Goal: Task Accomplishment & Management: Use online tool/utility

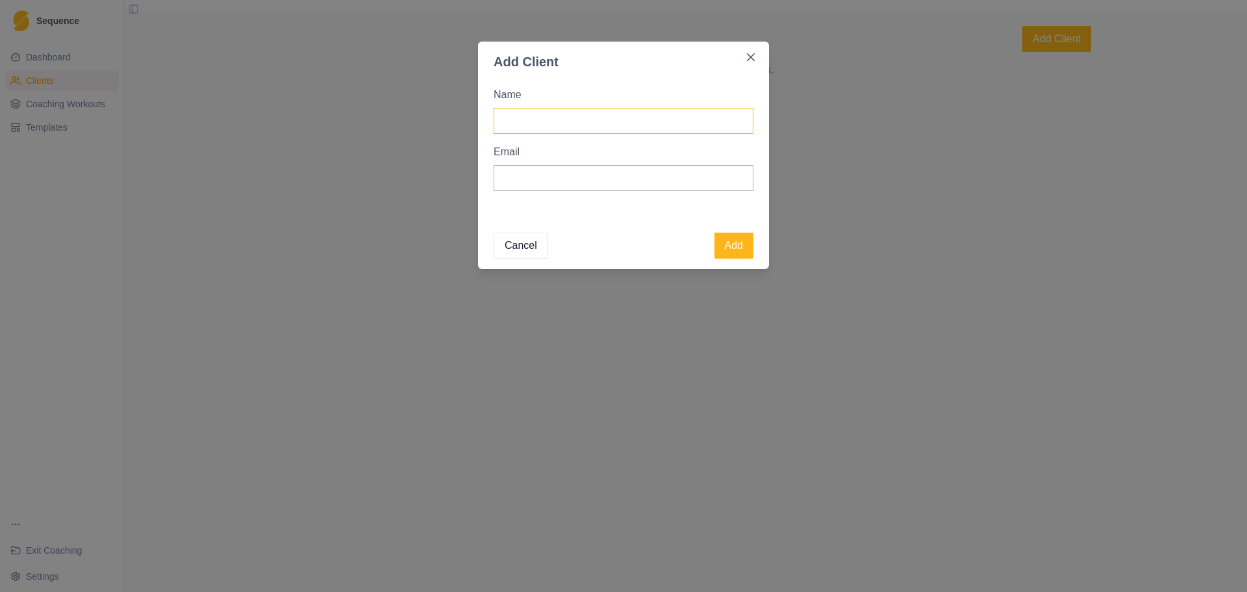
click at [594, 113] on input "Name" at bounding box center [624, 121] width 260 height 26
click at [511, 180] on input "Email" at bounding box center [624, 178] width 260 height 26
paste input "jonathan.boulanger.weill@gmail.com"
type input "jonathan.boulanger.weill@gmail.com"
click at [577, 126] on input "Name" at bounding box center [624, 121] width 260 height 26
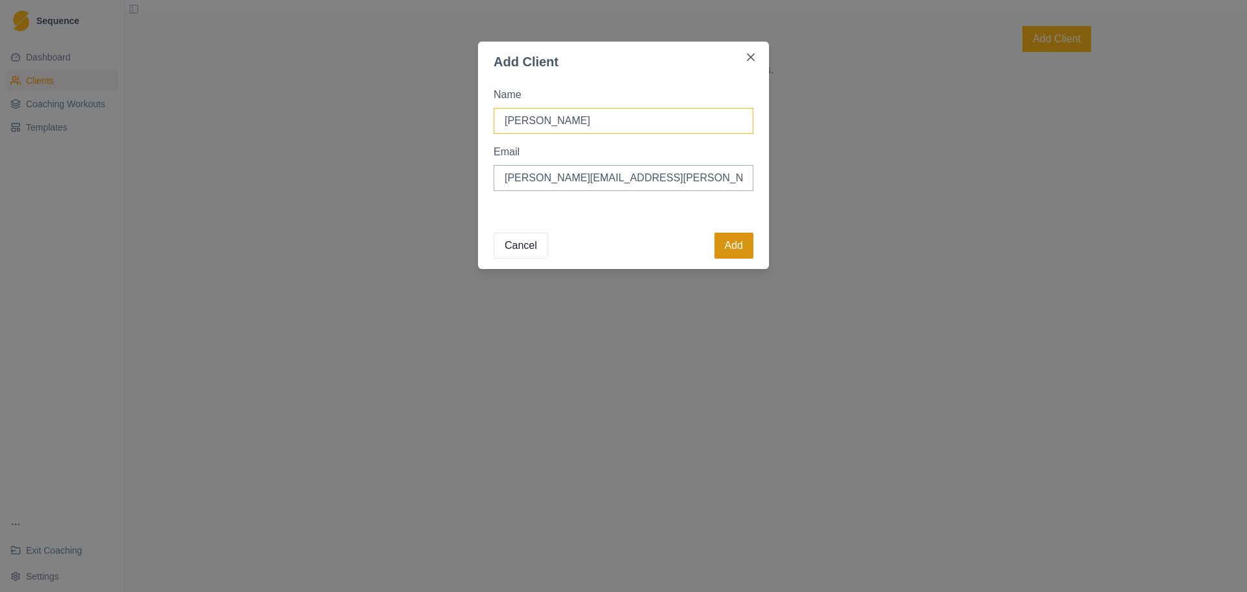
type input "Jon Boulanger"
click at [735, 238] on button "Add" at bounding box center [733, 246] width 39 height 26
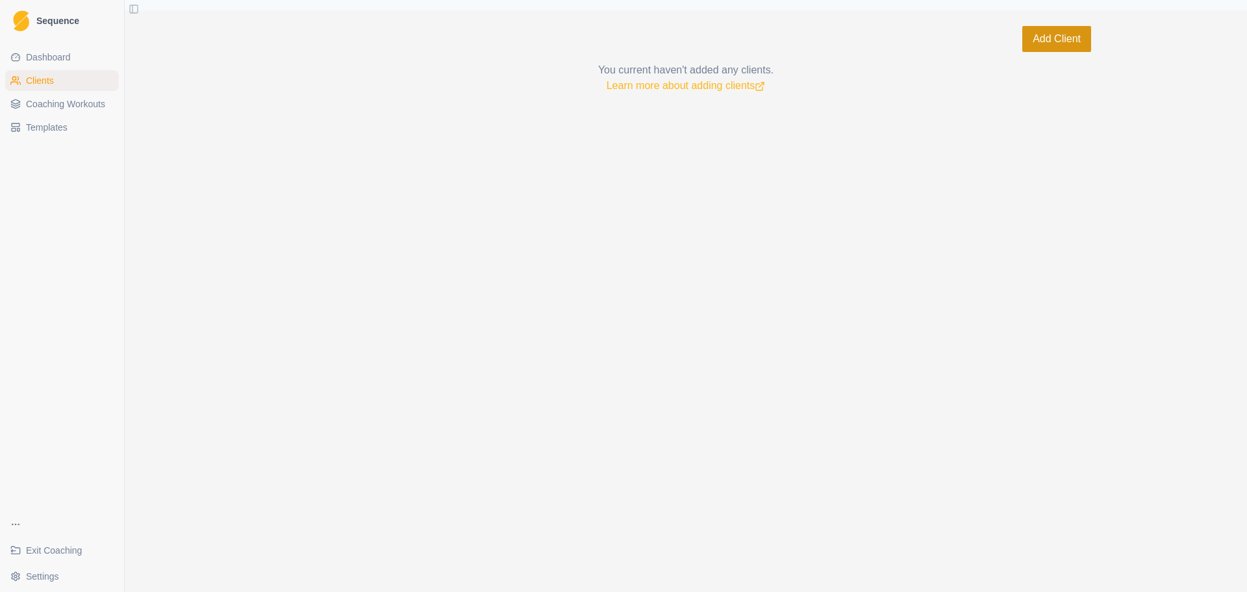
click at [1046, 42] on button "Add Client" at bounding box center [1056, 39] width 69 height 26
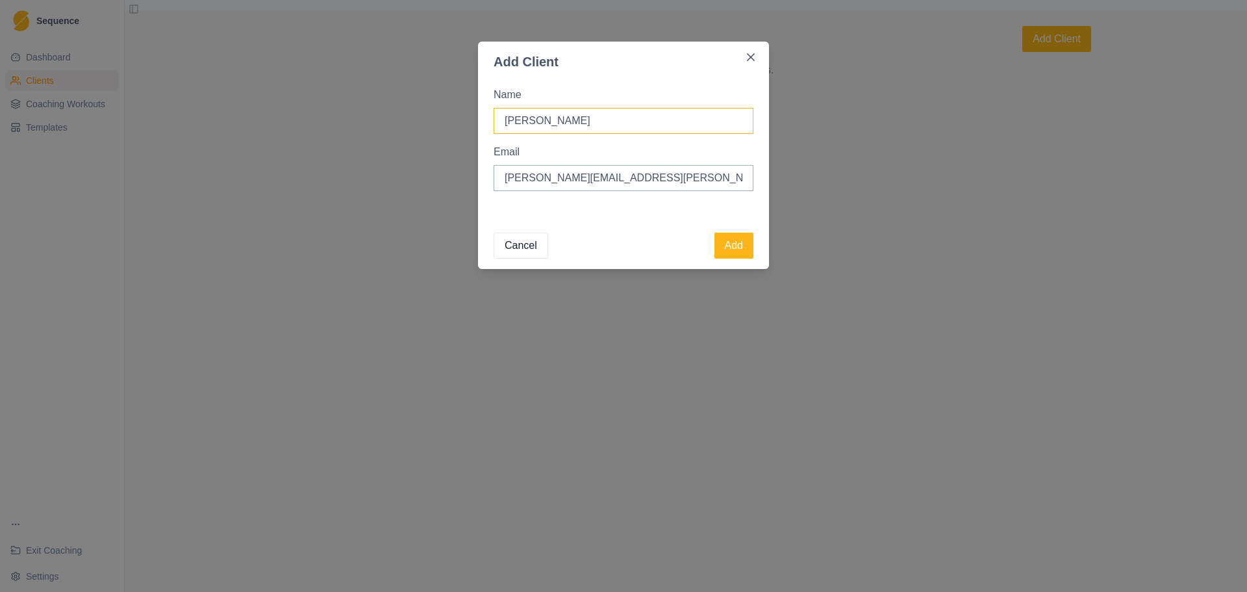
click at [584, 116] on input "Jon Boulanger" at bounding box center [624, 121] width 260 height 26
drag, startPoint x: 680, startPoint y: 120, endPoint x: 495, endPoint y: 133, distance: 185.5
click at [495, 133] on input "photo.sebastian.wolf@gmail.com" at bounding box center [624, 121] width 260 height 26
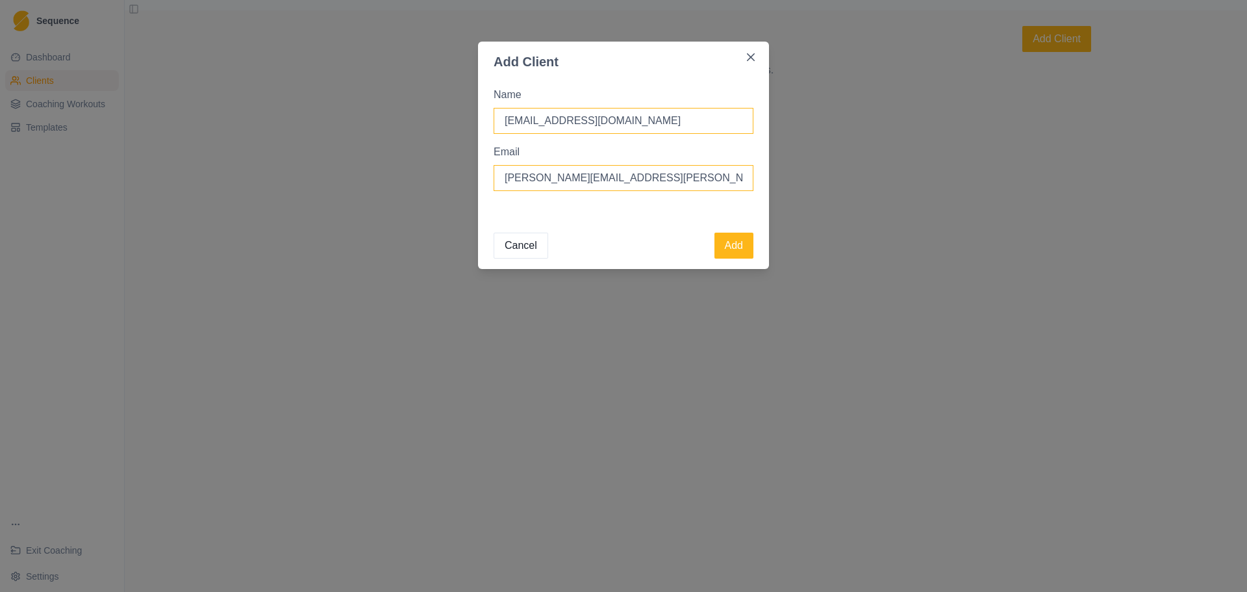
type input "photo.sebastian.wolf@gmail.com"
click at [528, 175] on input "jonathan.boulanger.weill@gmail.com" at bounding box center [624, 178] width 260 height 26
paste input "photo.sebastian.wolf"
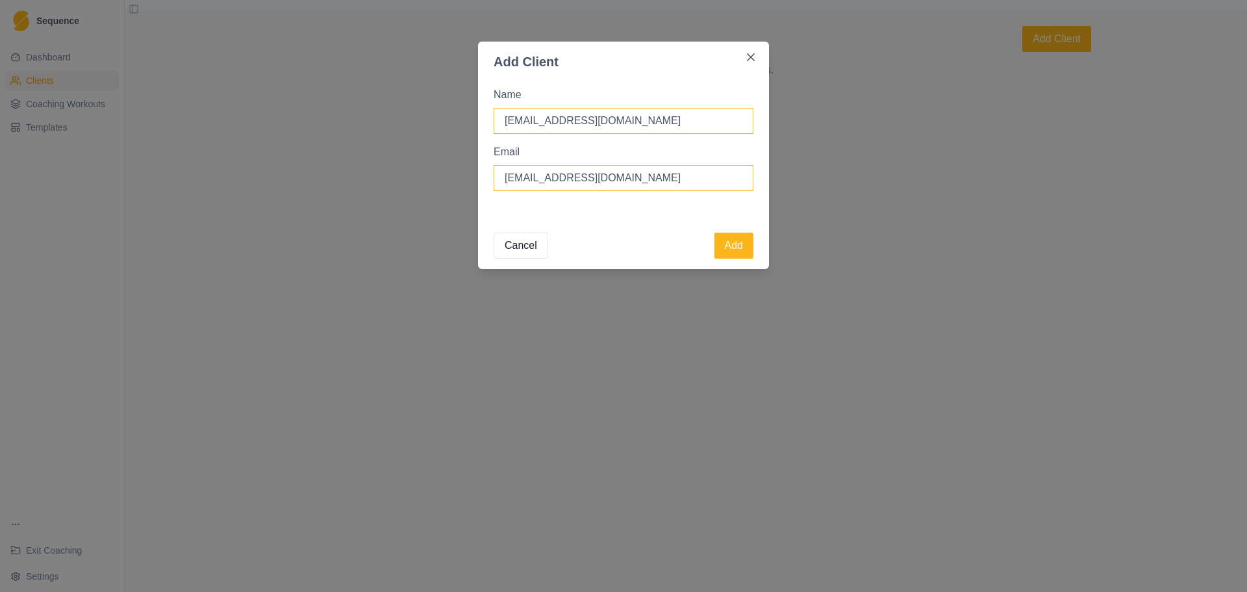
type input "photo.sebastian.wolf@gmail.com"
click at [551, 124] on input "photo.sebastian.wolf@gmail.com" at bounding box center [624, 121] width 260 height 26
type input "Sebastian Wolf"
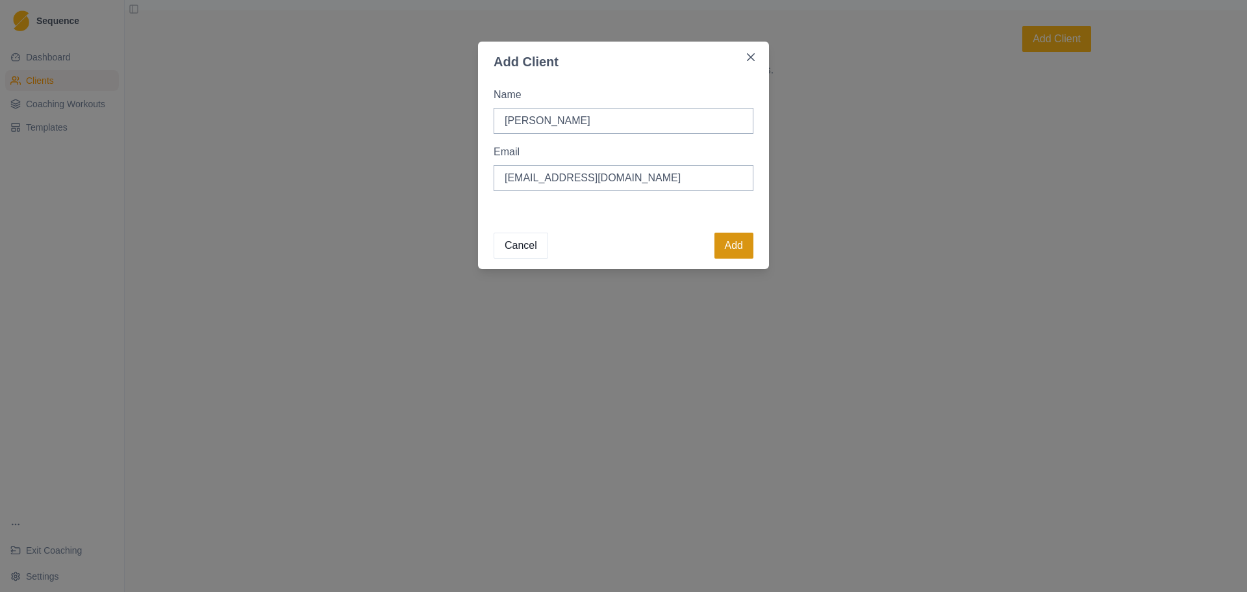
click at [727, 238] on button "Add" at bounding box center [733, 246] width 39 height 26
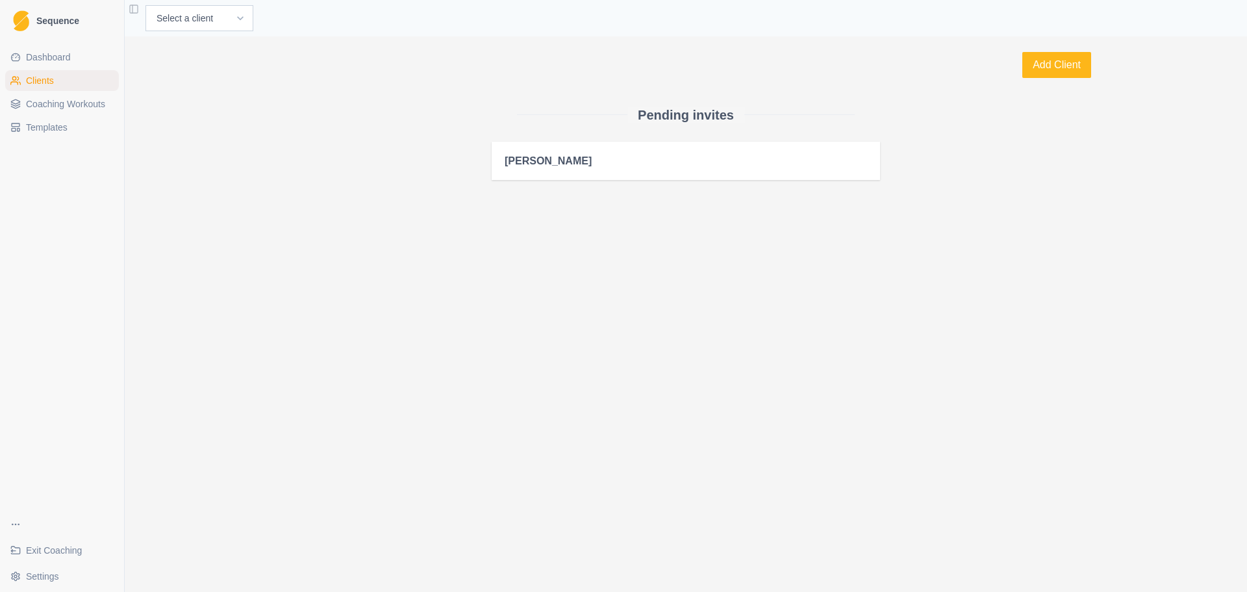
click at [79, 58] on link "Dashboard" at bounding box center [62, 57] width 114 height 21
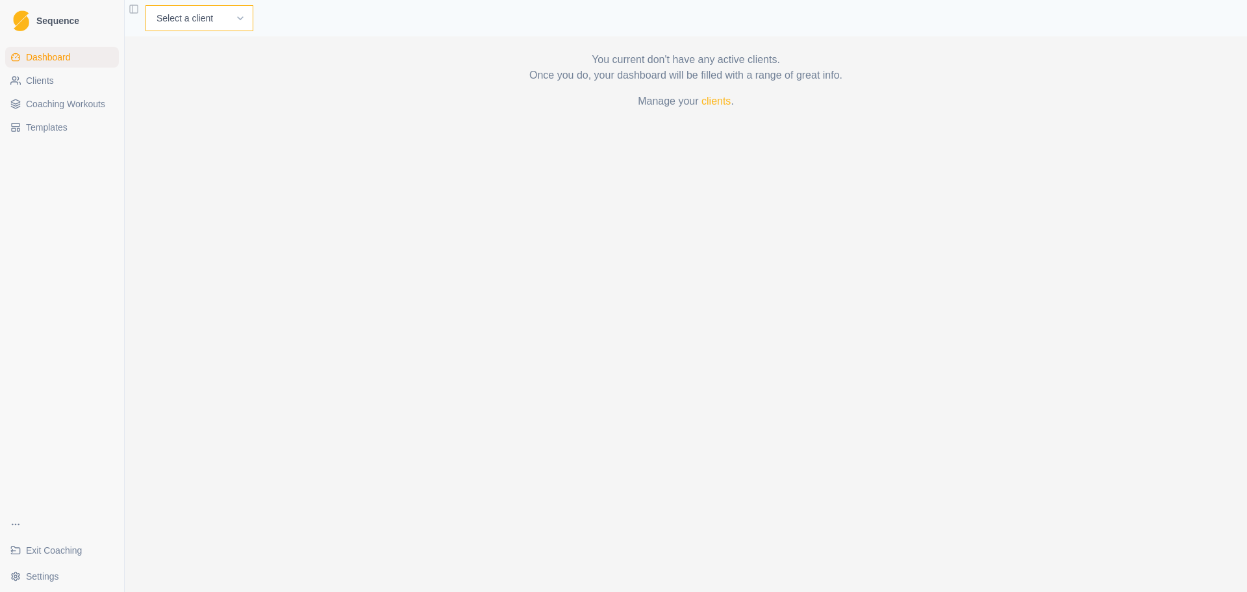
click at [231, 7] on select "Select a client [PERSON_NAME]" at bounding box center [199, 18] width 108 height 26
select select "a146e03f-d7a5-4452-b285-b31e756e161a"
click at [145, 5] on select "Select a client Sebastian Wolf" at bounding box center [199, 18] width 108 height 26
click at [302, 22] on link "Planner" at bounding box center [320, 18] width 36 height 16
select select "month"
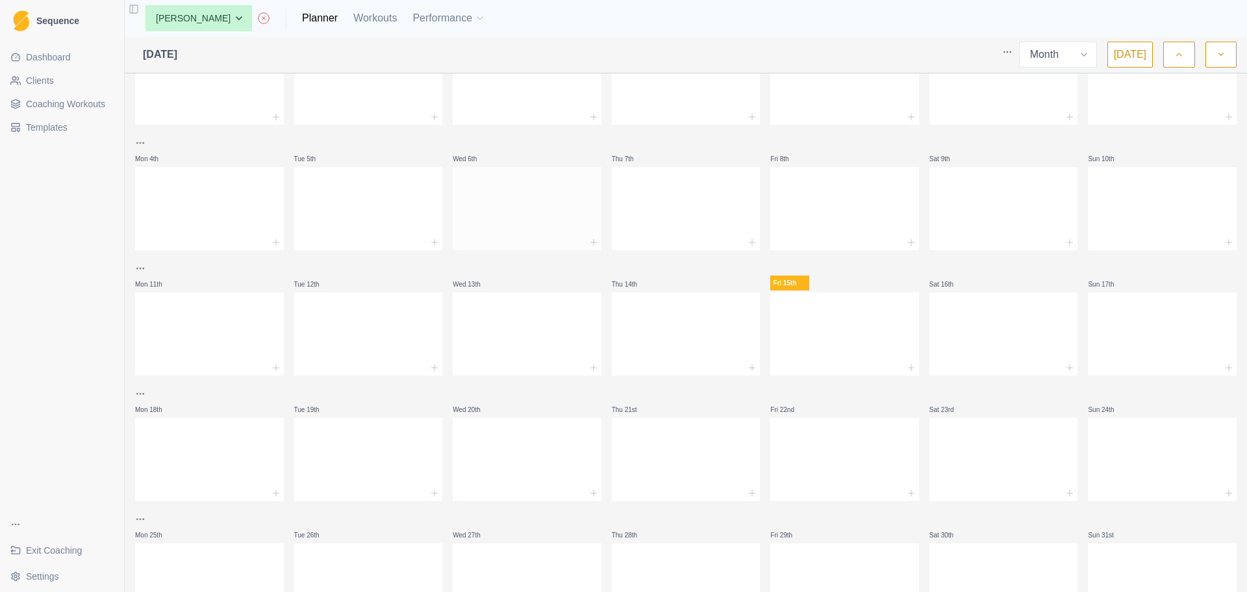
scroll to position [140, 0]
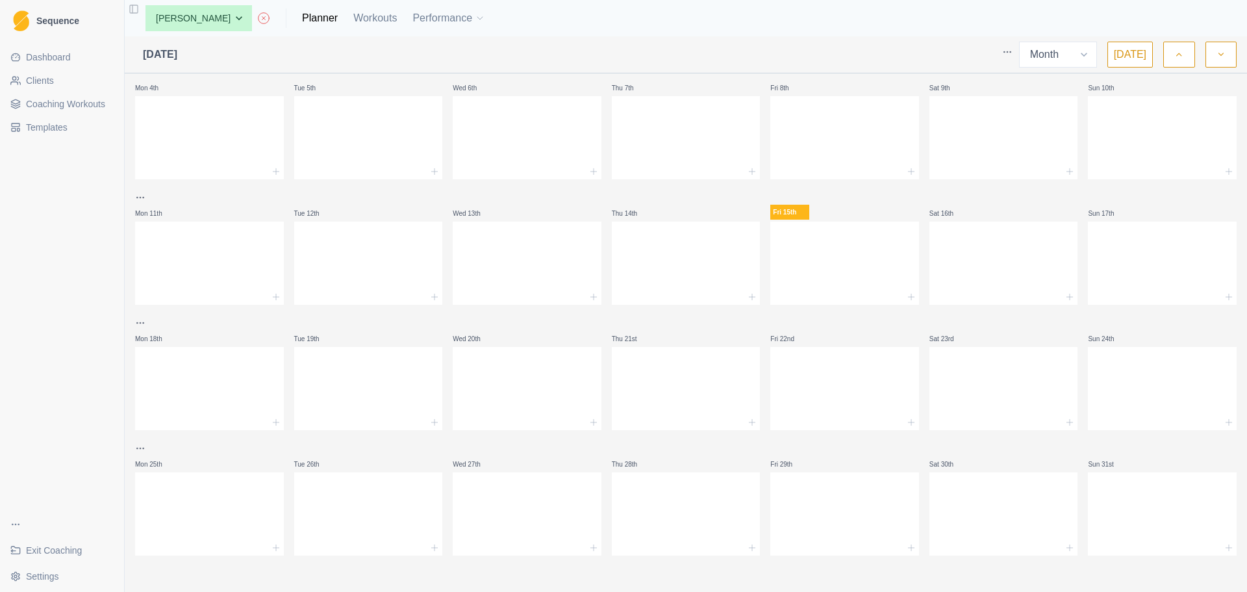
click at [1220, 53] on icon "button" at bounding box center [1221, 54] width 9 height 13
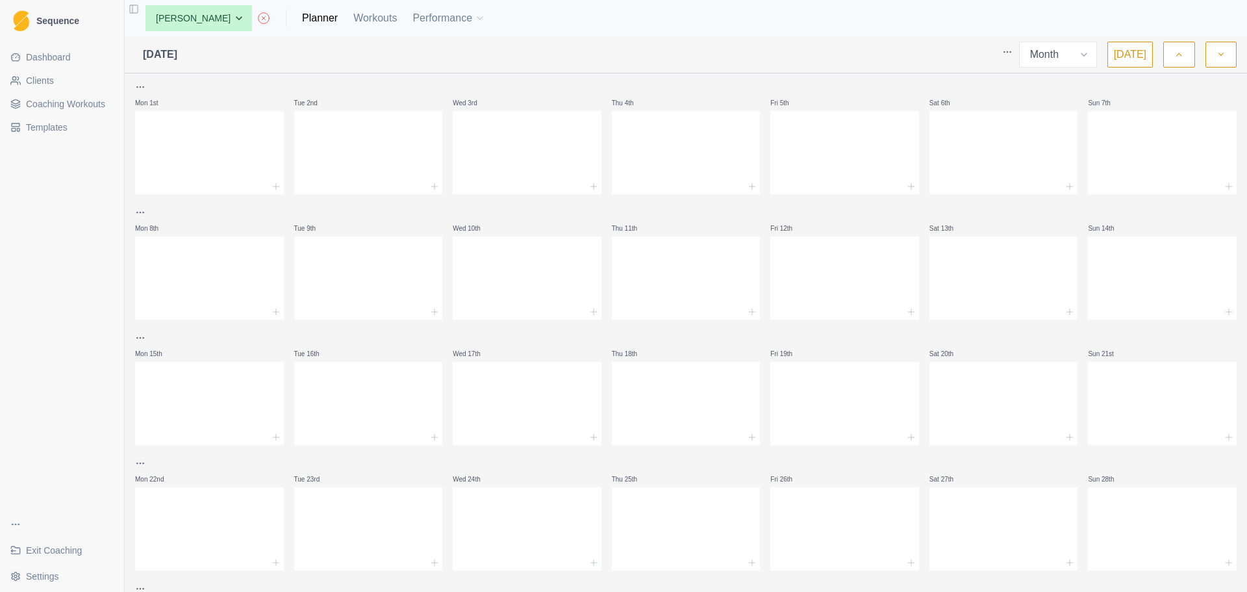
click at [1220, 57] on icon "button" at bounding box center [1221, 54] width 9 height 13
click at [338, 264] on div at bounding box center [368, 275] width 149 height 57
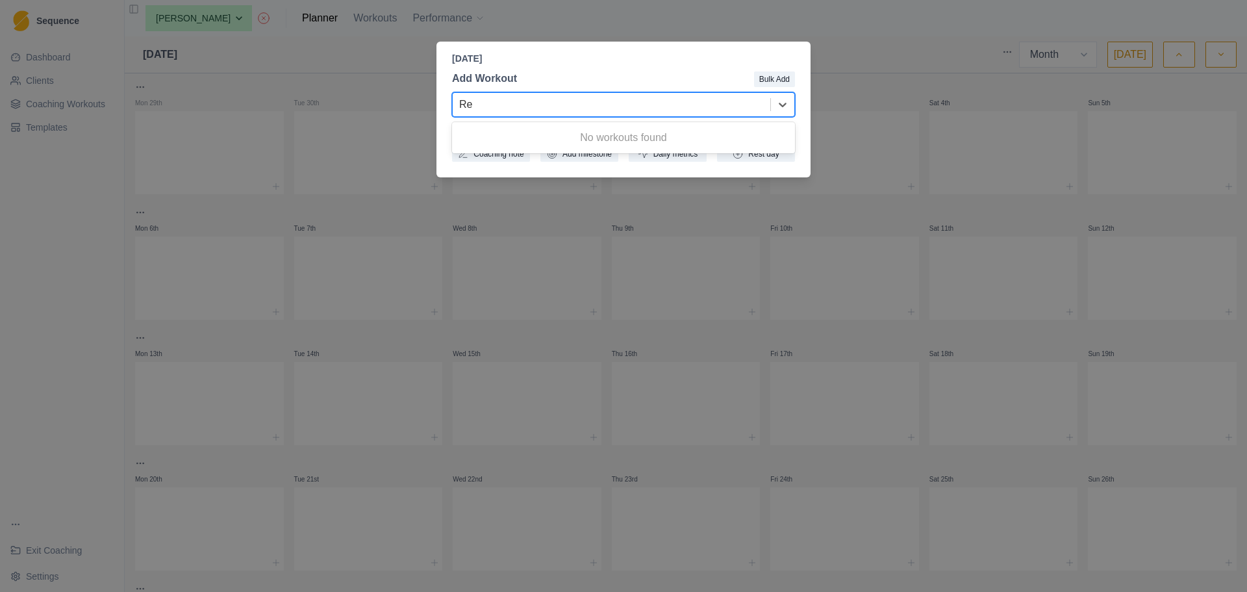
type input "R"
type input "Anreise Leonidio"
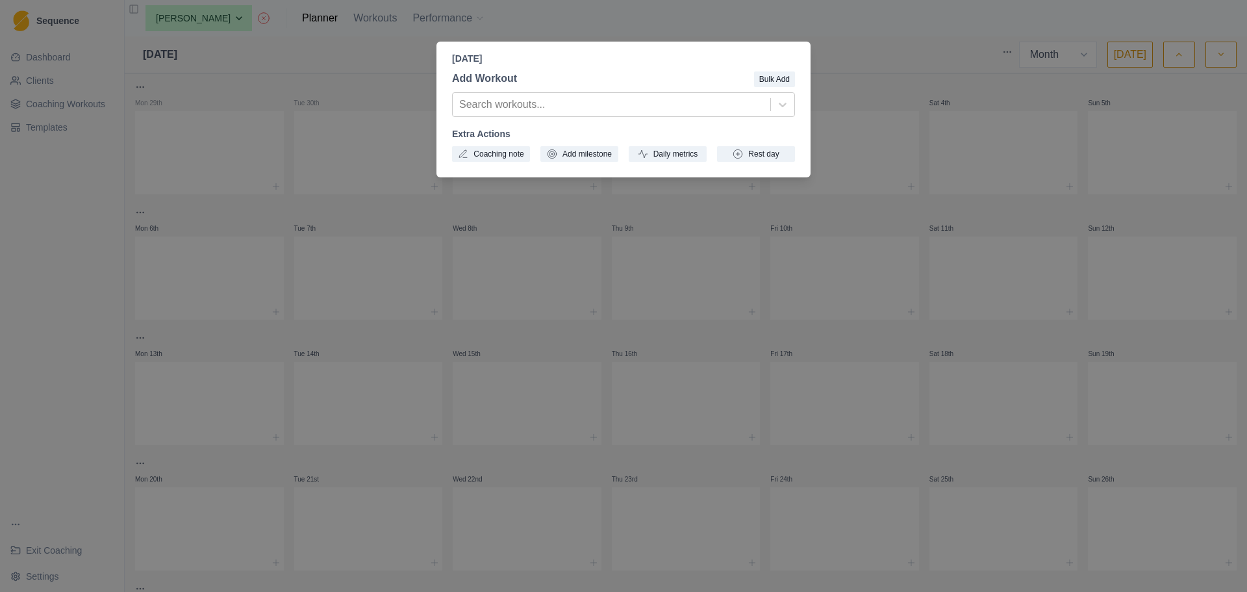
click at [620, 209] on div "Tuesday, October 7th, 2025 Add Workout Bulk Add Search workouts... Extra Action…" at bounding box center [623, 296] width 1247 height 592
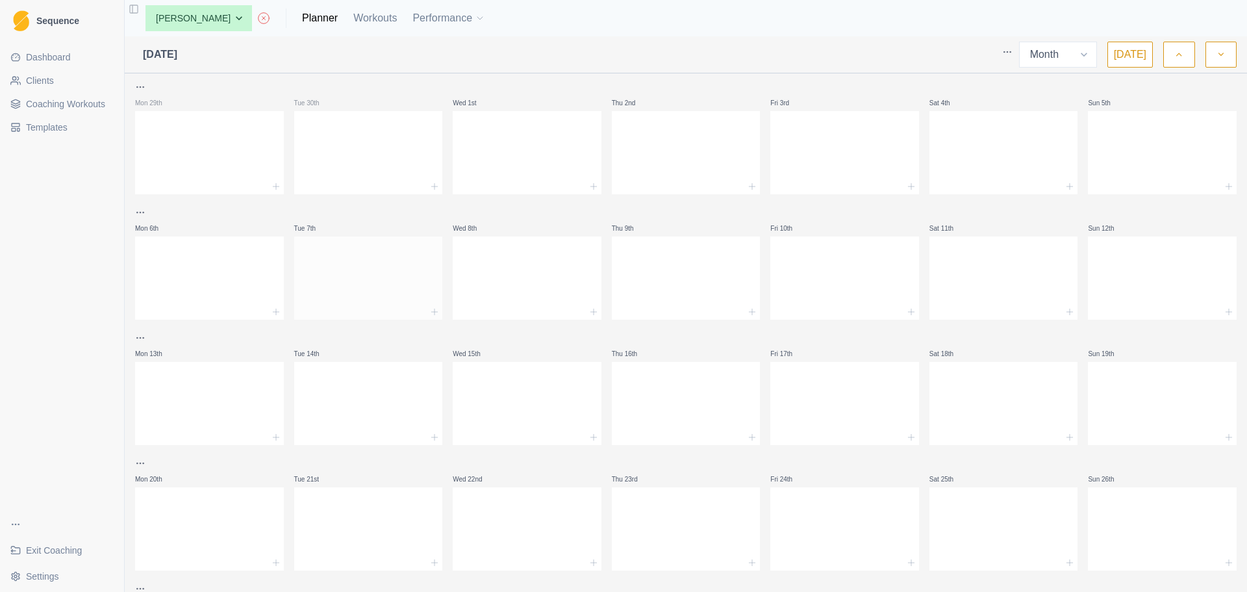
click at [340, 254] on div at bounding box center [368, 275] width 149 height 57
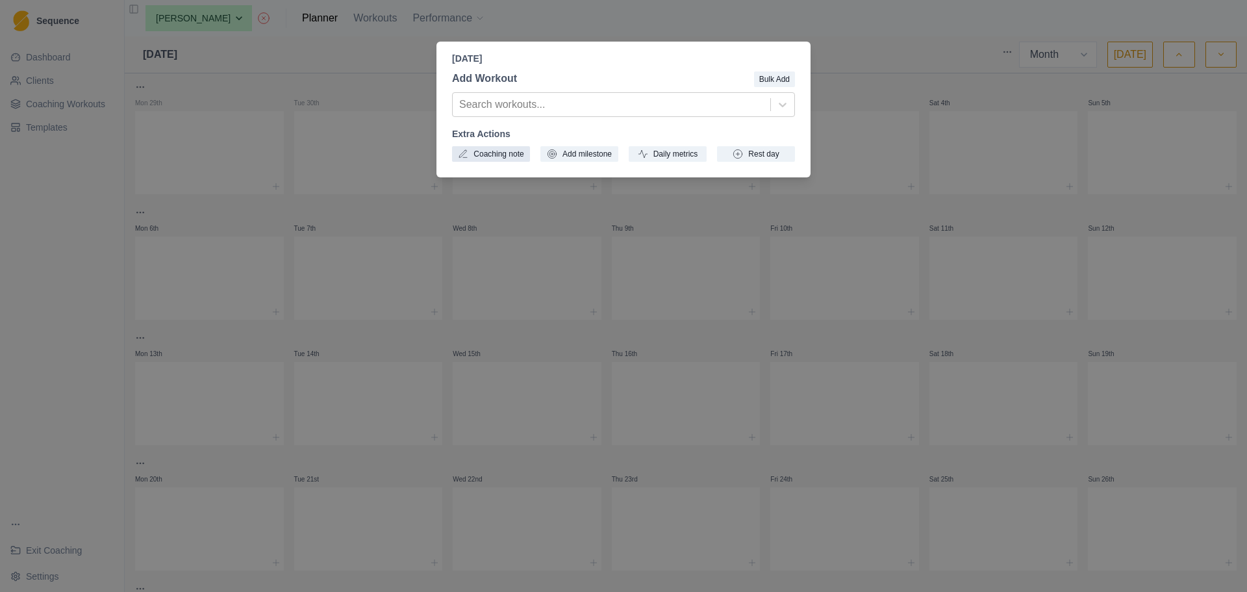
click at [507, 155] on button "Coaching note" at bounding box center [491, 154] width 78 height 16
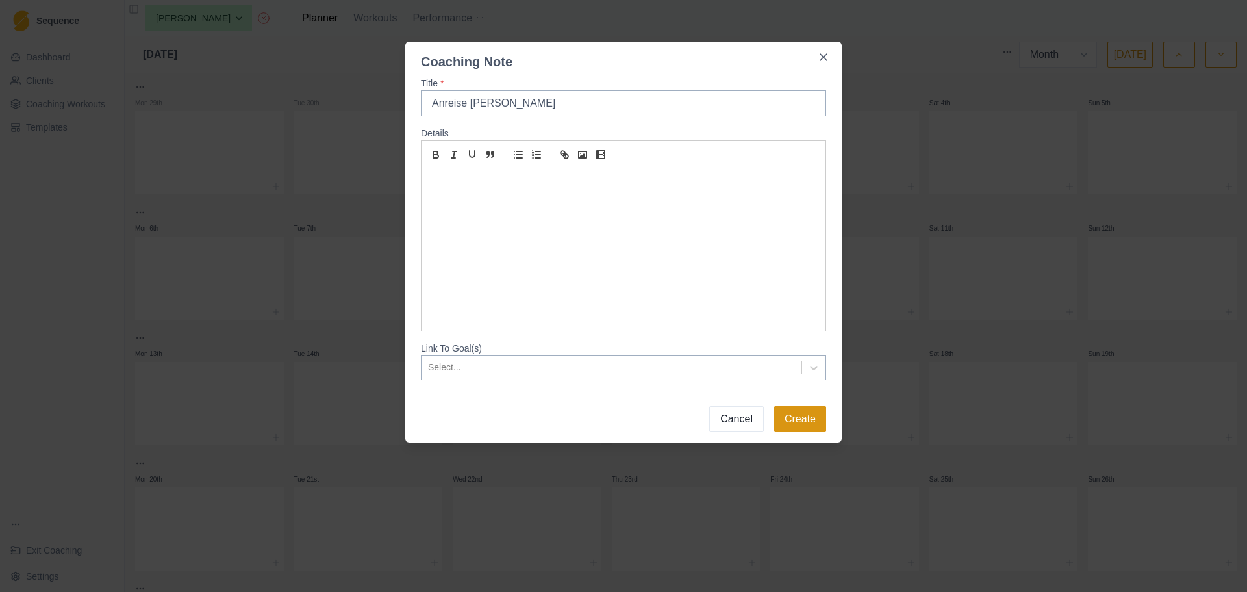
type input "Anreise [PERSON_NAME]"
click at [797, 418] on button "Create" at bounding box center [800, 419] width 52 height 26
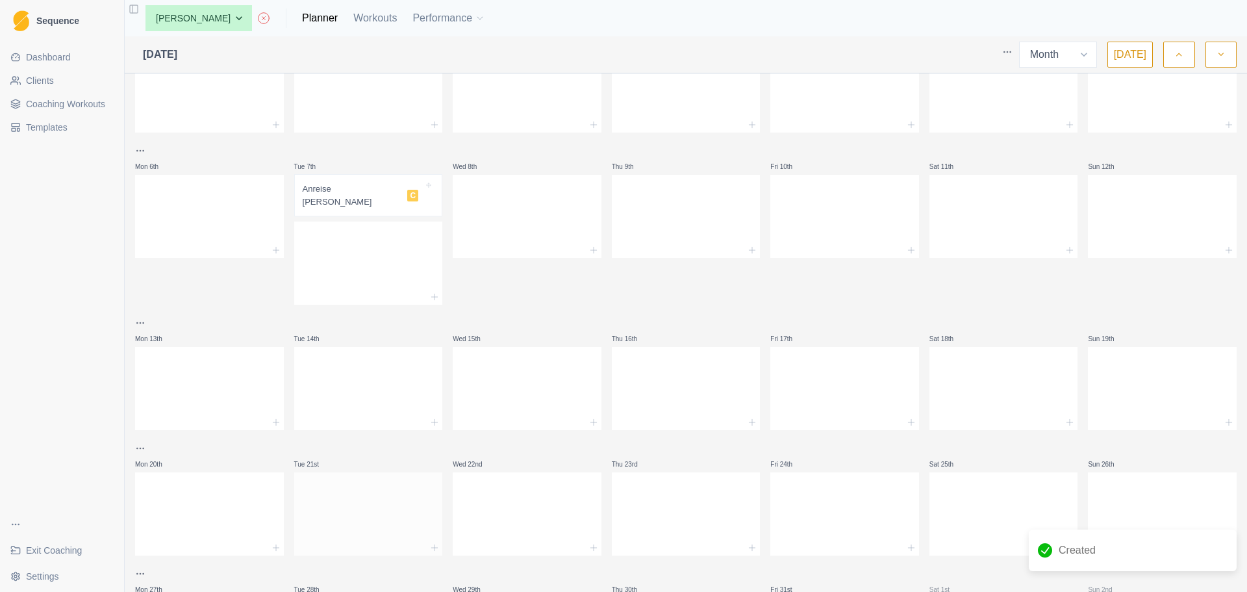
scroll to position [64, 0]
click at [338, 500] on div at bounding box center [368, 508] width 149 height 57
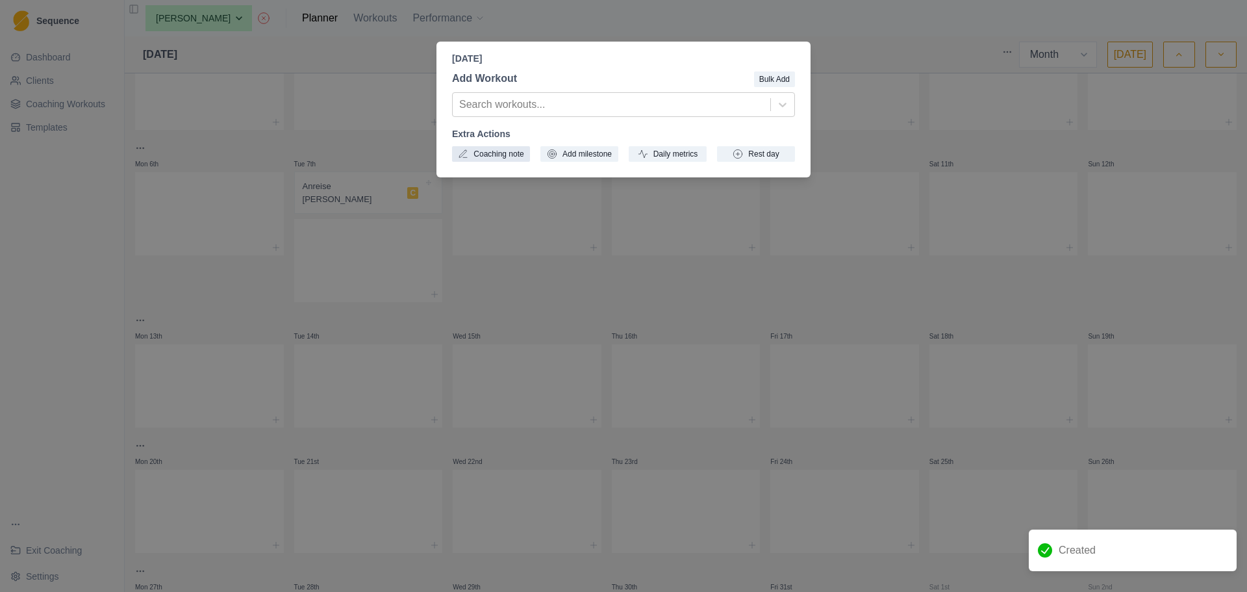
click at [509, 161] on button "Coaching note" at bounding box center [491, 154] width 78 height 16
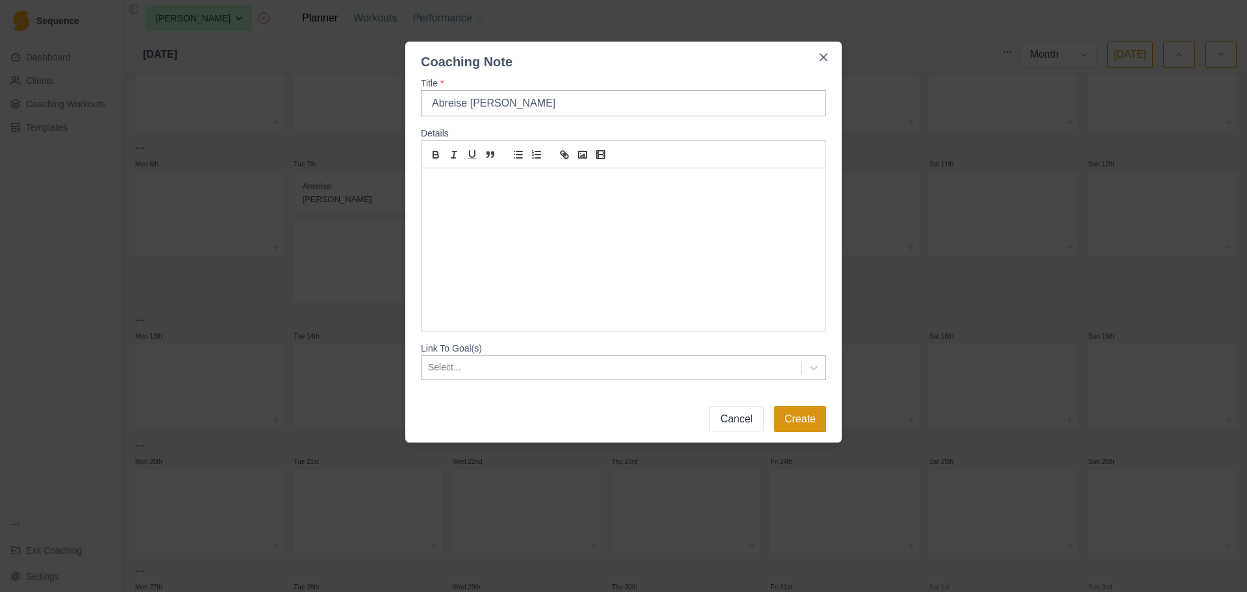
type input "Abreise [PERSON_NAME]"
click at [809, 425] on button "Create" at bounding box center [800, 419] width 52 height 26
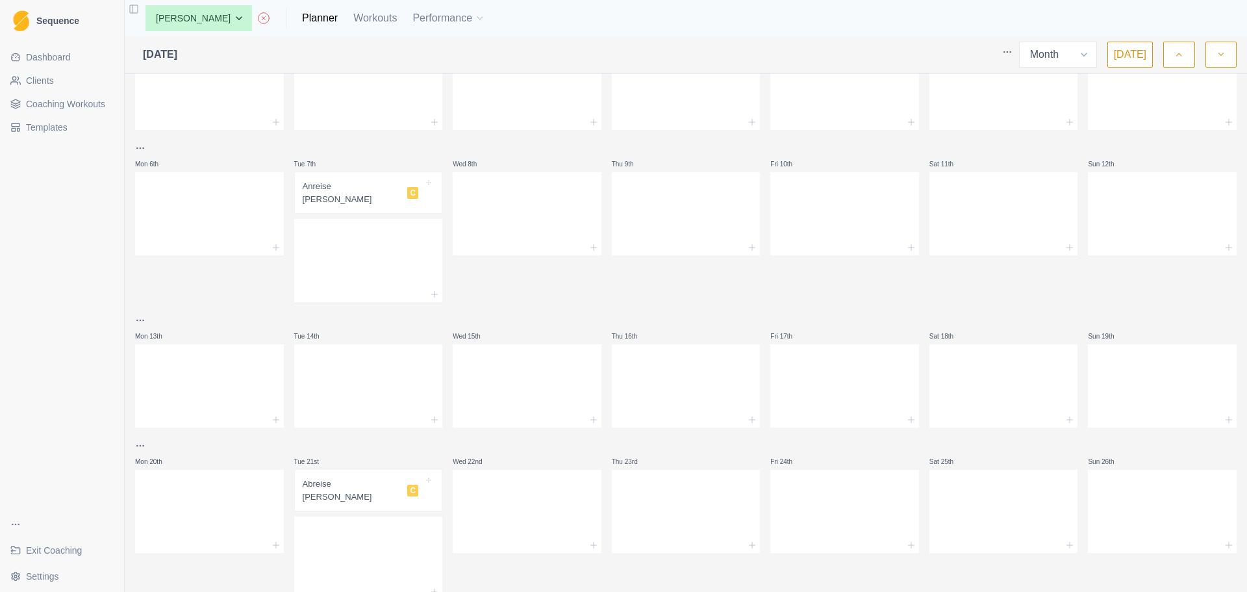
scroll to position [0, 0]
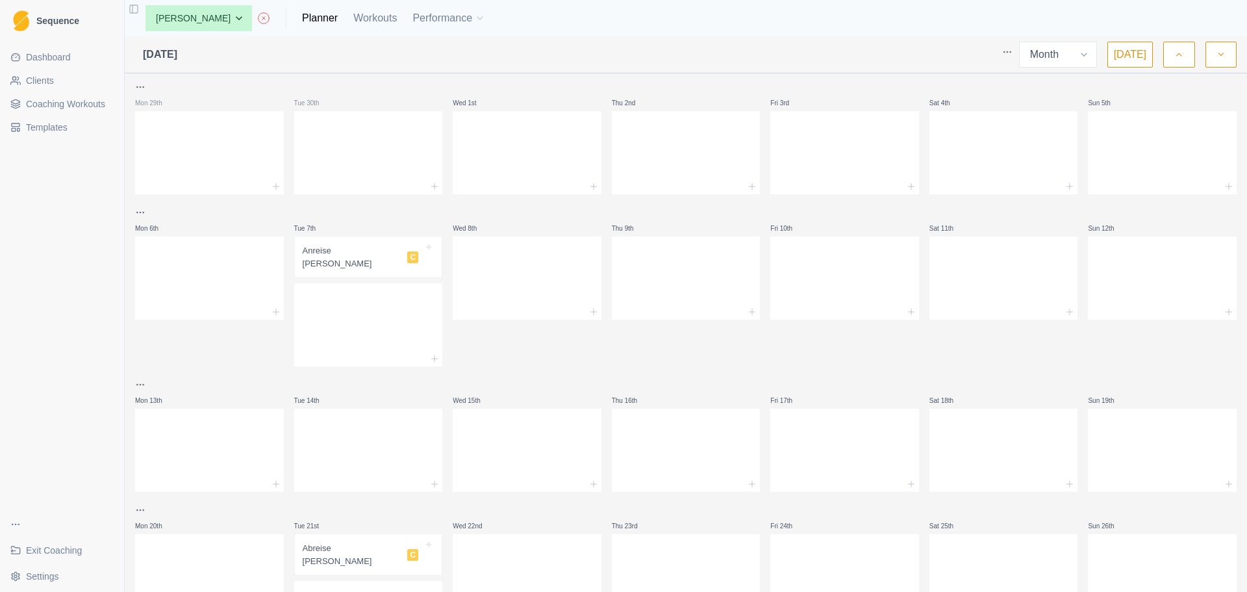
click at [75, 133] on link "Templates" at bounding box center [62, 127] width 114 height 21
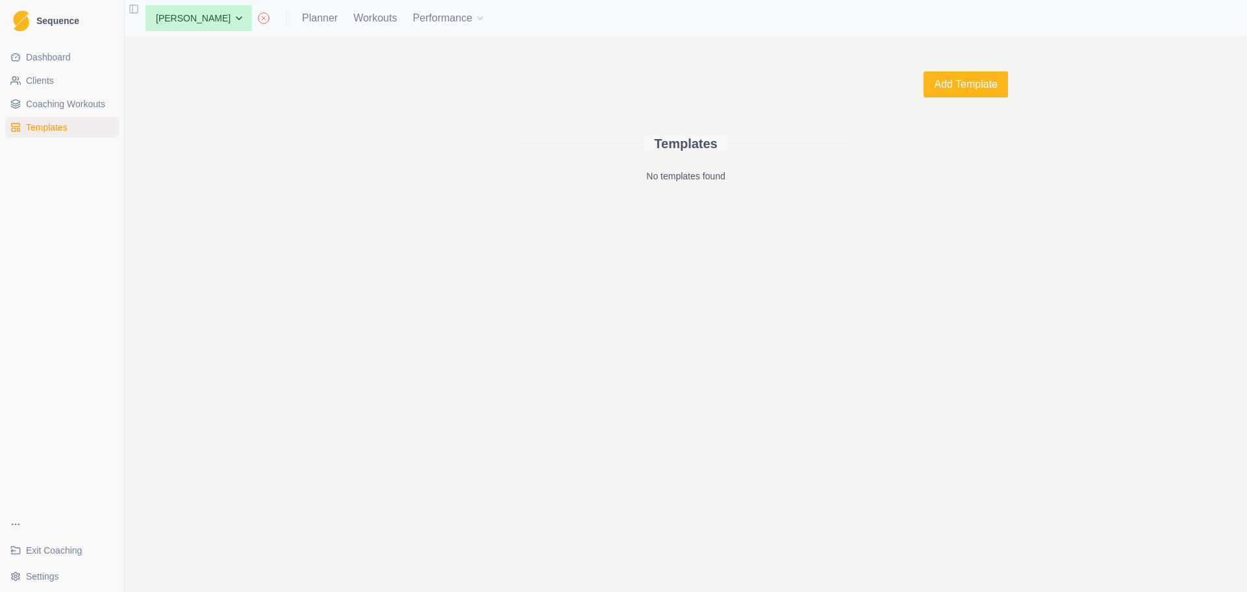
click at [383, 13] on div "None Sebastian Wolf Planner Workouts Performance" at bounding box center [310, 18] width 350 height 26
click at [353, 14] on link "Workouts" at bounding box center [375, 18] width 44 height 16
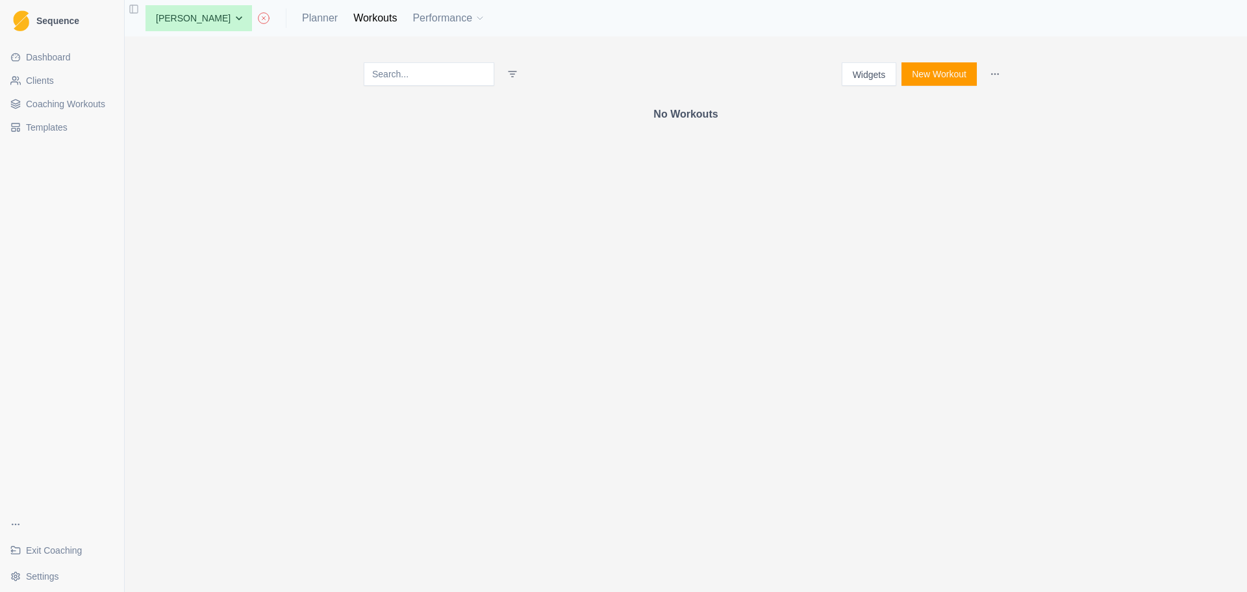
click at [930, 79] on button "New Workout" at bounding box center [939, 73] width 75 height 23
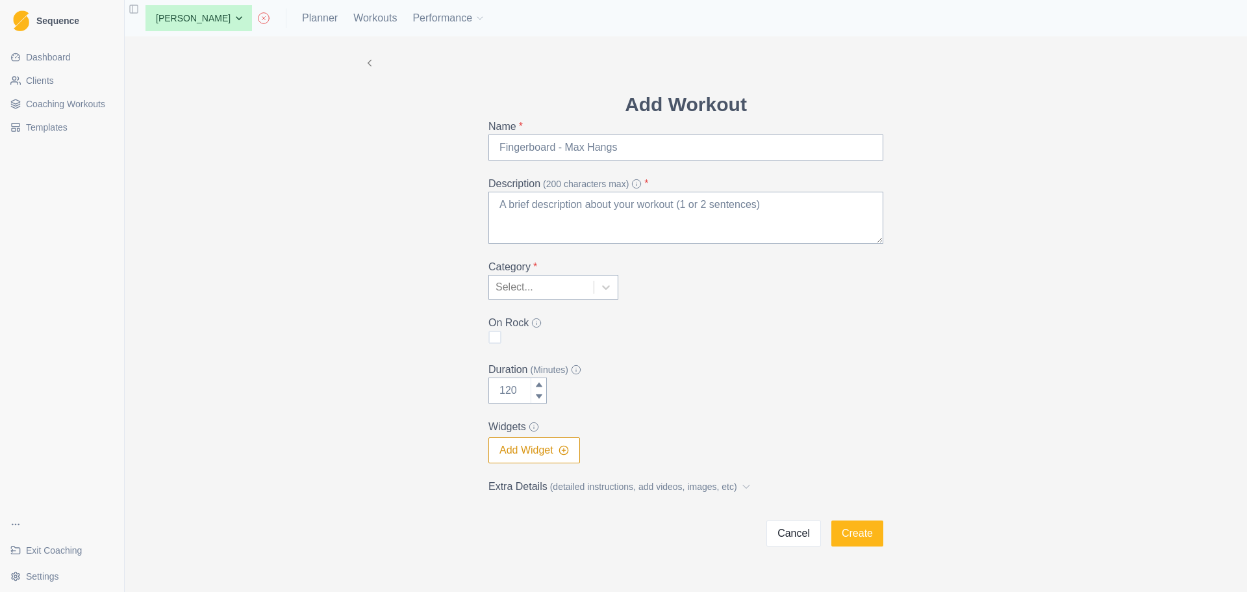
click at [364, 66] on icon at bounding box center [370, 63] width 12 height 12
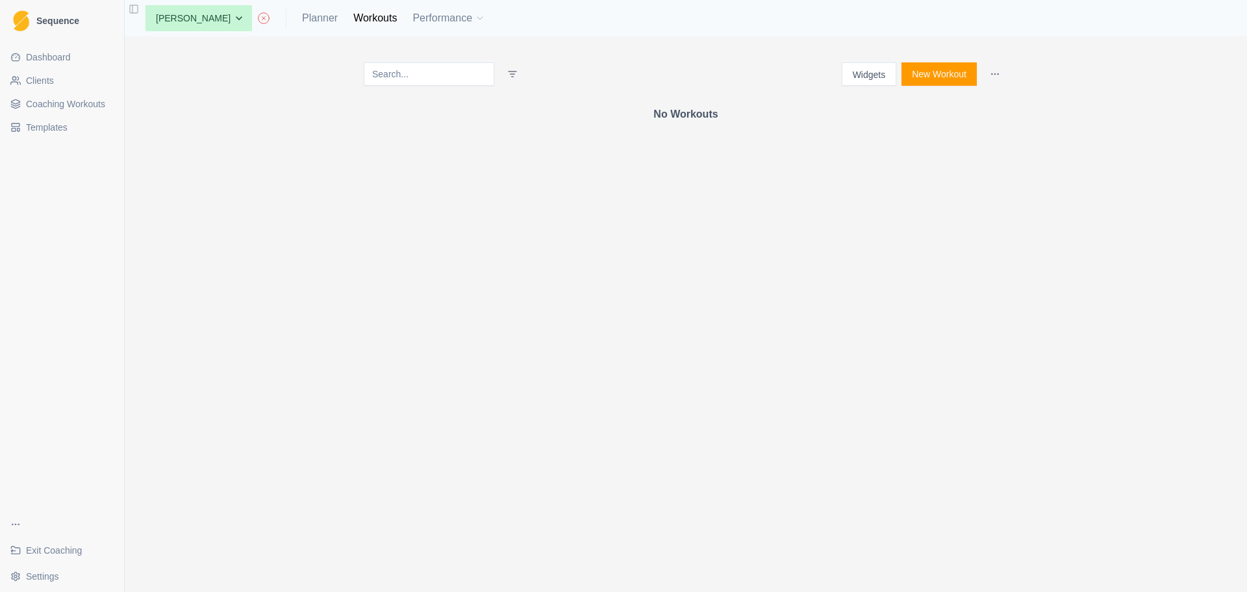
click at [866, 67] on button "Widgets" at bounding box center [869, 73] width 55 height 23
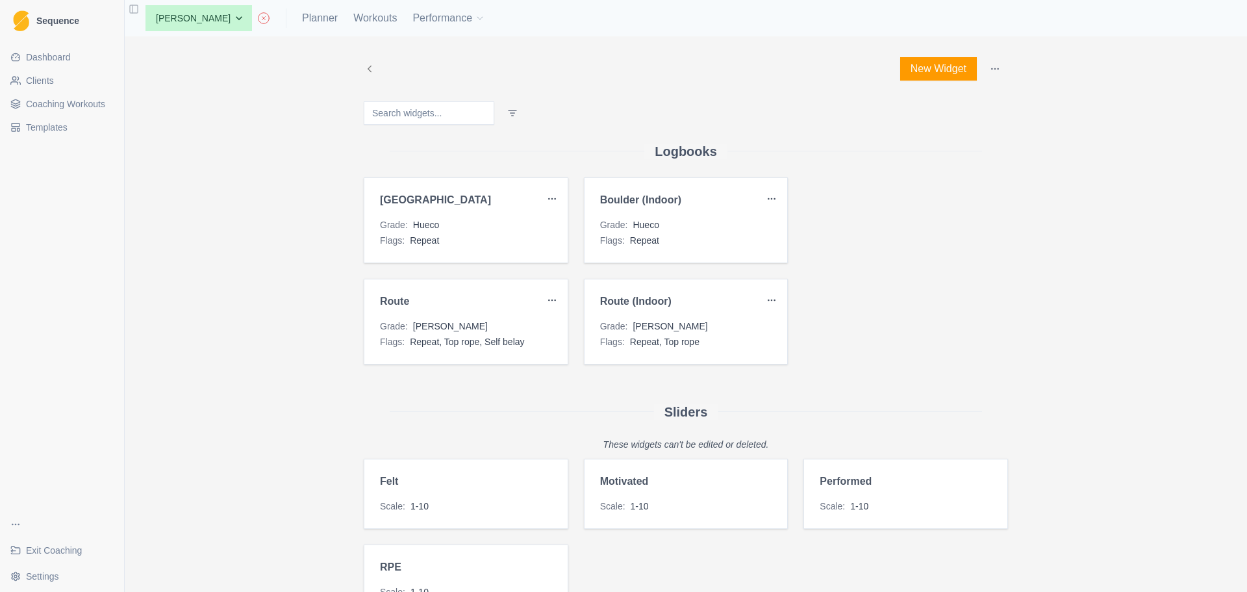
click at [367, 67] on icon at bounding box center [370, 69] width 12 height 12
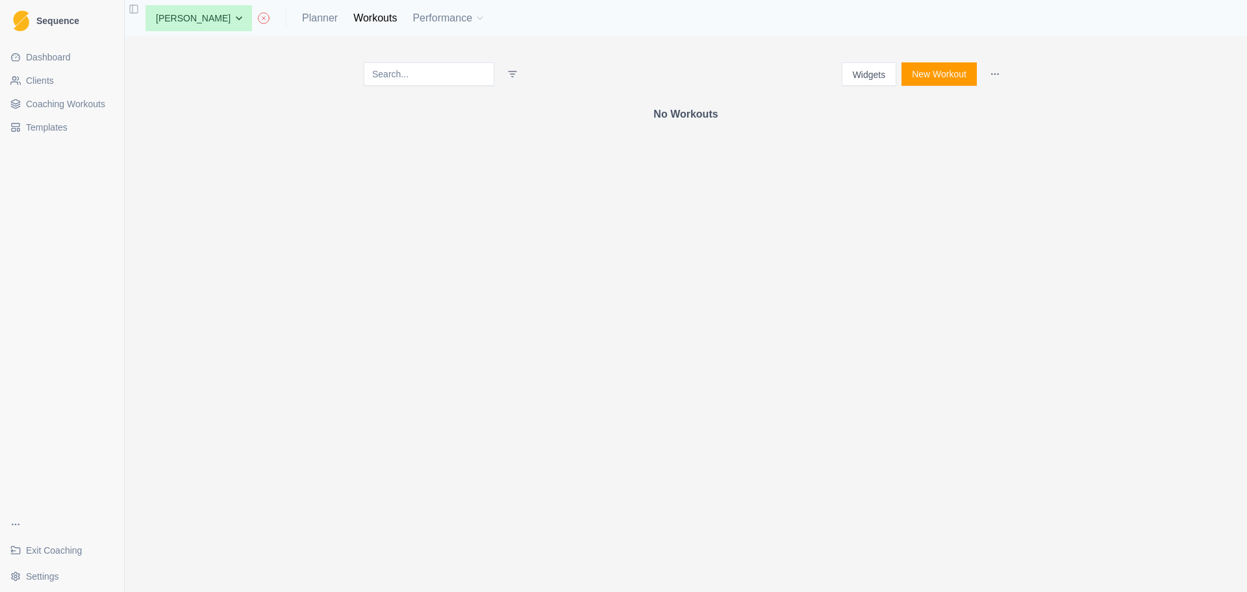
click at [936, 74] on button "New Workout" at bounding box center [939, 73] width 75 height 23
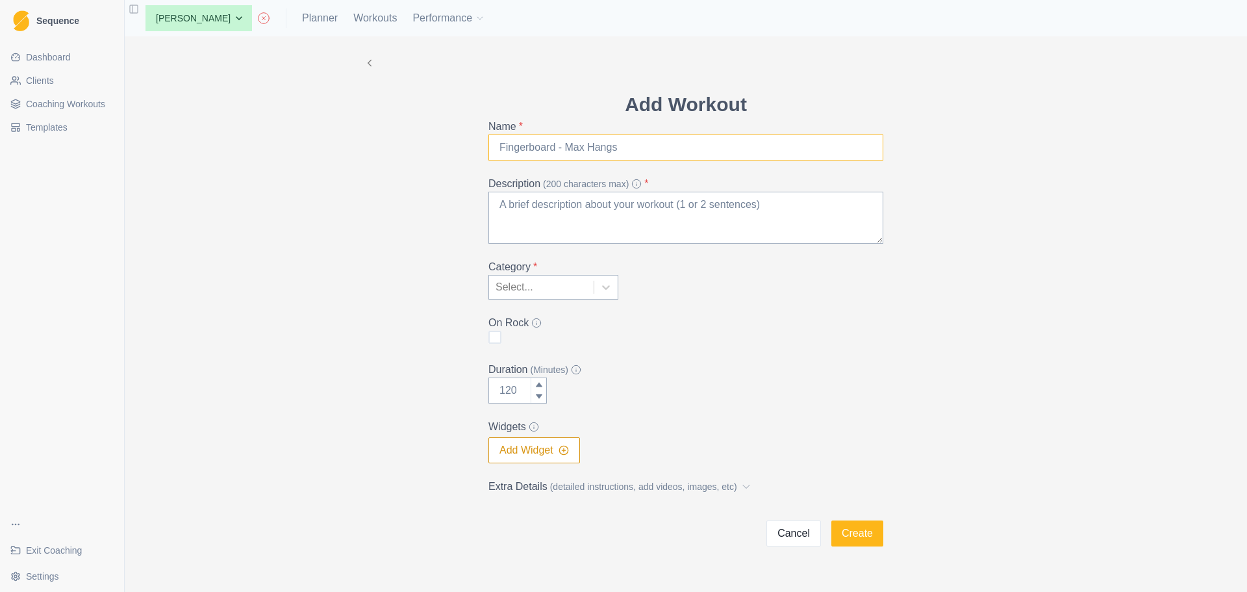
click at [677, 139] on input "Name *" at bounding box center [685, 147] width 395 height 26
type input "1"
type input "O"
type input "1"
type input "1 On 1 Off"
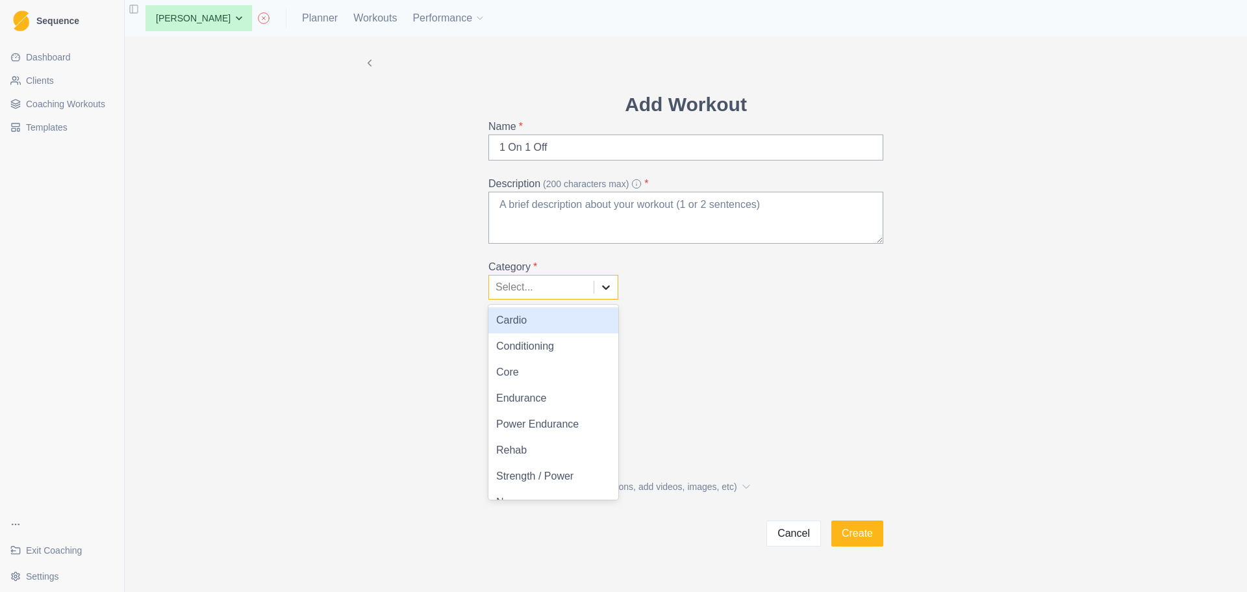
click at [603, 289] on icon at bounding box center [606, 287] width 13 height 13
click at [563, 407] on div "Endurance" at bounding box center [553, 398] width 130 height 26
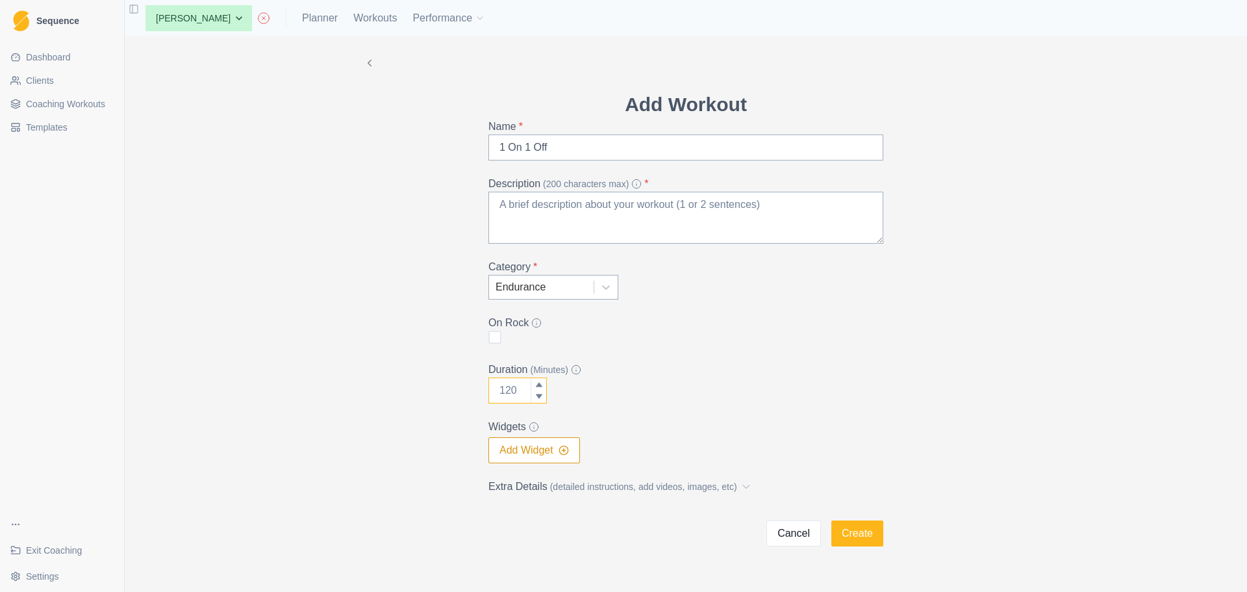
click at [509, 382] on input "Duration (Minutes)" at bounding box center [517, 390] width 58 height 26
click at [509, 388] on input "Duration (Minutes)" at bounding box center [517, 390] width 58 height 26
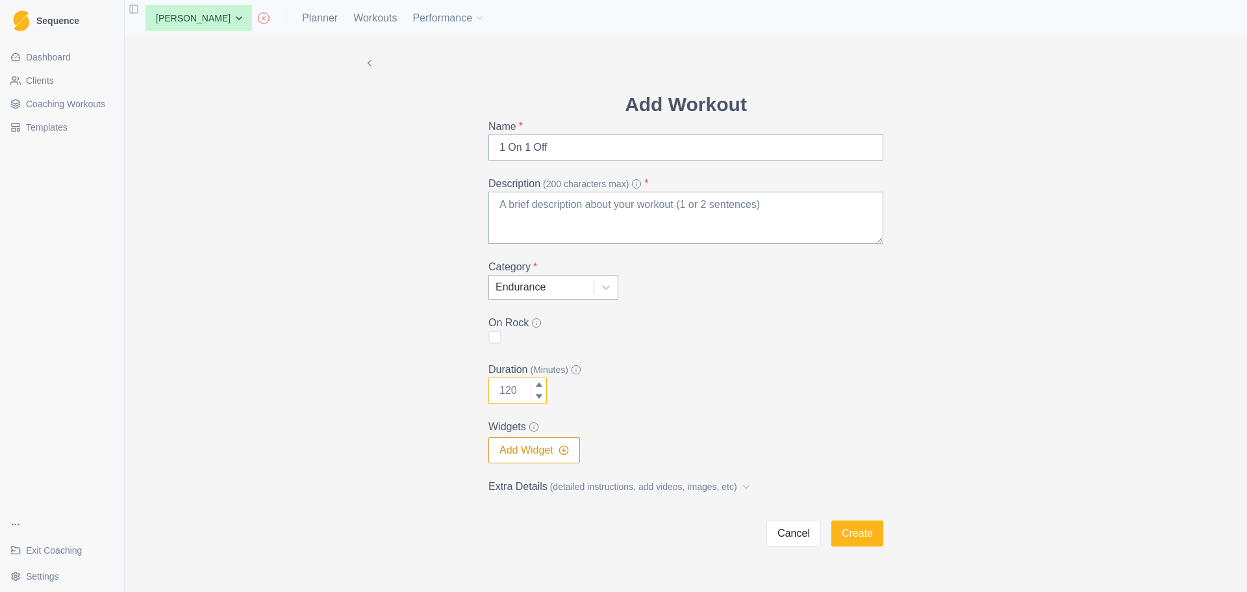
click at [509, 388] on input "Duration (Minutes)" at bounding box center [517, 390] width 58 height 26
drag, startPoint x: 514, startPoint y: 391, endPoint x: 455, endPoint y: 390, distance: 59.1
click at [455, 390] on div "Add Workout Name * 1 On 1 Off Description (200 characters max) * Category * End…" at bounding box center [685, 291] width 665 height 510
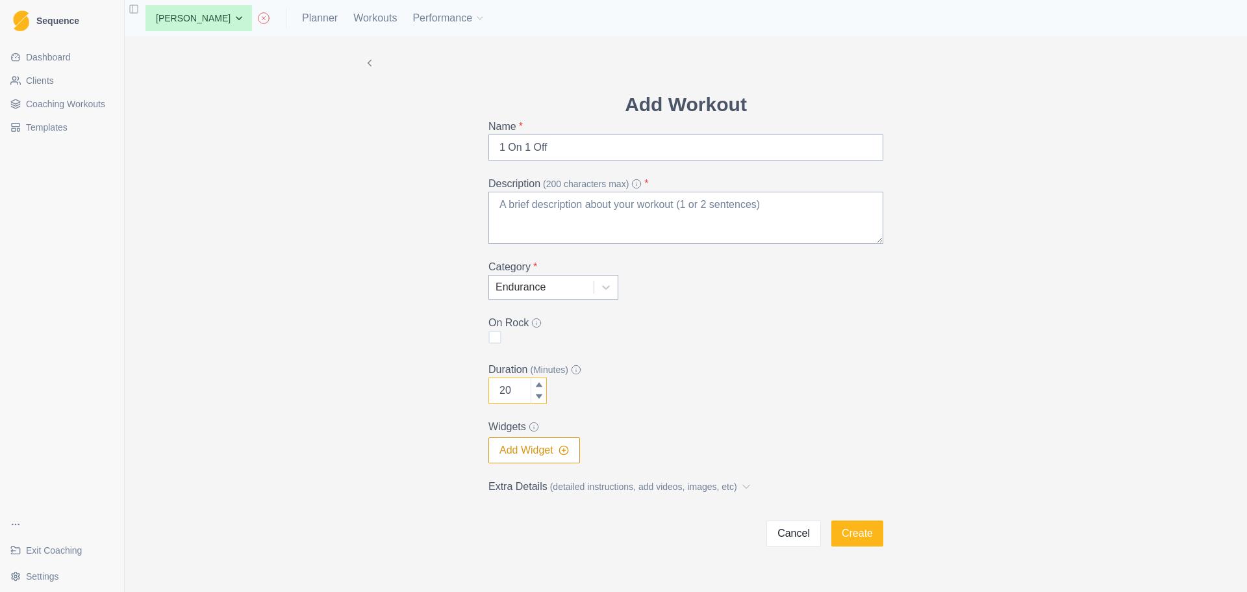
type input "20"
click at [831, 520] on button "Create" at bounding box center [857, 533] width 52 height 26
click at [559, 445] on icon "button" at bounding box center [564, 450] width 10 height 10
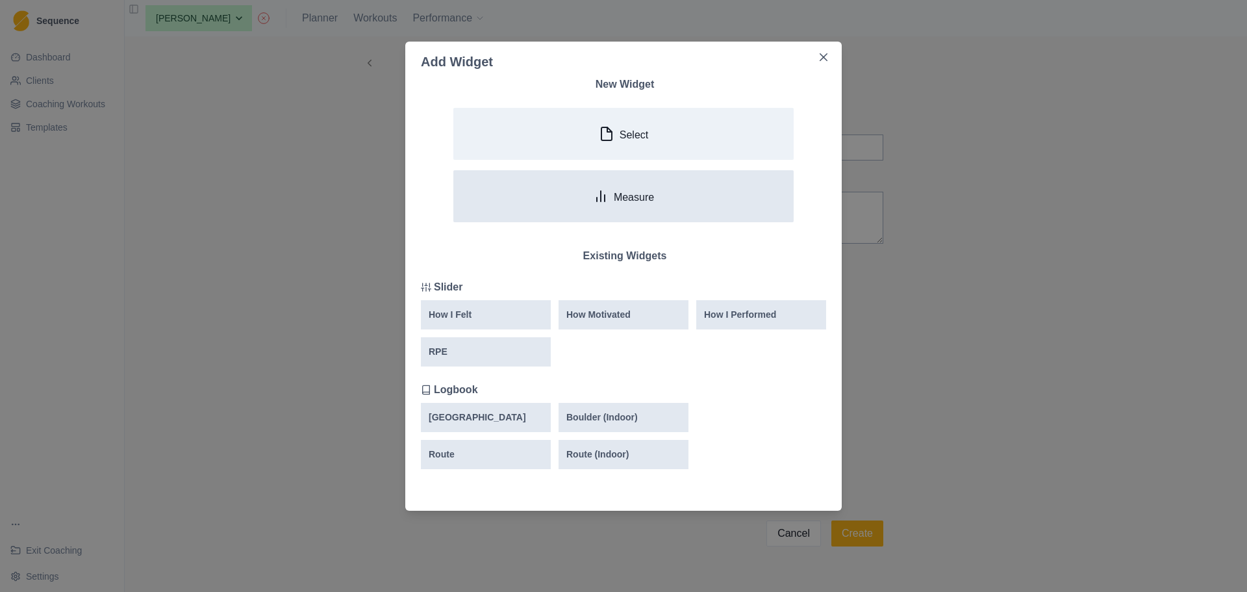
click at [668, 203] on button "Measure" at bounding box center [623, 196] width 340 height 52
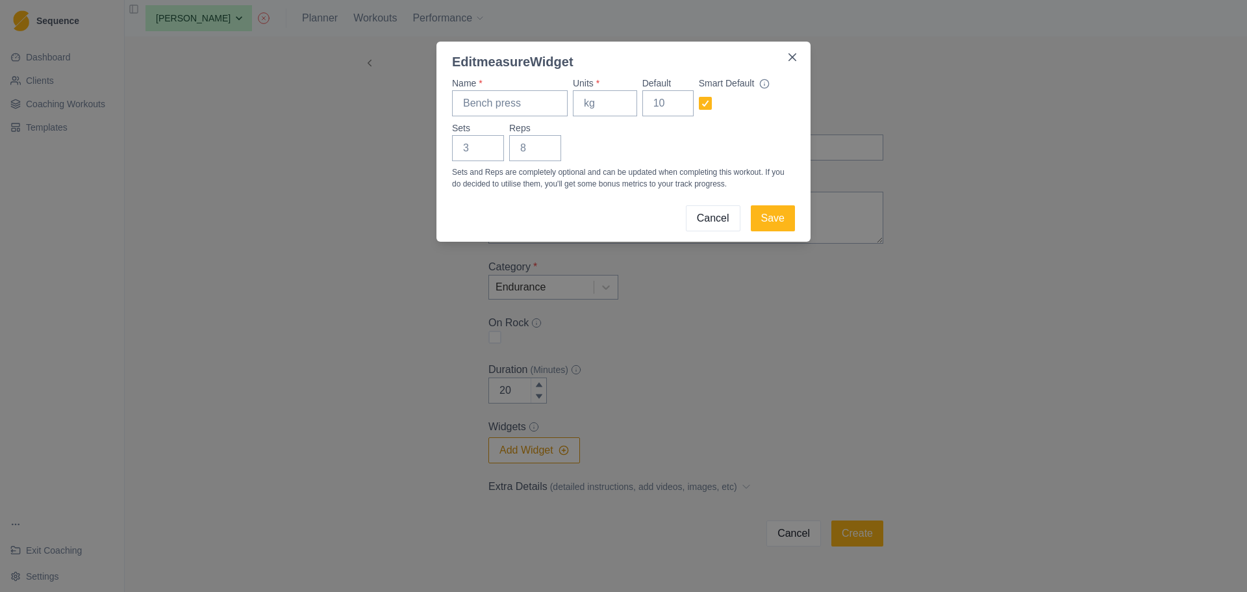
click at [707, 218] on button "Cancel" at bounding box center [713, 218] width 55 height 26
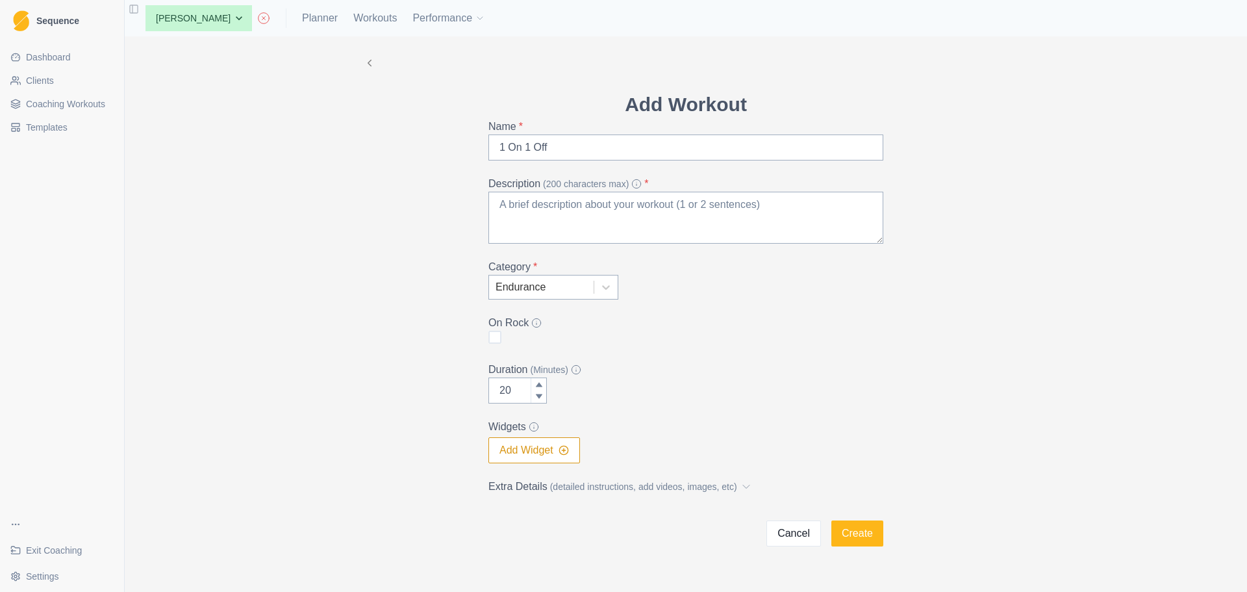
click at [540, 459] on button "Add Widget" at bounding box center [534, 450] width 92 height 26
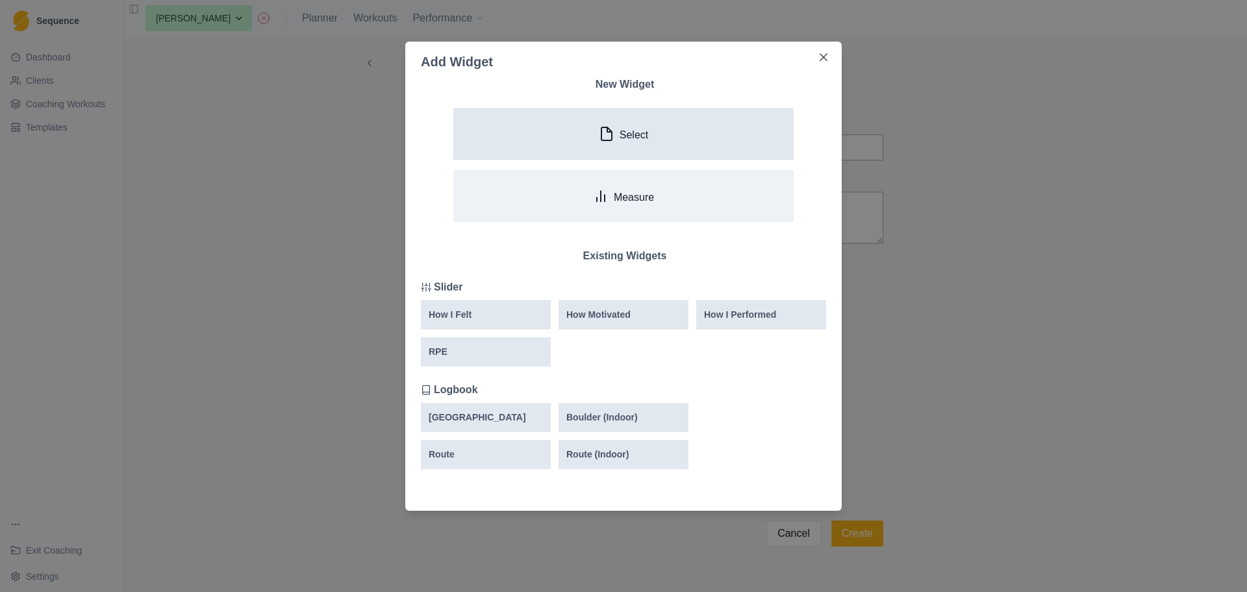
click at [637, 127] on div "Select" at bounding box center [623, 134] width 49 height 16
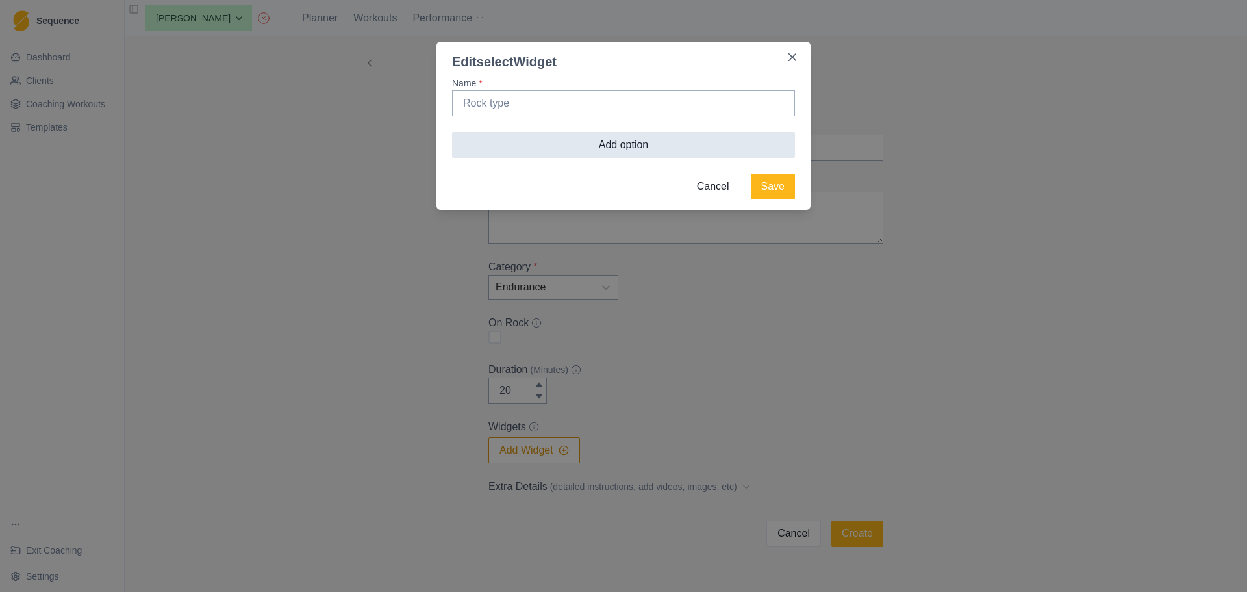
click at [691, 140] on button "Add option" at bounding box center [623, 145] width 343 height 26
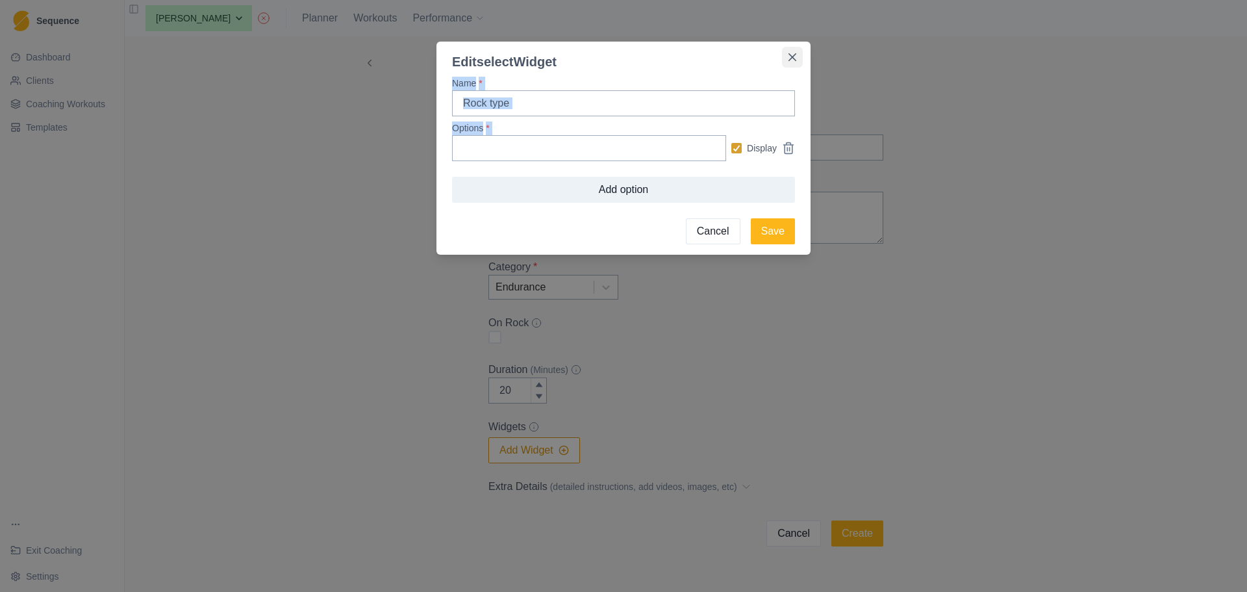
drag, startPoint x: 743, startPoint y: 227, endPoint x: 788, endPoint y: 55, distance: 177.2
click at [788, 55] on section "Edit select Widget Name * Options * Display Add option Cancel Save" at bounding box center [623, 148] width 374 height 213
click at [788, 55] on button "Close" at bounding box center [792, 57] width 21 height 21
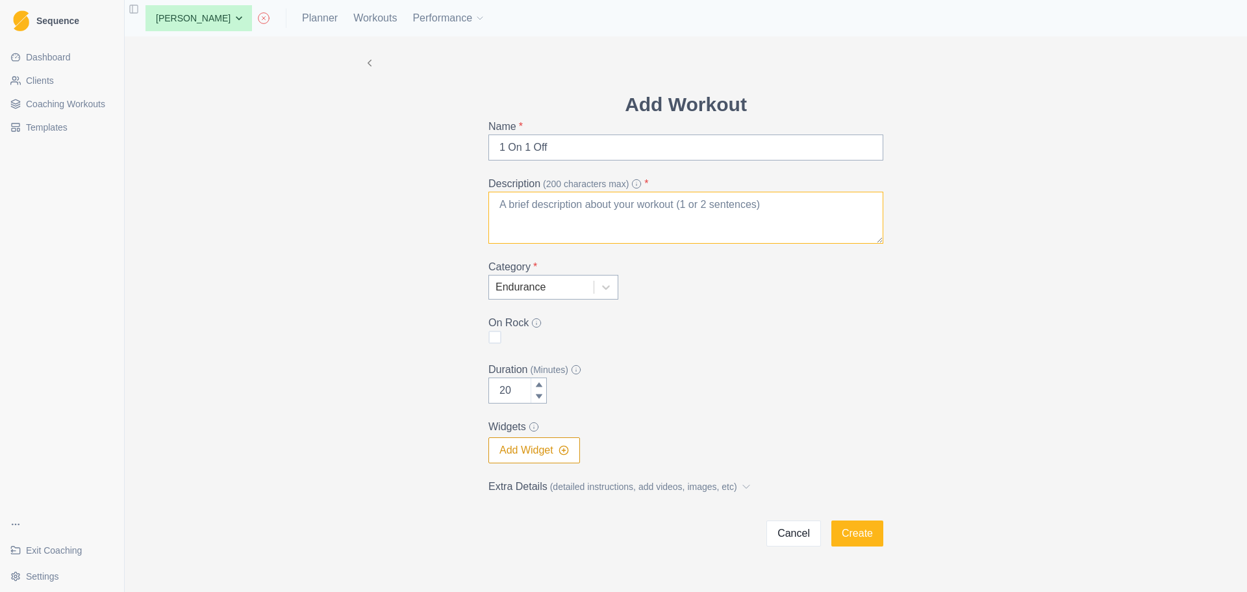
click at [609, 227] on textarea "Description (200 characters max) *" at bounding box center [685, 218] width 395 height 52
paste textarea "The goal of this workout is to maintain a high level of blood flow throughout t…"
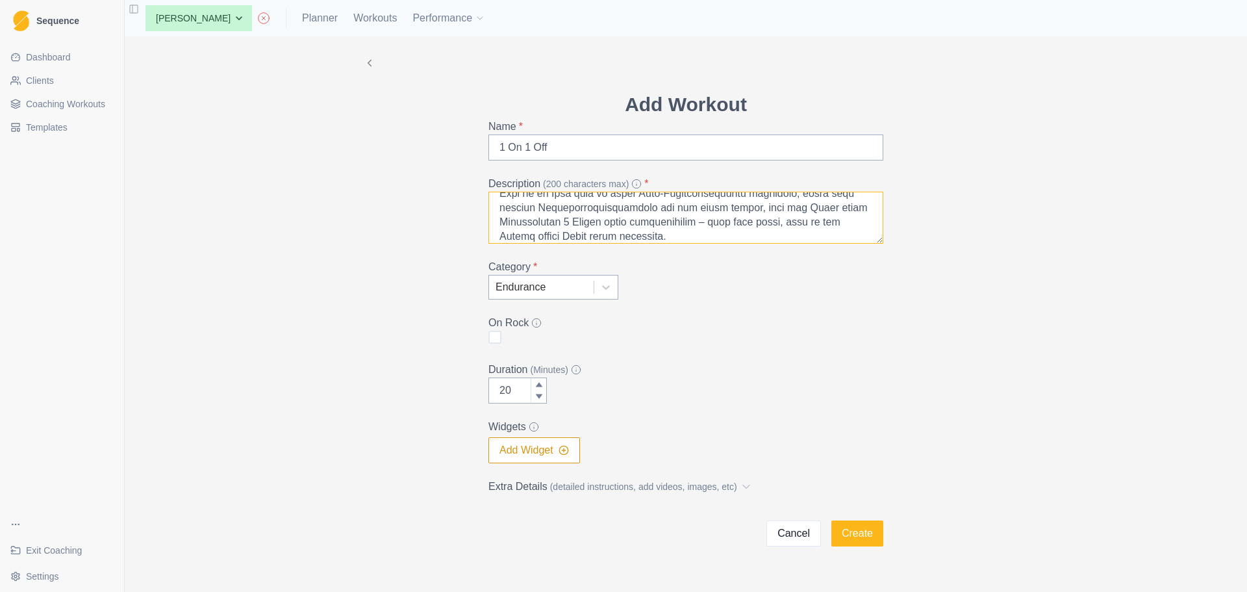
click at [874, 240] on textarea "Description (200 characters max) *" at bounding box center [685, 218] width 395 height 52
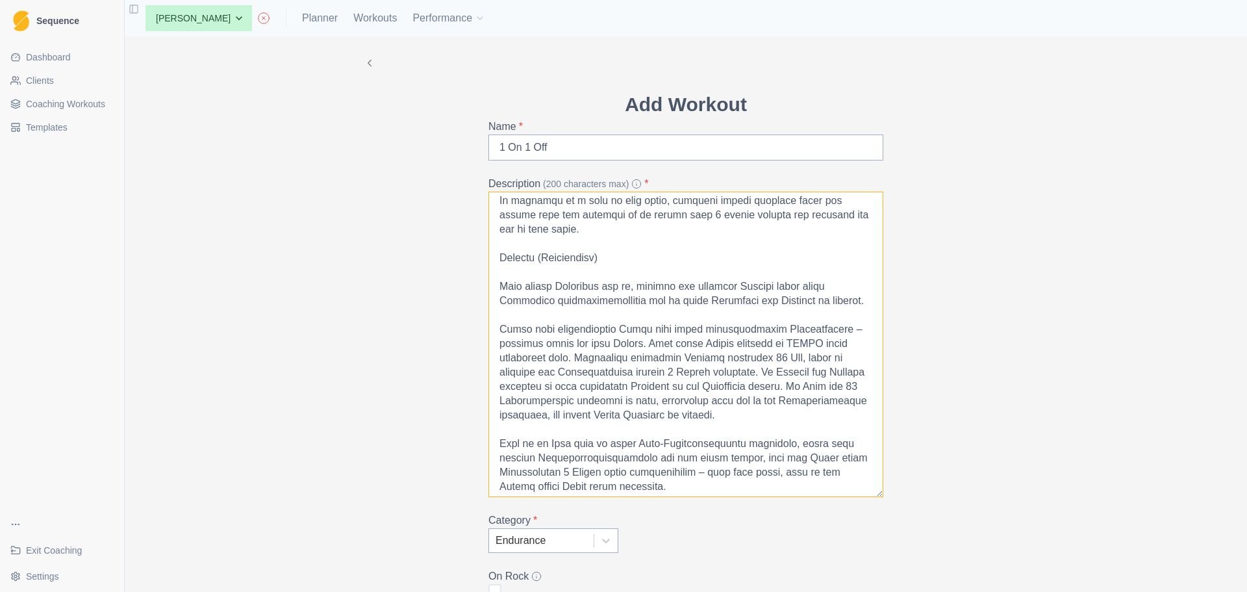
drag, startPoint x: 874, startPoint y: 240, endPoint x: 883, endPoint y: 497, distance: 256.7
click at [883, 497] on div "Add Workout Name * 1 On 1 Off Description (200 characters max) * Category * End…" at bounding box center [686, 445] width 416 height 710
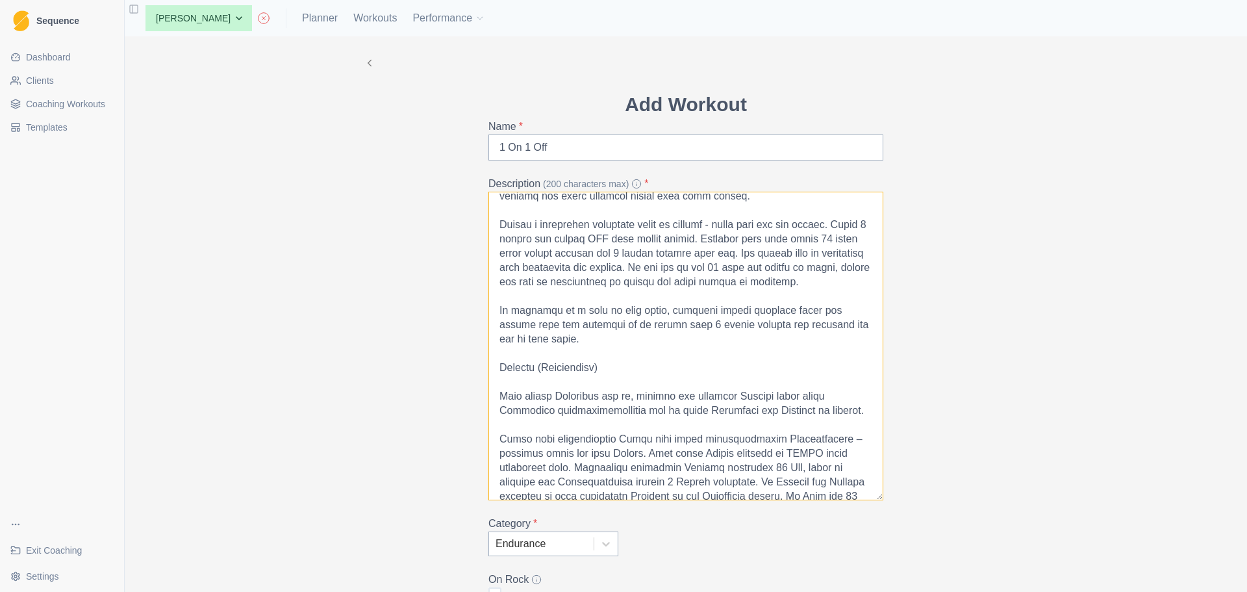
scroll to position [0, 0]
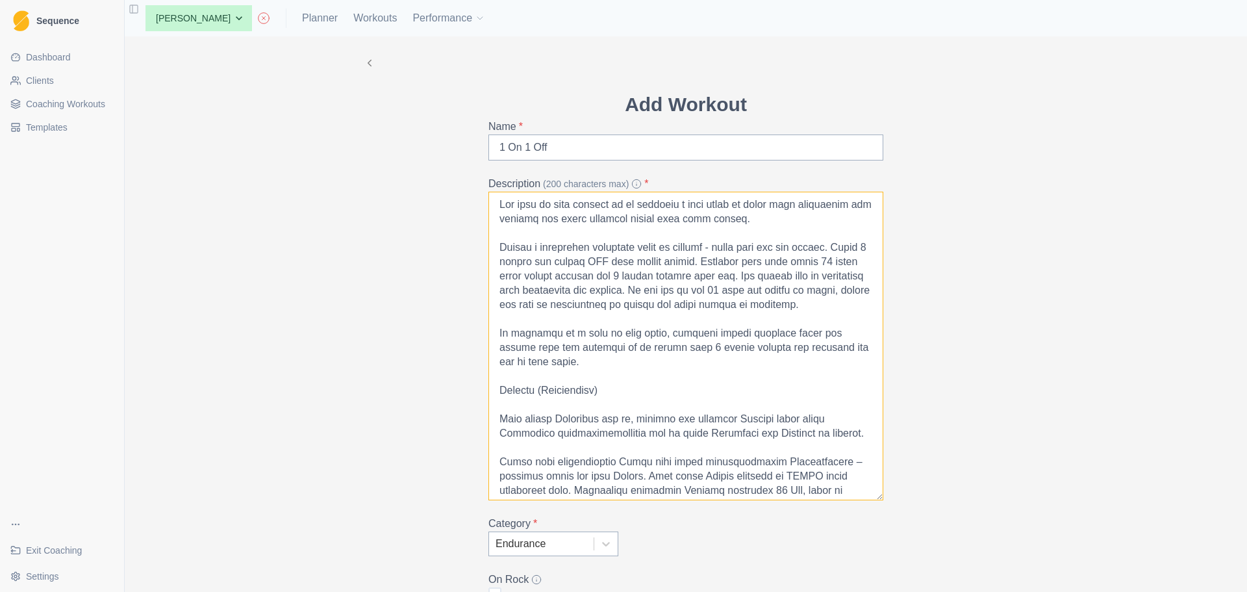
drag, startPoint x: 603, startPoint y: 392, endPoint x: 469, endPoint y: 399, distance: 134.7
click at [469, 399] on div "Add Workout Name * 1 On 1 Off Description (200 characters max) * Category * End…" at bounding box center [685, 419] width 665 height 766
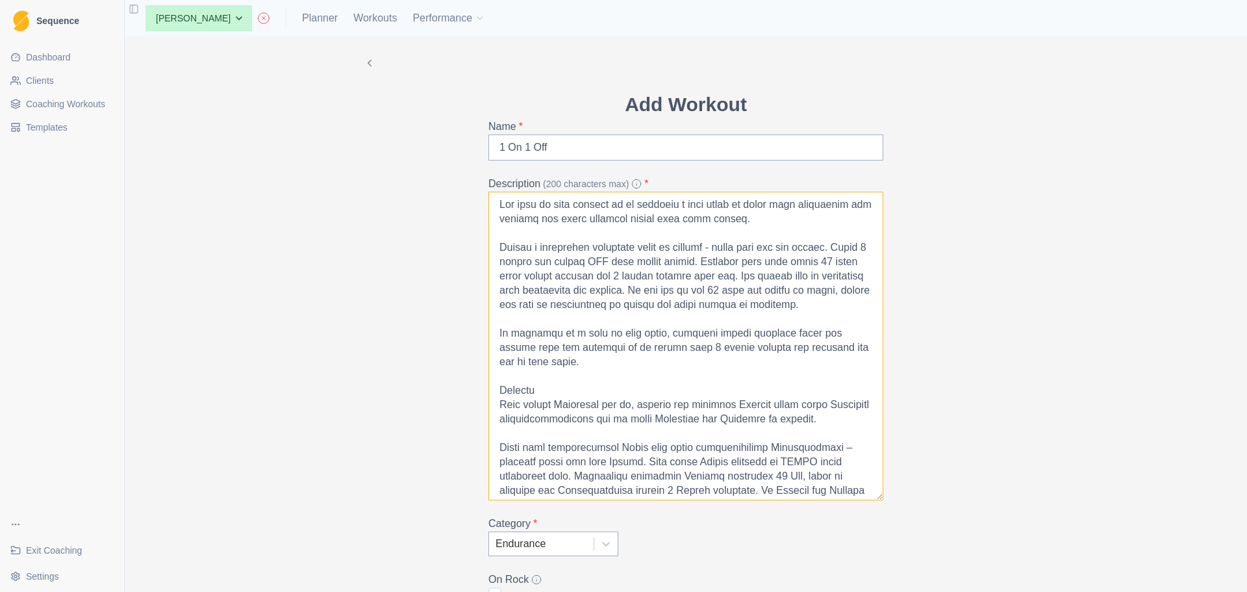
scroll to position [118, 0]
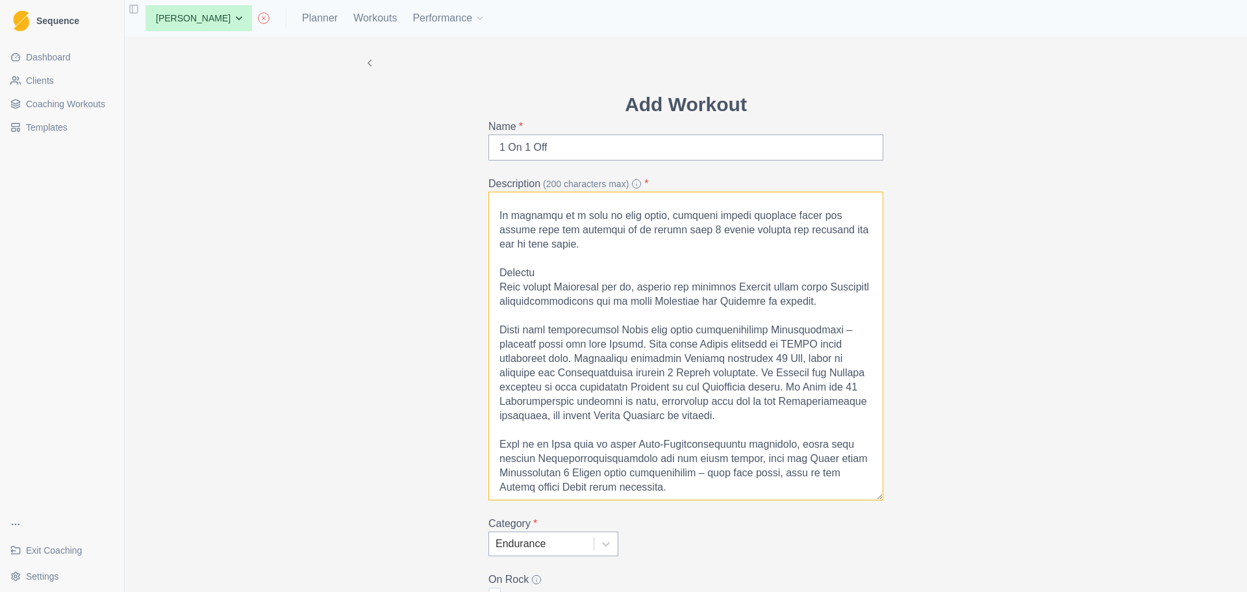
drag, startPoint x: 490, startPoint y: 403, endPoint x: 716, endPoint y: 552, distance: 271.1
click at [716, 552] on form "Add Workout Name * 1 On 1 Off Description (200 characters max) * Category * End…" at bounding box center [685, 446] width 395 height 713
drag, startPoint x: 678, startPoint y: 451, endPoint x: 633, endPoint y: 394, distance: 73.0
click at [633, 394] on textarea "Description (200 characters max) *" at bounding box center [685, 346] width 395 height 309
drag, startPoint x: 743, startPoint y: 442, endPoint x: 664, endPoint y: 446, distance: 78.7
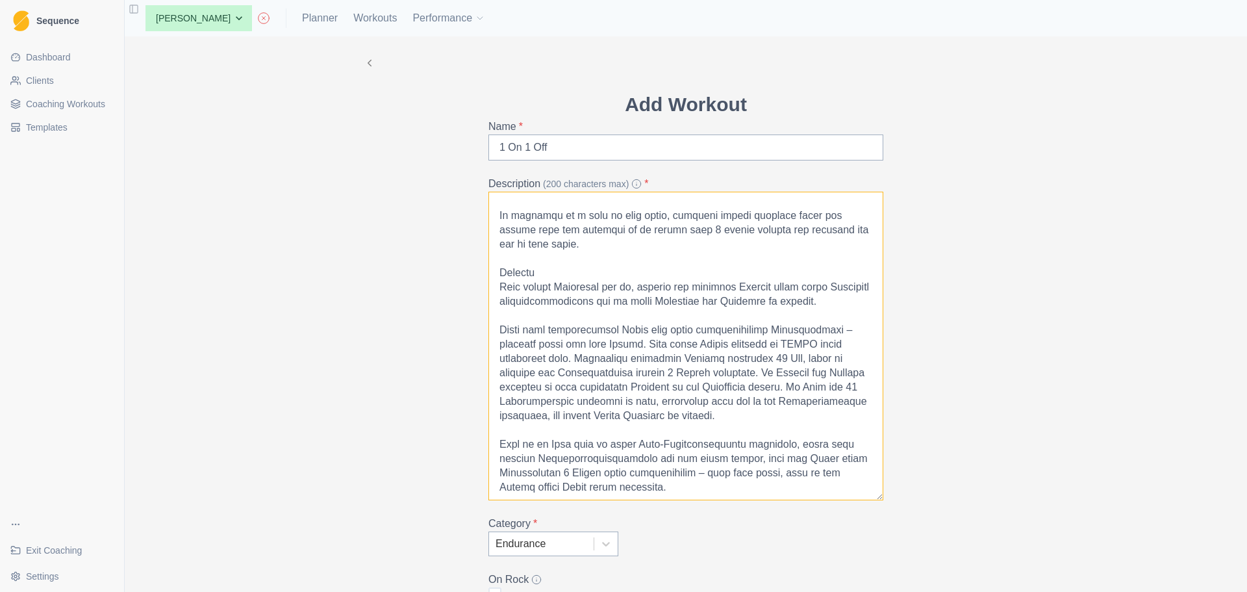
click at [664, 446] on textarea "Description (200 characters max) *" at bounding box center [685, 346] width 395 height 309
click at [636, 446] on textarea "Description (200 characters max) *" at bounding box center [685, 346] width 395 height 309
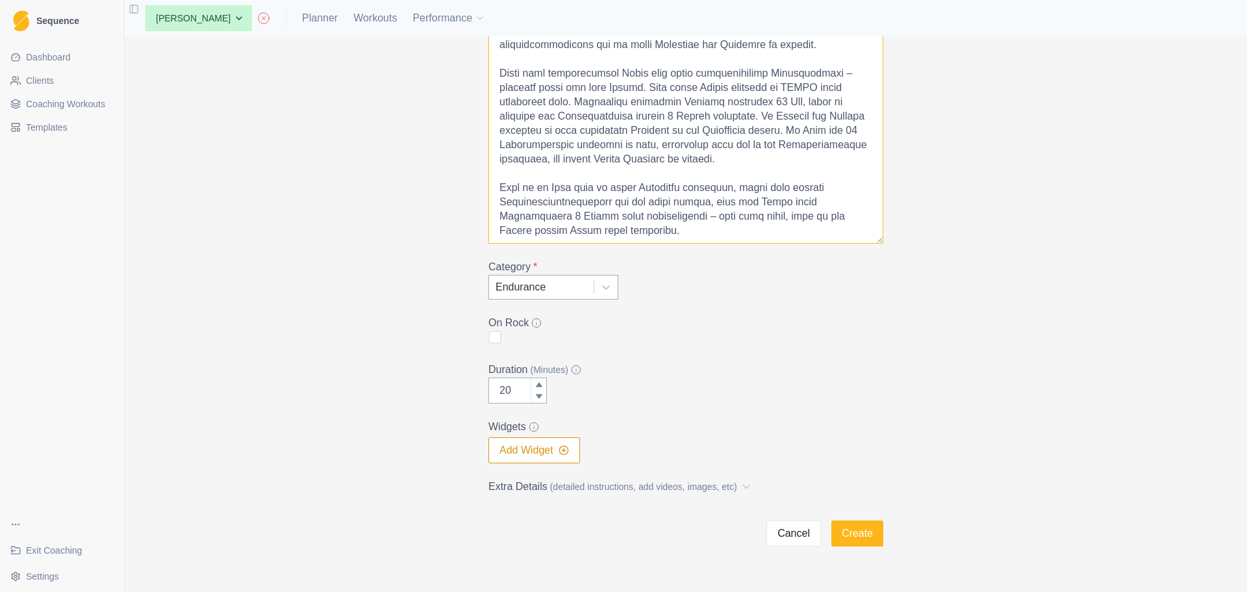
scroll to position [284, 0]
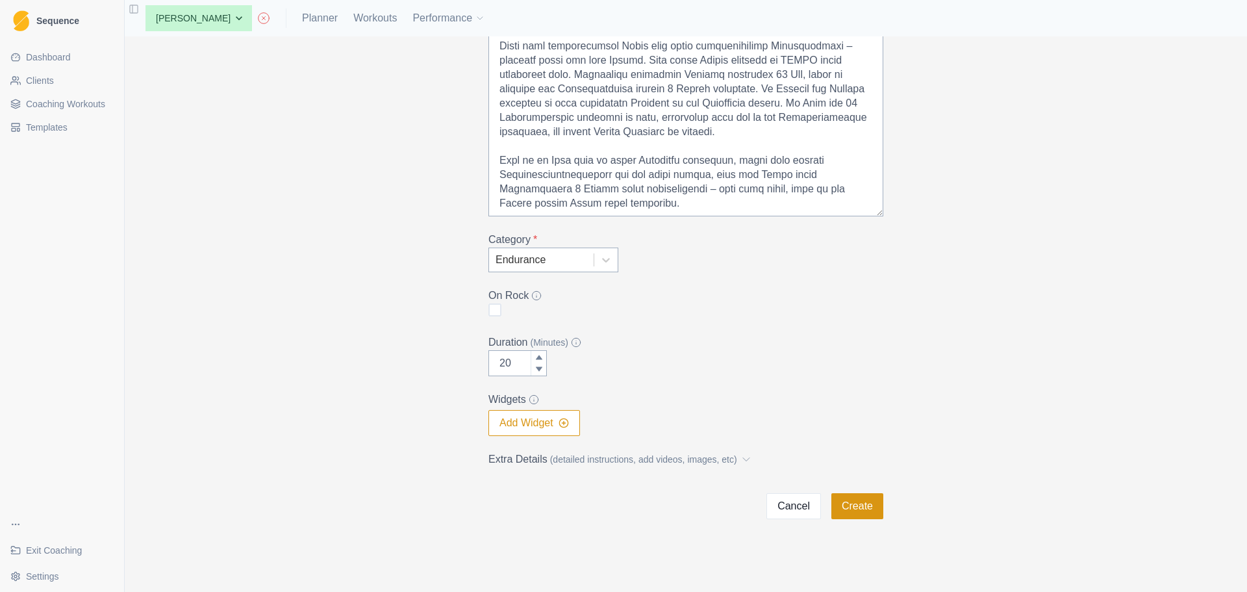
click at [857, 509] on button "Create" at bounding box center [857, 506] width 52 height 26
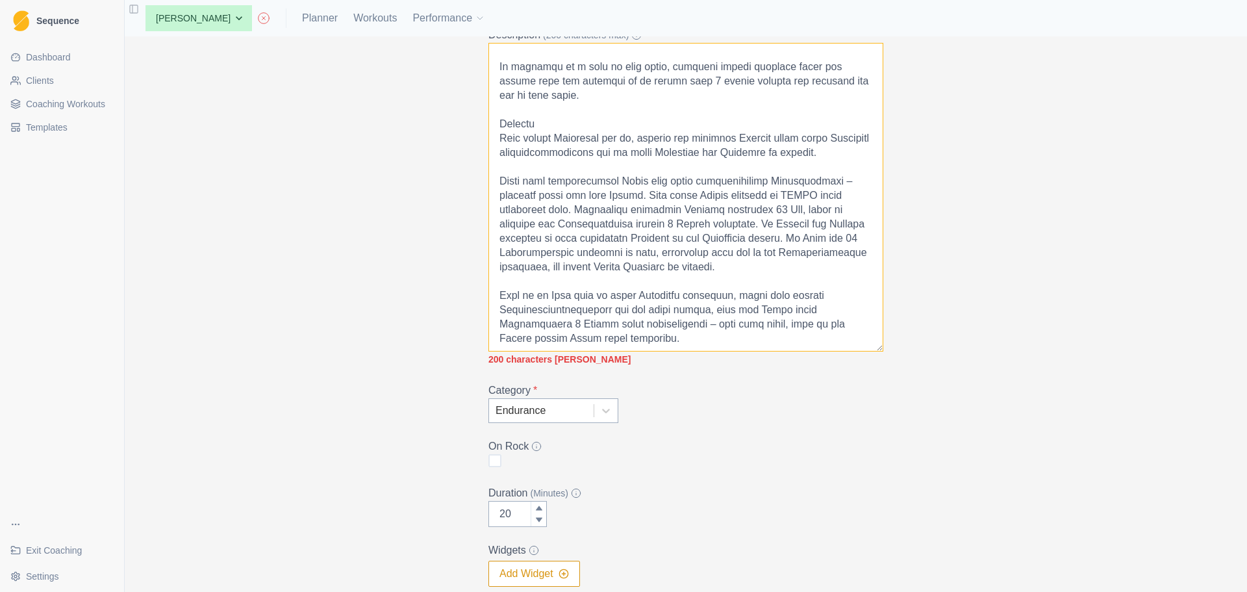
scroll to position [139, 0]
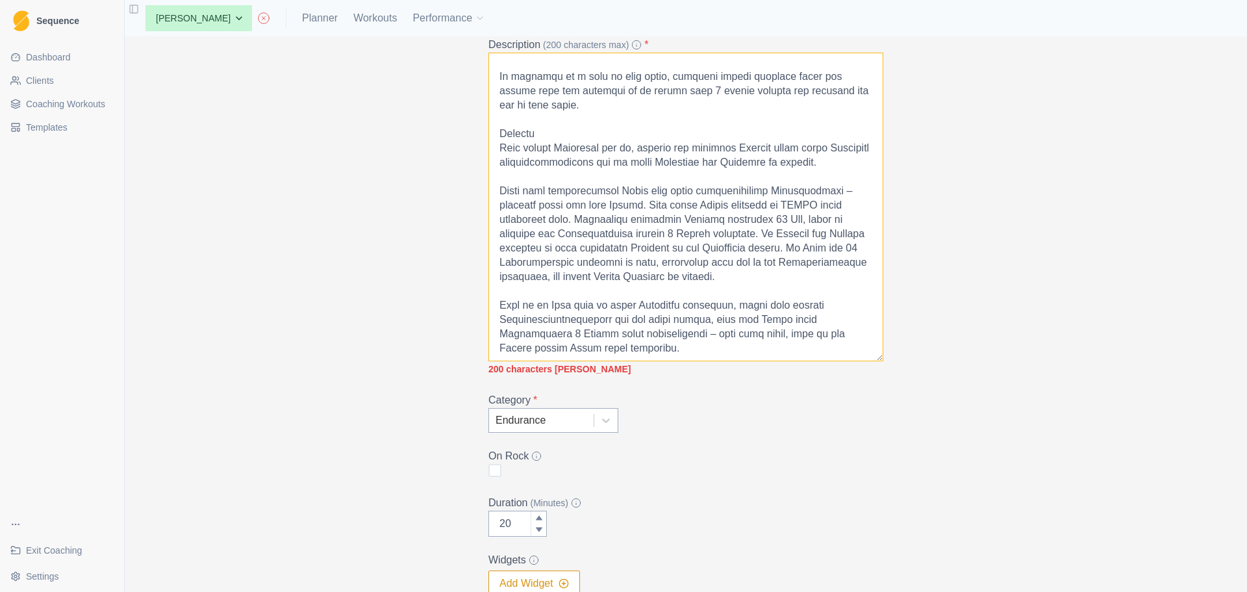
drag, startPoint x: 493, startPoint y: 129, endPoint x: 724, endPoint y: 360, distance: 327.5
click at [724, 360] on textarea "Description (200 characters max) *" at bounding box center [685, 207] width 395 height 309
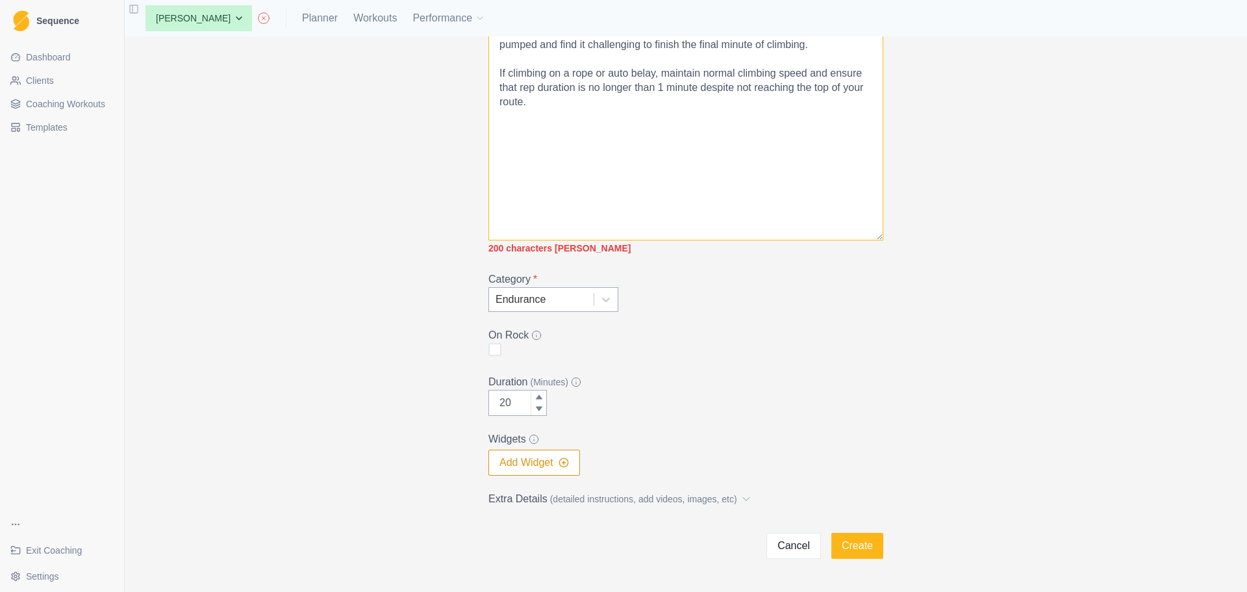
scroll to position [262, 0]
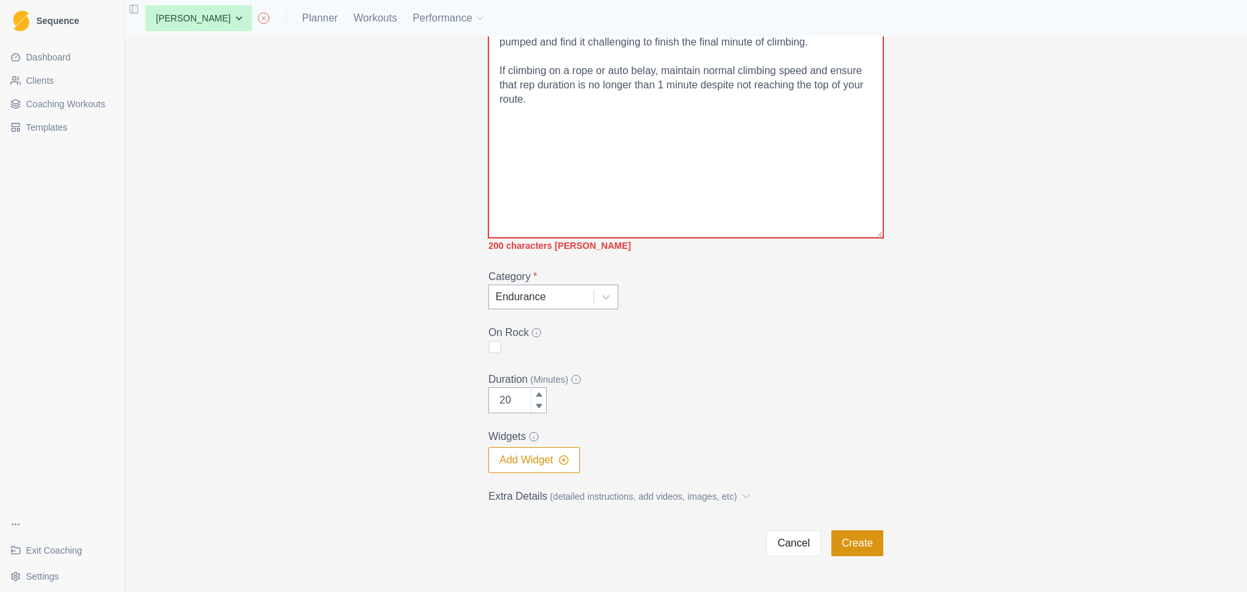
click at [848, 534] on button "Create" at bounding box center [857, 543] width 52 height 26
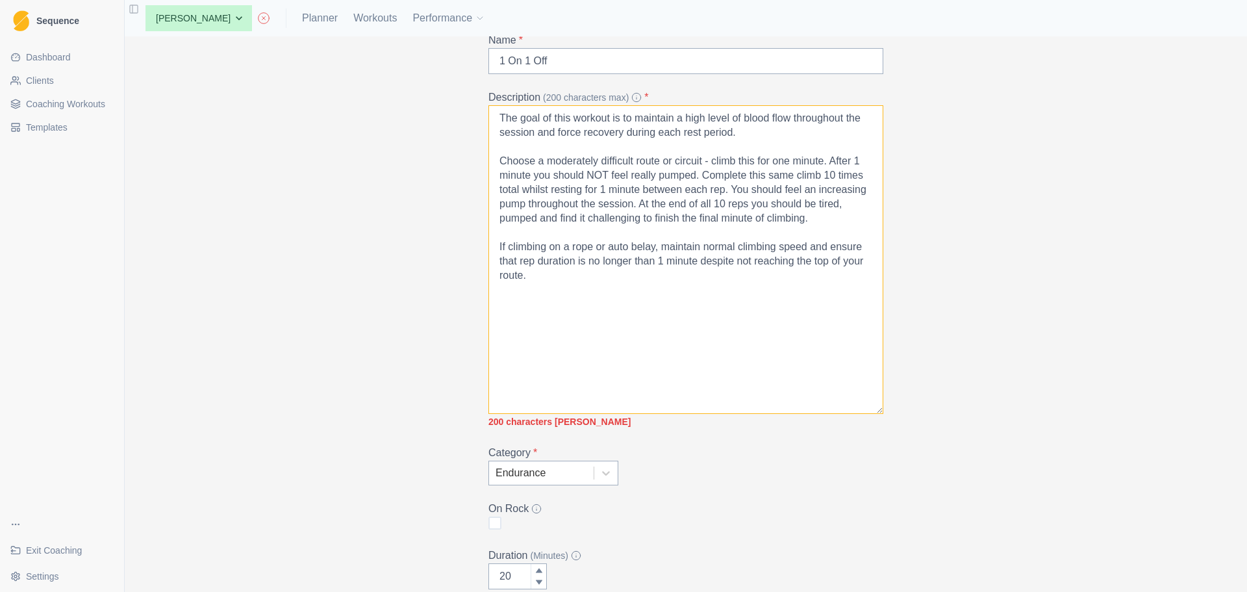
scroll to position [84, 0]
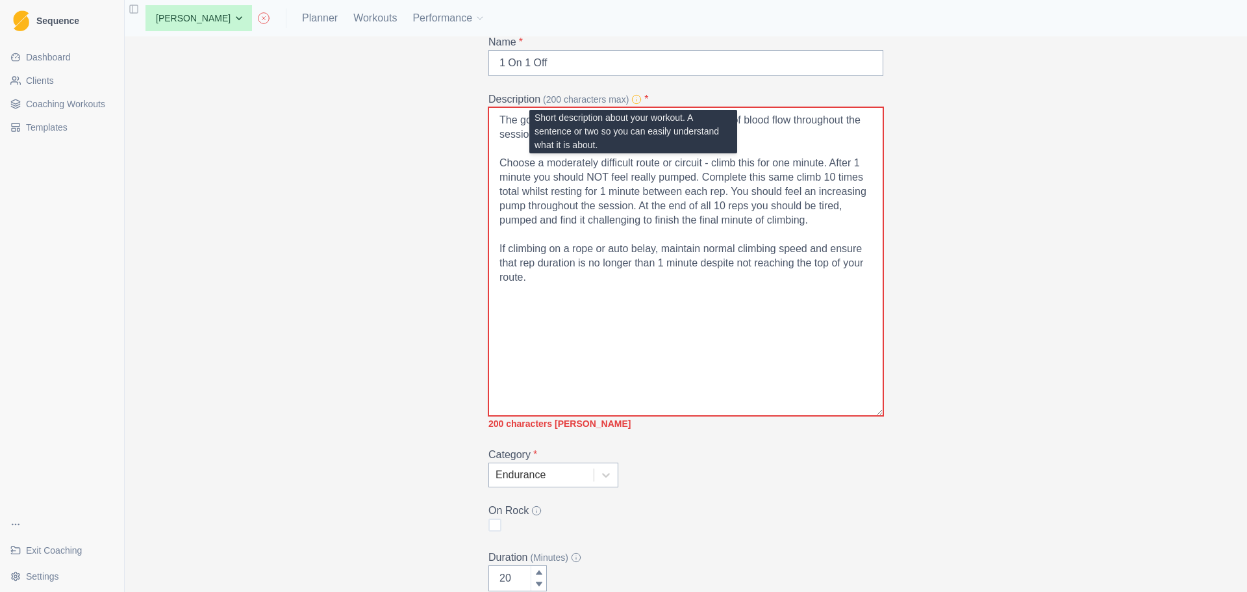
click at [632, 99] on icon at bounding box center [636, 99] width 10 height 10
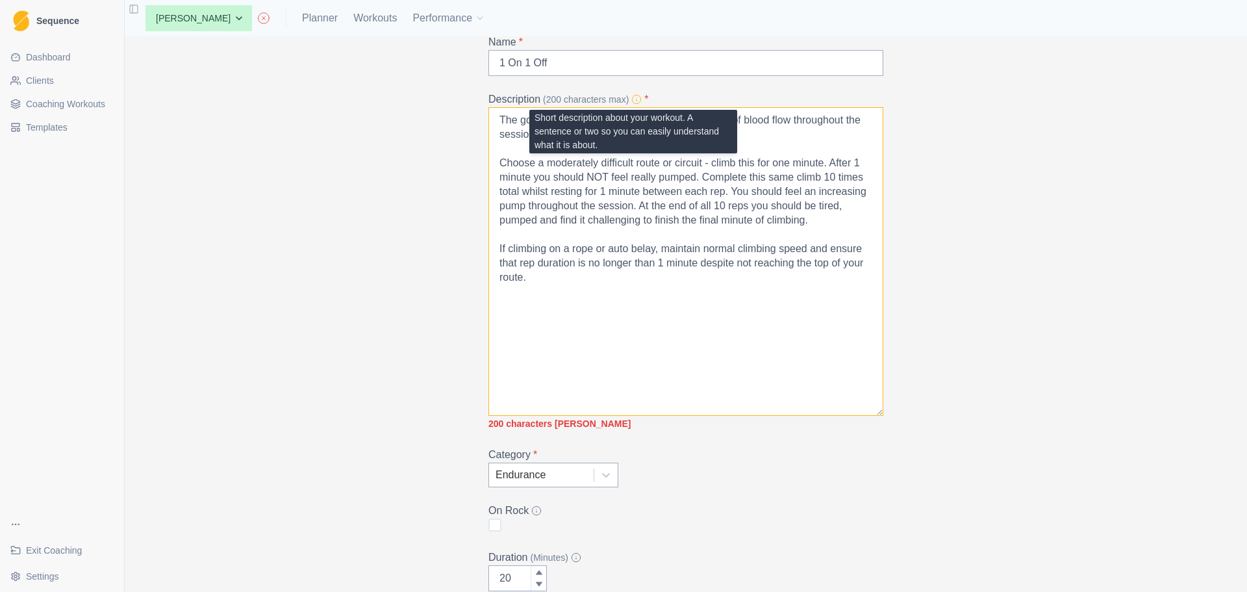
click at [632, 107] on textarea "The goal of this workout is to maintain a high level of blood flow throughout t…" at bounding box center [685, 261] width 395 height 309
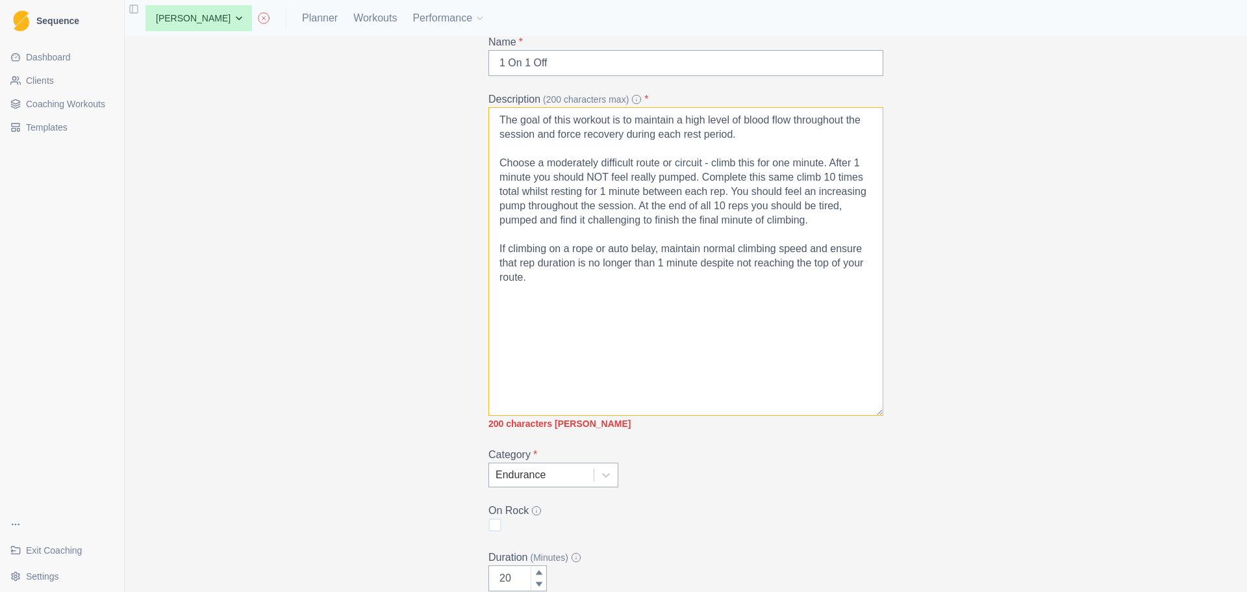
drag, startPoint x: 492, startPoint y: 160, endPoint x: 477, endPoint y: 101, distance: 61.0
click at [478, 101] on div "Add Workout Name * 1 On 1 Off Description (200 characters max) * The goal of th…" at bounding box center [686, 369] width 416 height 729
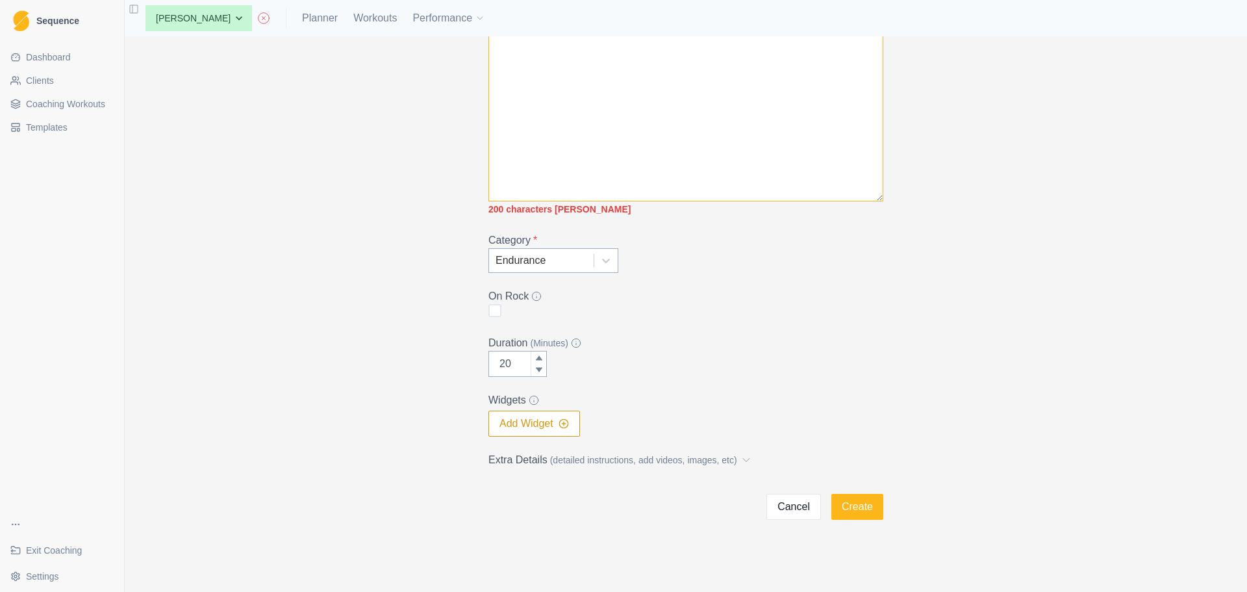
scroll to position [299, 0]
click at [833, 508] on button "Create" at bounding box center [857, 506] width 52 height 26
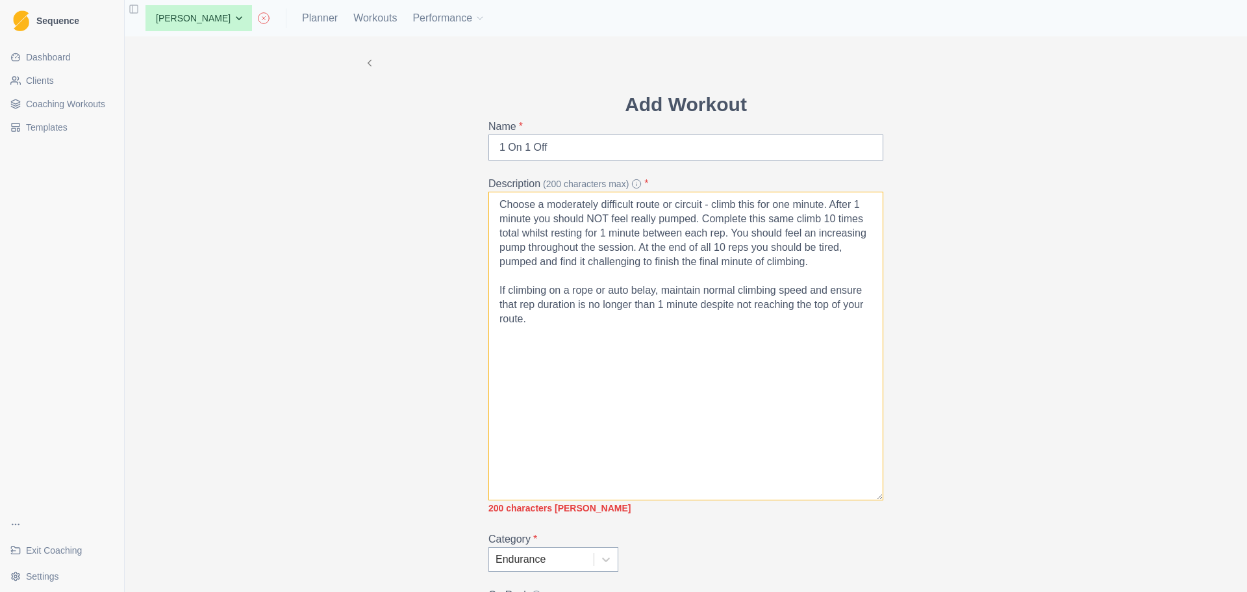
click at [514, 274] on textarea "Choose a moderately difficult route or circuit - climb this for one minute. Aft…" at bounding box center [685, 346] width 395 height 309
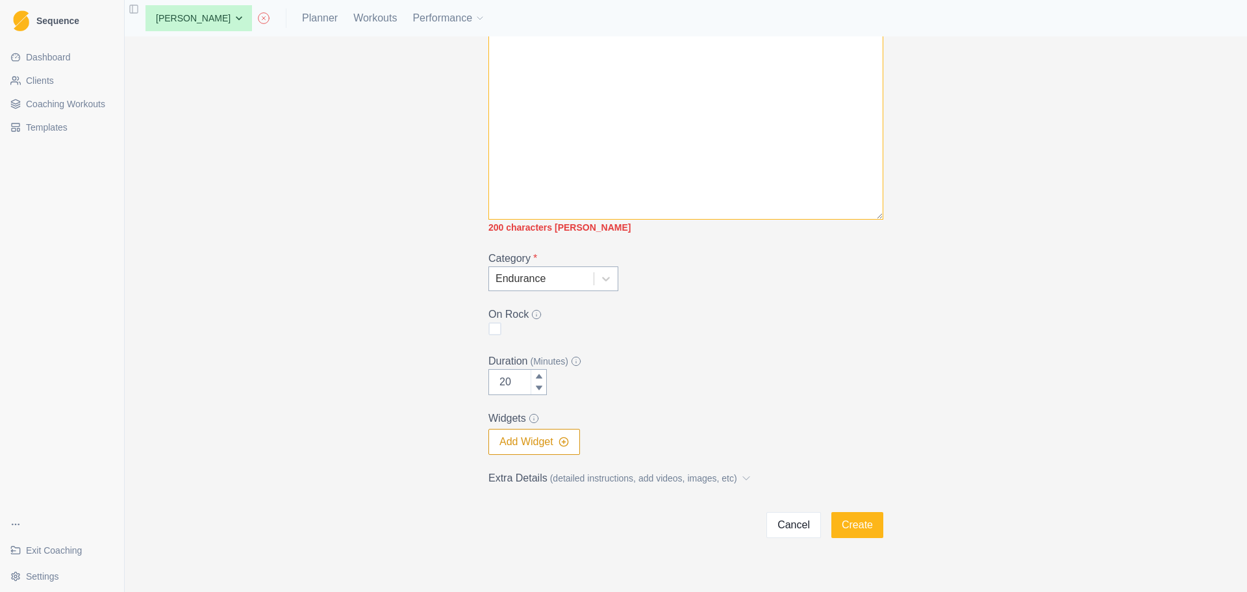
scroll to position [294, 0]
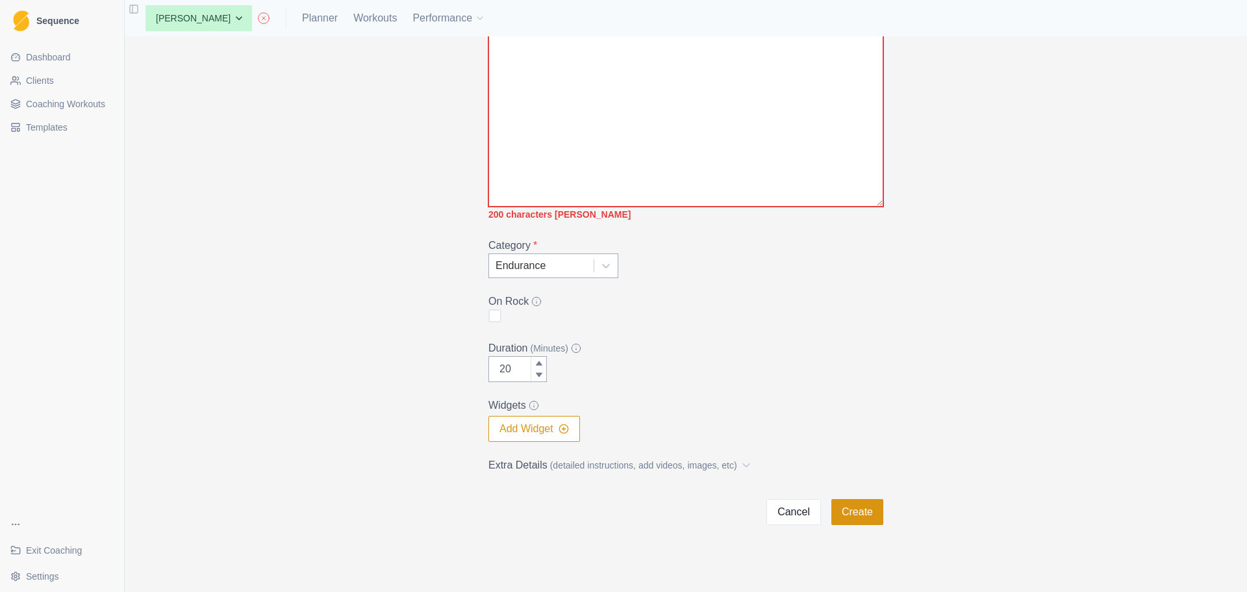
click at [874, 515] on button "Create" at bounding box center [857, 512] width 52 height 26
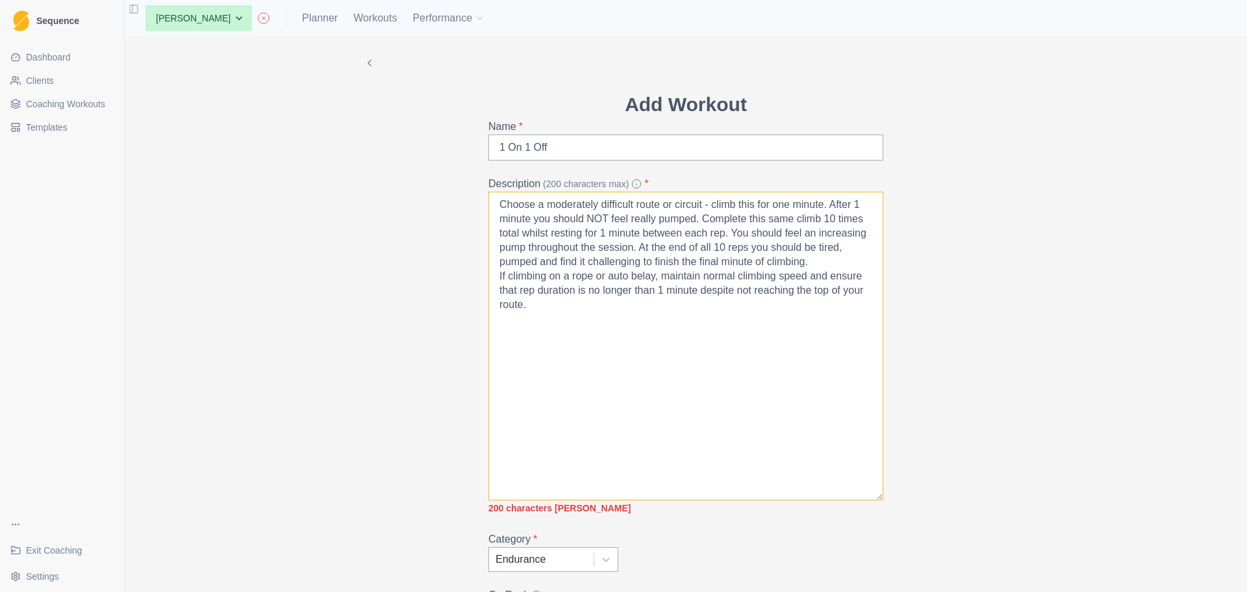
drag, startPoint x: 540, startPoint y: 313, endPoint x: 483, endPoint y: 282, distance: 65.7
click at [483, 282] on div "Add Workout Name * 1 On 1 Off Description (200 characters max) * Choose a moder…" at bounding box center [686, 454] width 416 height 729
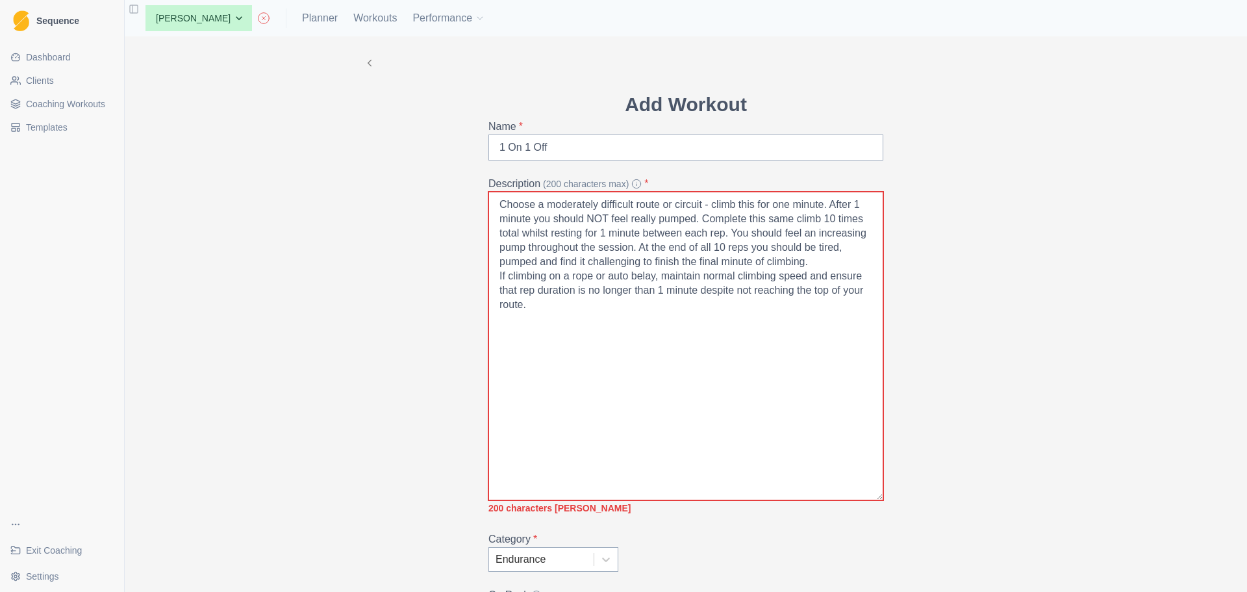
drag, startPoint x: 483, startPoint y: 282, endPoint x: 523, endPoint y: 286, distance: 40.5
click at [523, 286] on div "Add Workout Name * 1 On 1 Off Description (200 characters max) * Choose a moder…" at bounding box center [686, 454] width 416 height 729
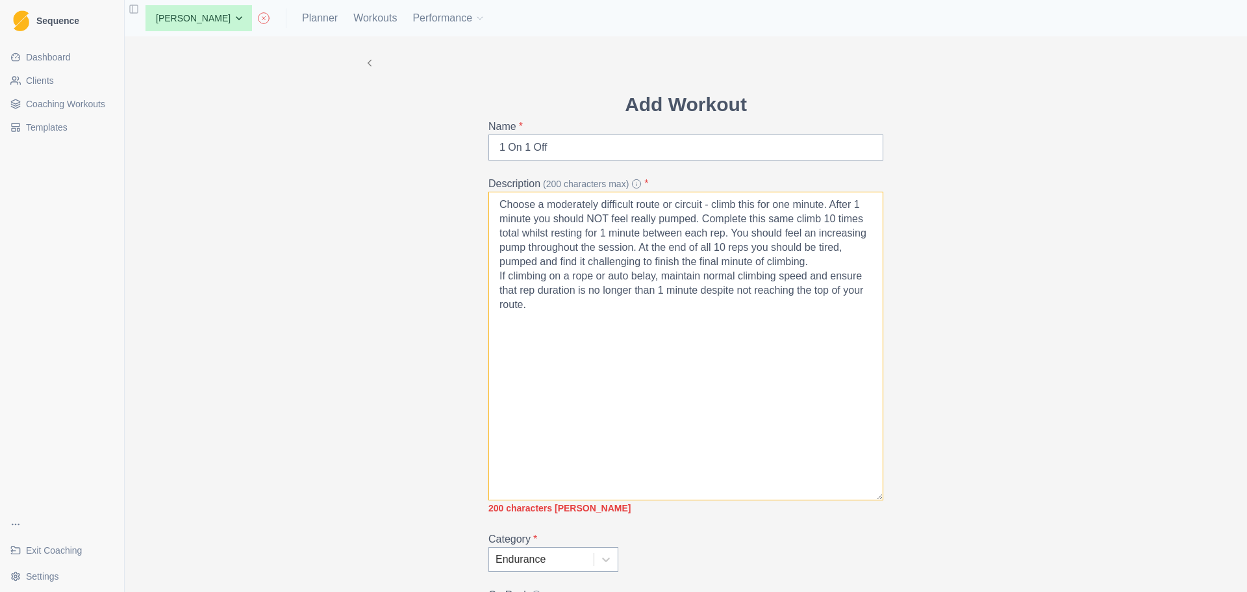
drag, startPoint x: 523, startPoint y: 305, endPoint x: 490, endPoint y: 281, distance: 40.8
click at [490, 281] on textarea "Choose a moderately difficult route or circuit - climb this for one minute. Aft…" at bounding box center [685, 346] width 395 height 309
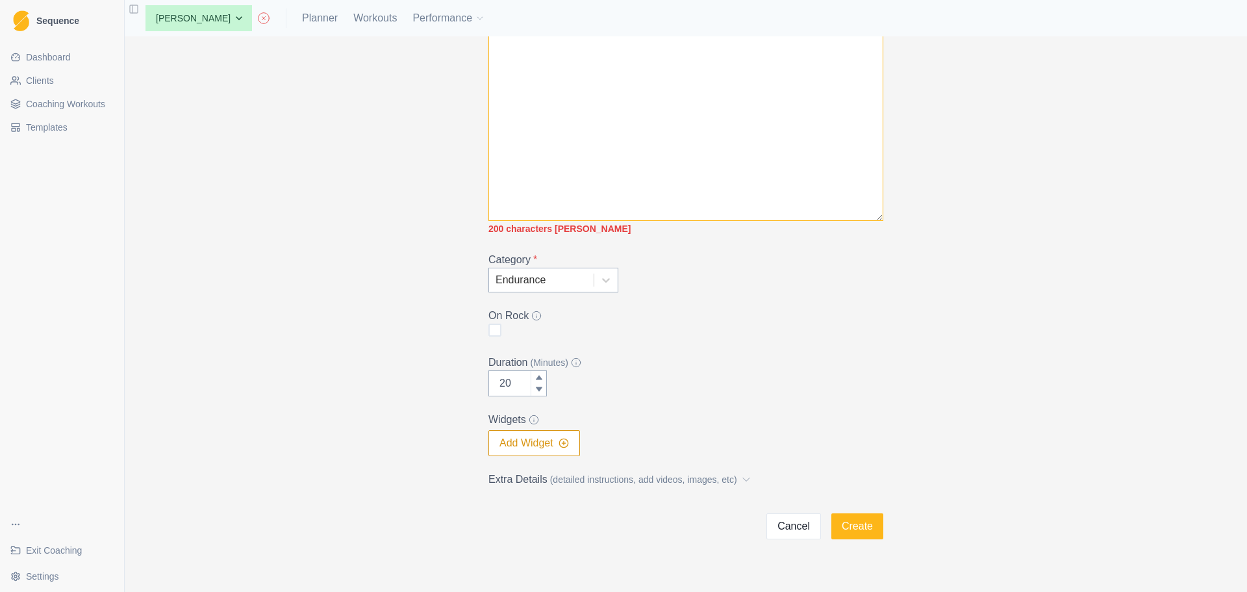
scroll to position [299, 0]
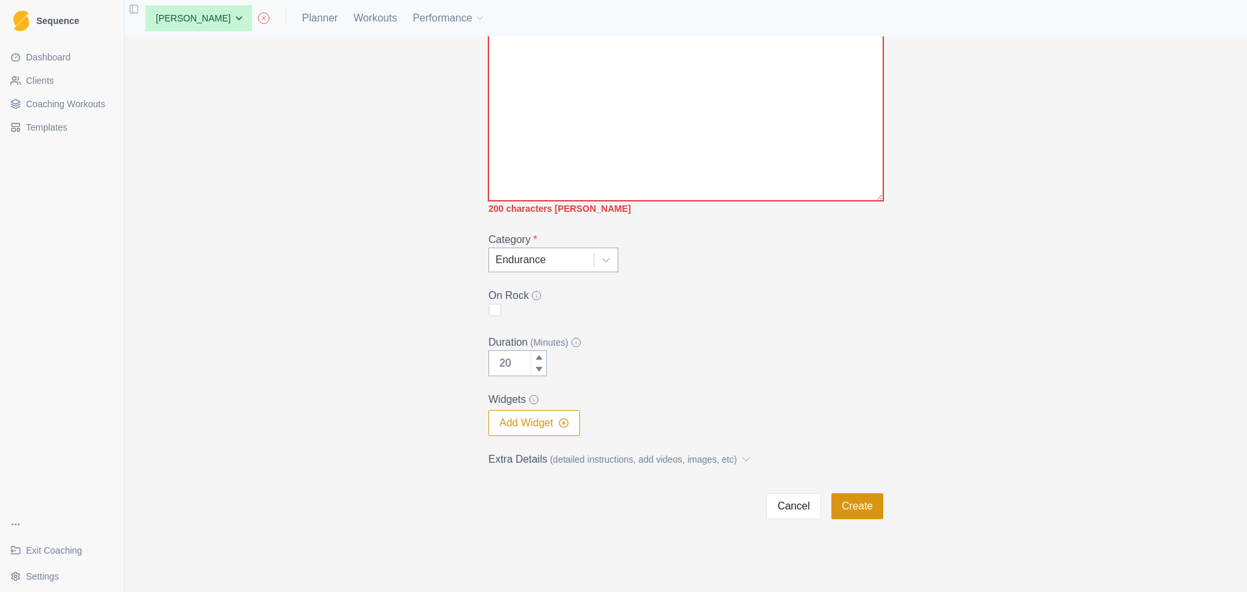
click at [865, 506] on button "Create" at bounding box center [857, 506] width 52 height 26
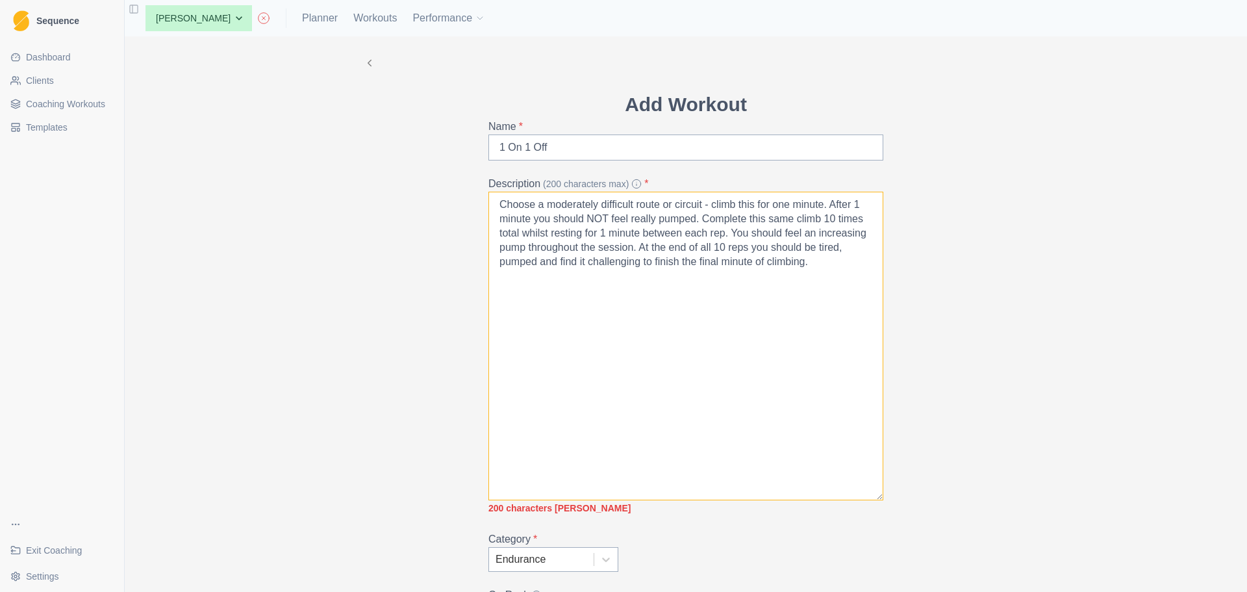
click at [810, 257] on textarea "Choose a moderately difficult route or circuit - climb this for one minute. Aft…" at bounding box center [685, 346] width 395 height 309
drag, startPoint x: 810, startPoint y: 263, endPoint x: 729, endPoint y: 236, distance: 85.4
click at [729, 236] on textarea "Choose a moderately difficult route or circuit - climb this for one minute. Aft…" at bounding box center [685, 346] width 395 height 309
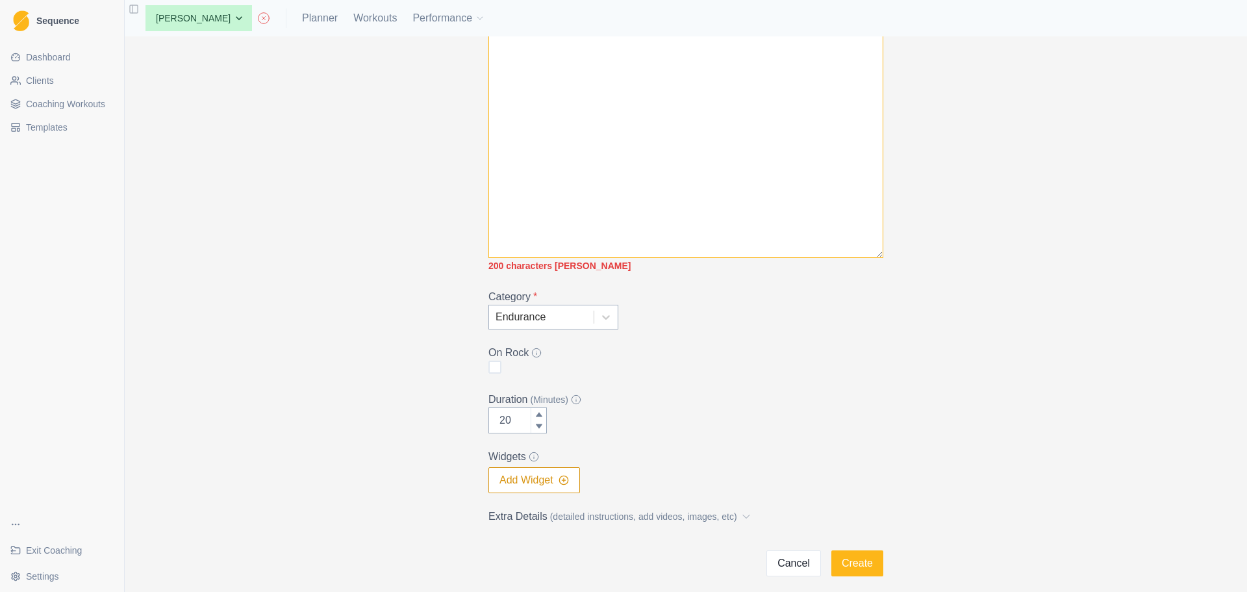
scroll to position [243, 0]
type textarea "Choose a moderately difficult route or circuit - climb this for one minute. Aft…"
click at [857, 559] on button "Create" at bounding box center [857, 563] width 52 height 26
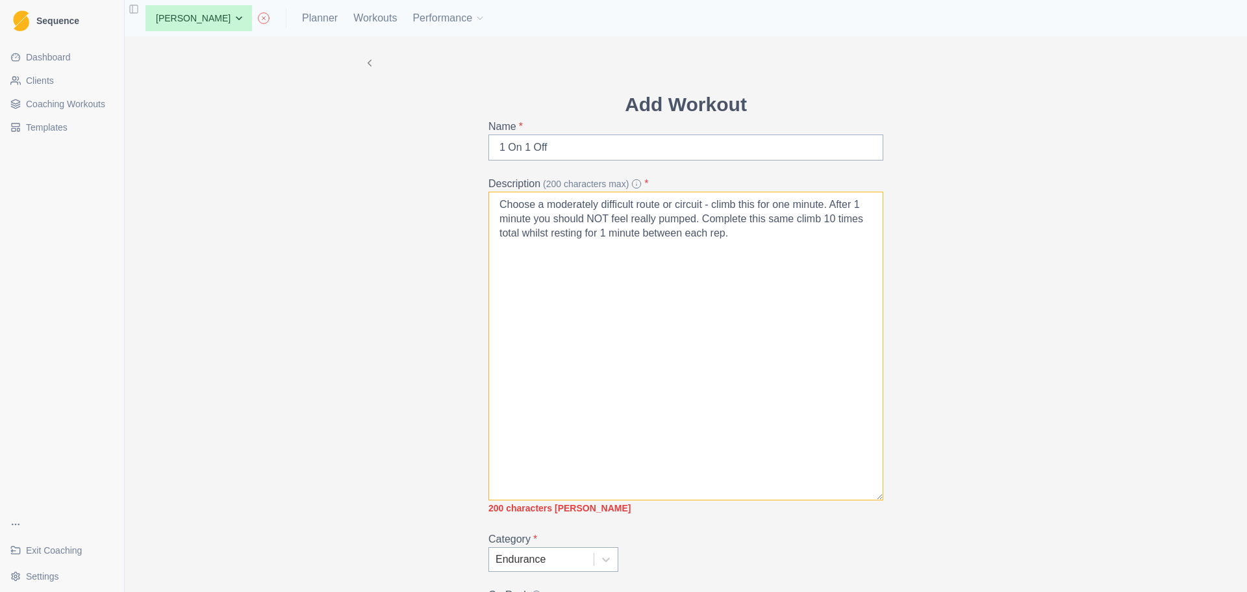
drag, startPoint x: 740, startPoint y: 244, endPoint x: 469, endPoint y: 201, distance: 274.2
click at [469, 201] on div "Add Workout Name * 1 On 1 Off Description (200 characters max) * Choose a moder…" at bounding box center [685, 427] width 665 height 782
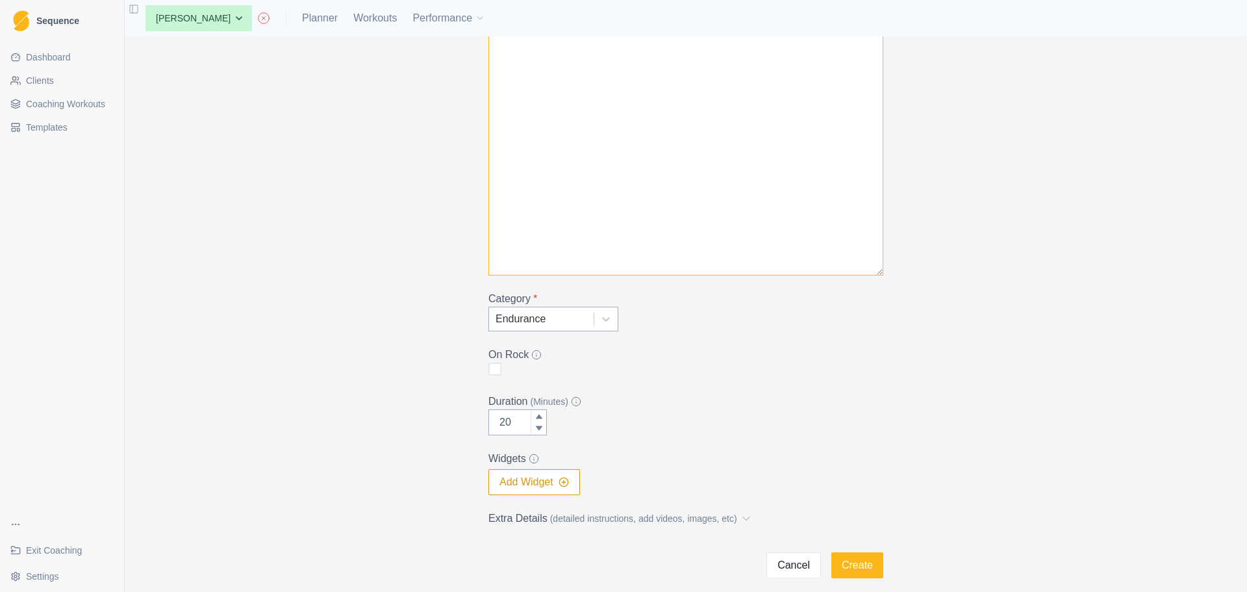
scroll to position [255, 0]
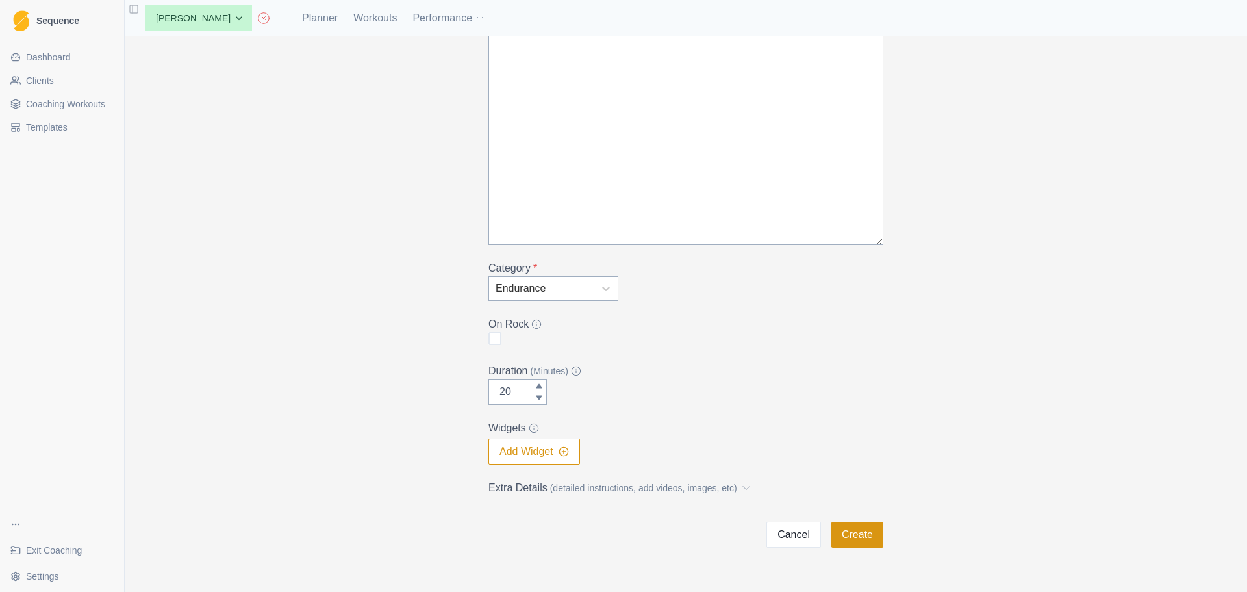
click at [862, 535] on button "Create" at bounding box center [857, 535] width 52 height 26
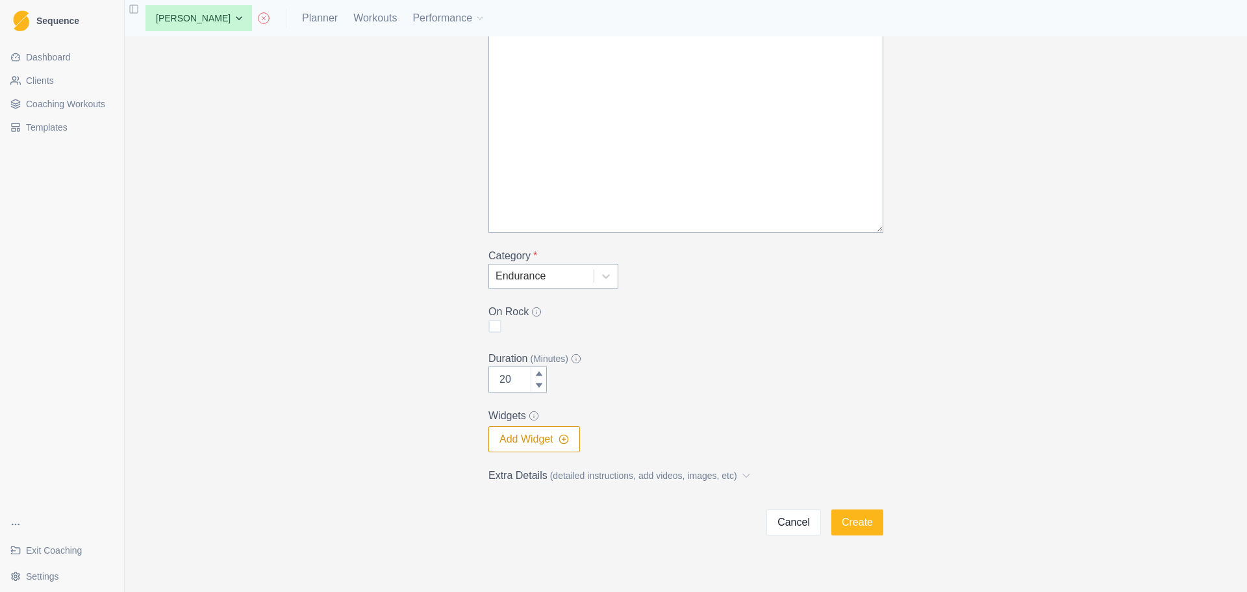
scroll to position [284, 0]
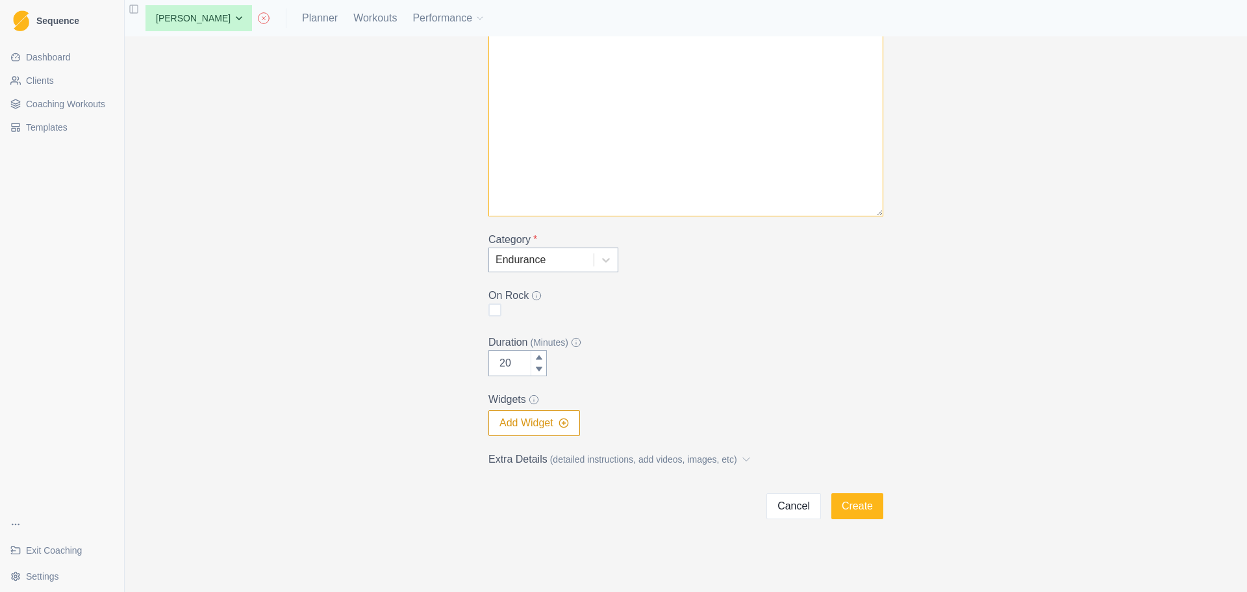
click at [730, 134] on textarea "Description (200 characters max) *" at bounding box center [685, 62] width 395 height 309
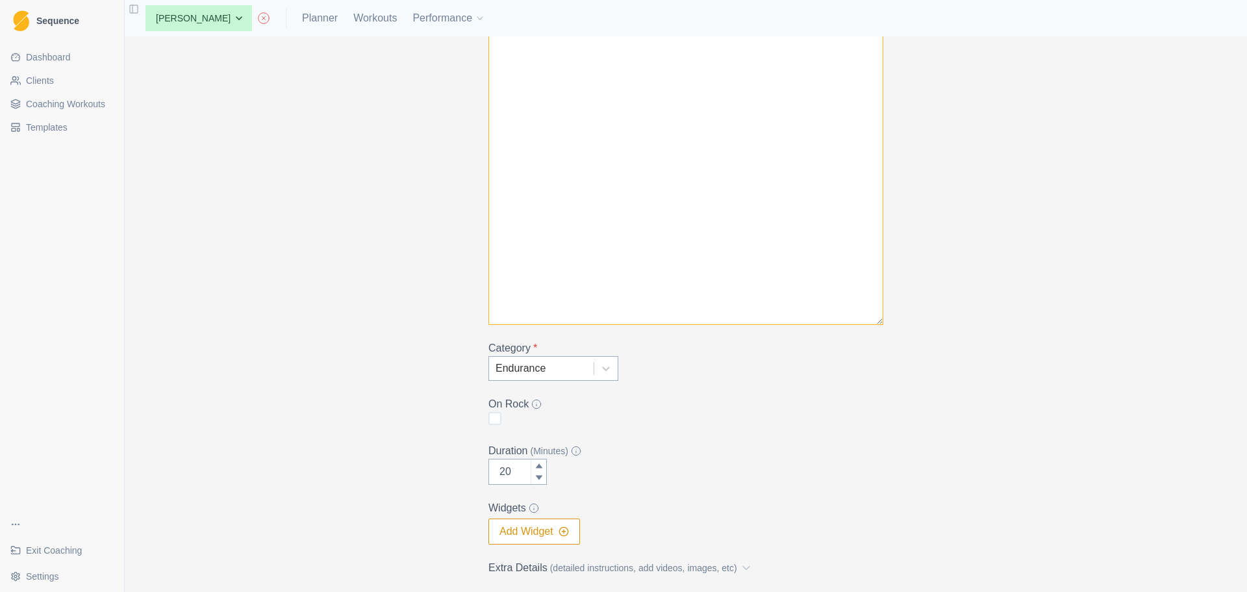
type textarea "...."
click at [866, 377] on div "Category * Endurance" at bounding box center [685, 360] width 395 height 40
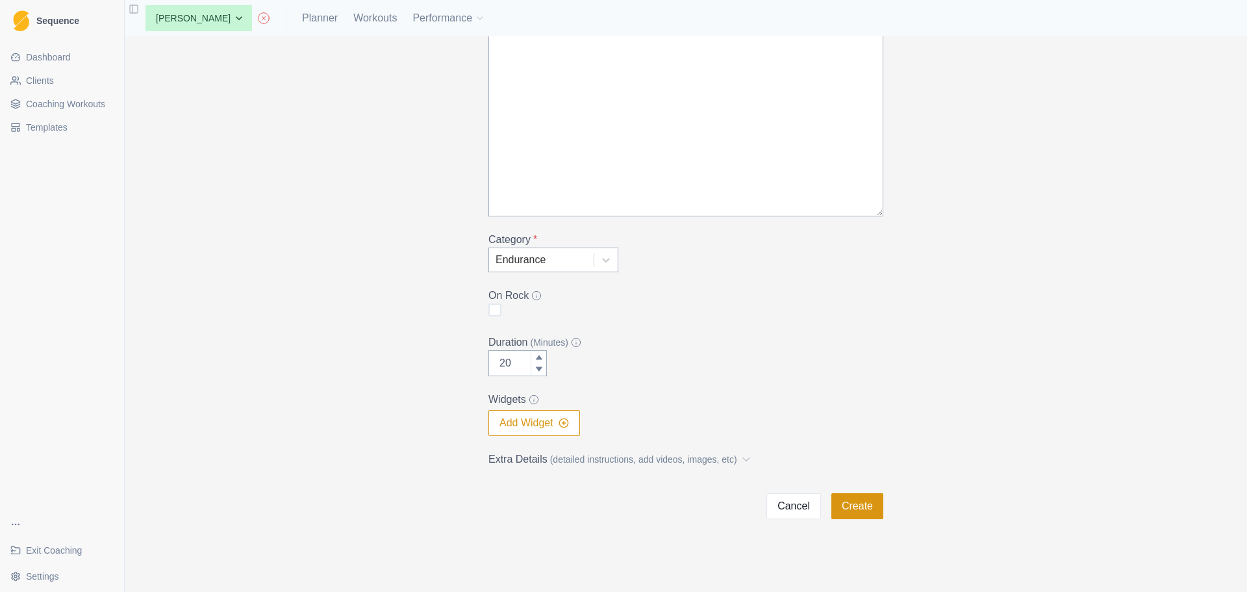
click at [868, 494] on button "Create" at bounding box center [857, 506] width 52 height 26
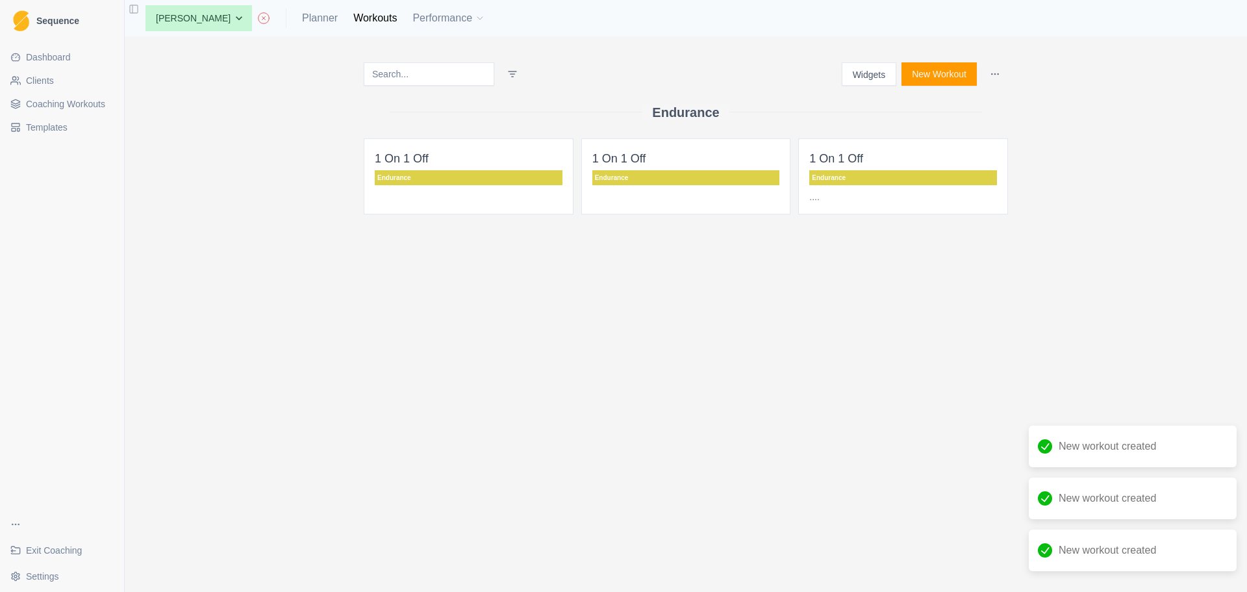
click at [810, 198] on p "...." at bounding box center [903, 196] width 188 height 13
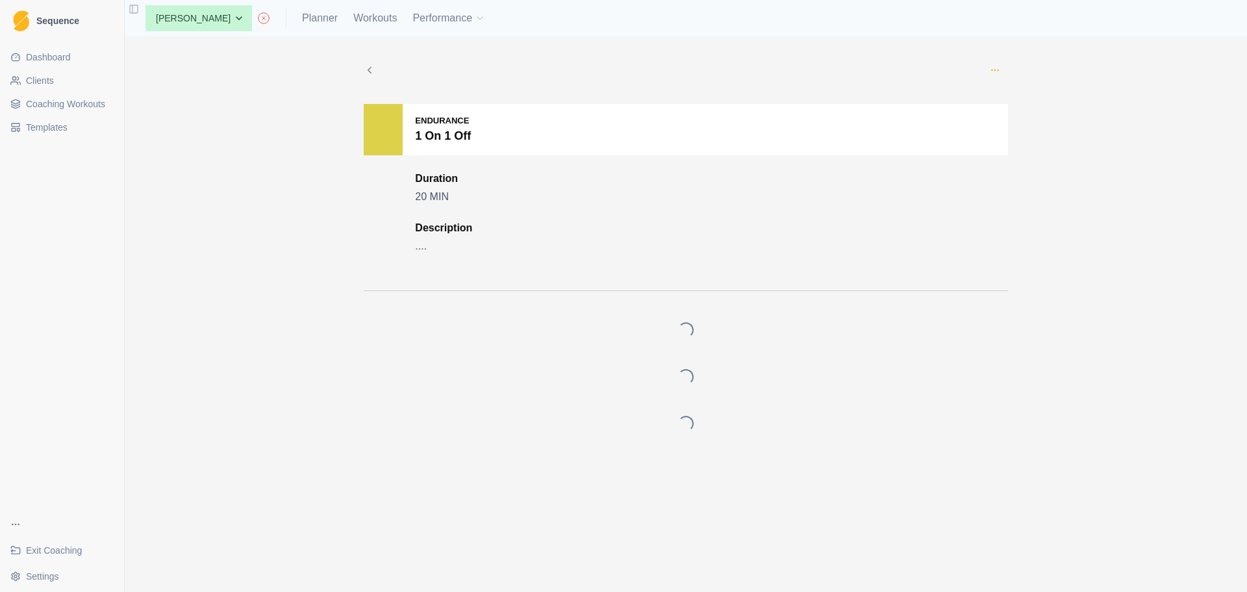
click at [998, 69] on circle "button" at bounding box center [998, 69] width 1 height 1
click at [1018, 184] on p "Delete" at bounding box center [1054, 183] width 145 height 24
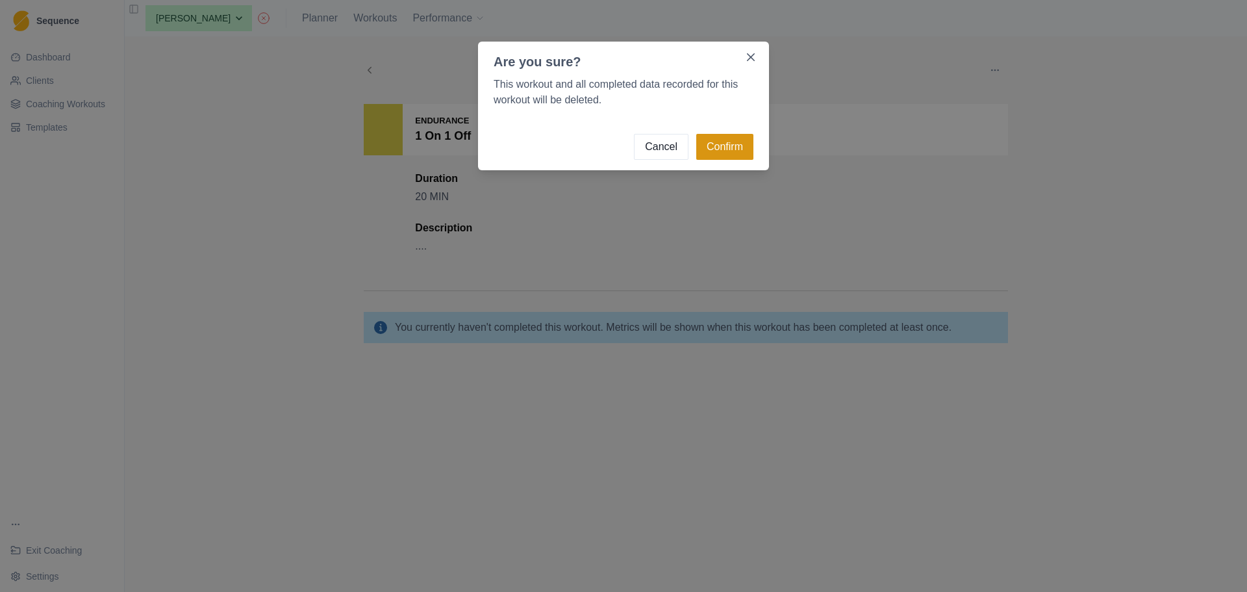
click at [734, 144] on button "Confirm" at bounding box center [724, 147] width 57 height 26
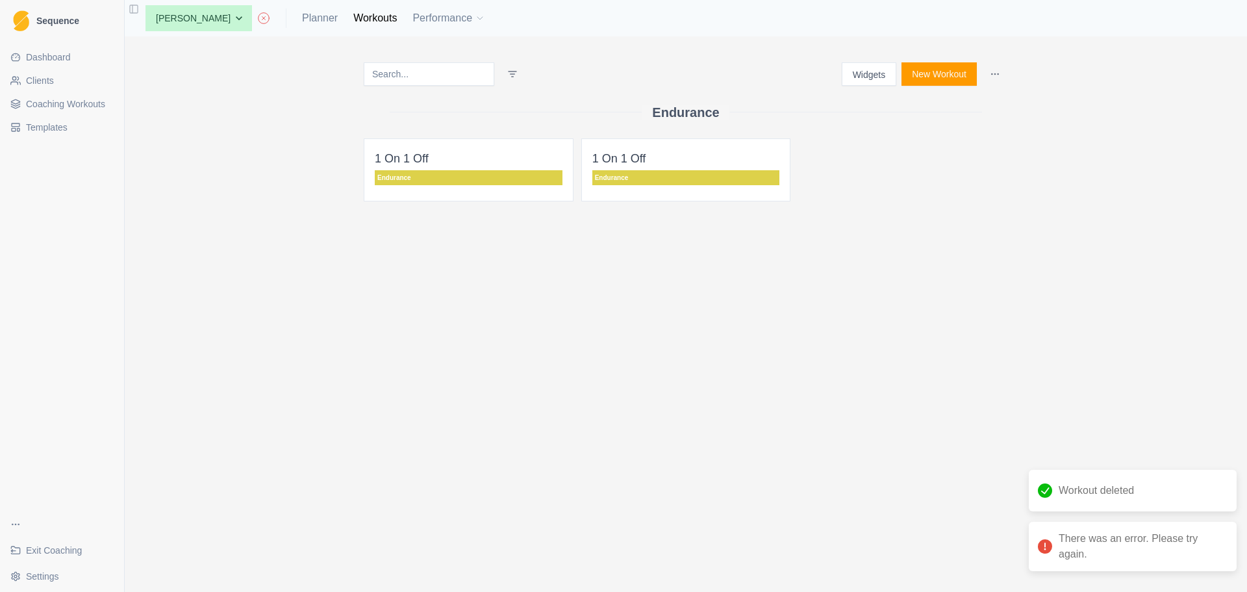
click at [759, 153] on p "1 On 1 Off" at bounding box center [686, 158] width 188 height 18
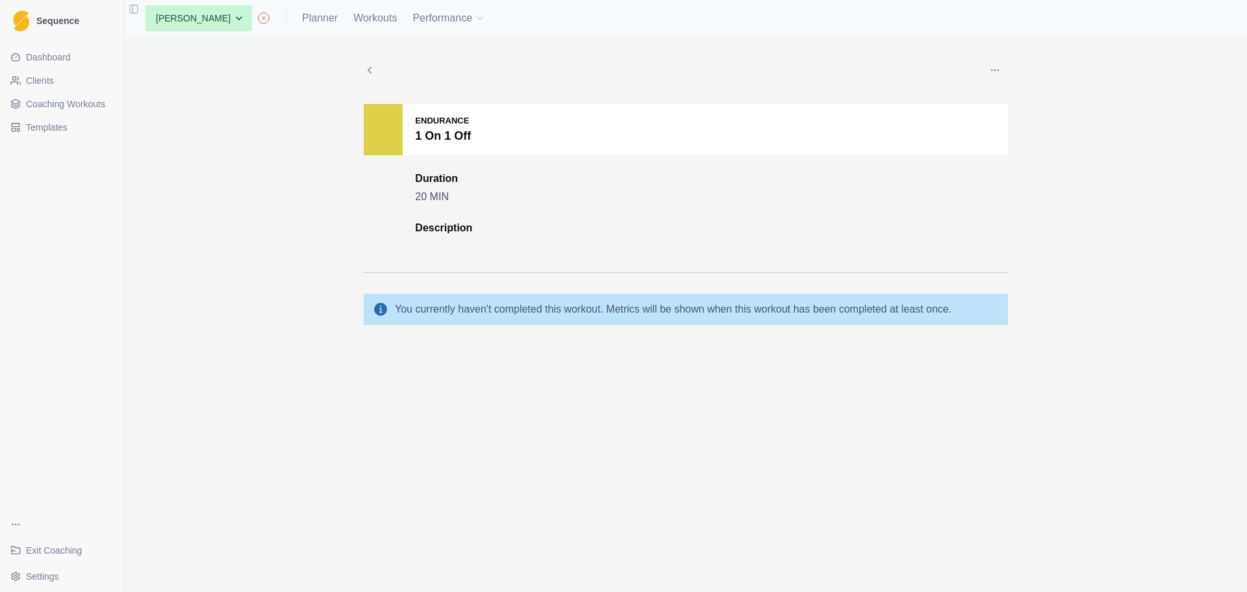
click at [994, 63] on button "button" at bounding box center [995, 70] width 26 height 26
click at [1026, 185] on p "Delete" at bounding box center [1054, 183] width 145 height 24
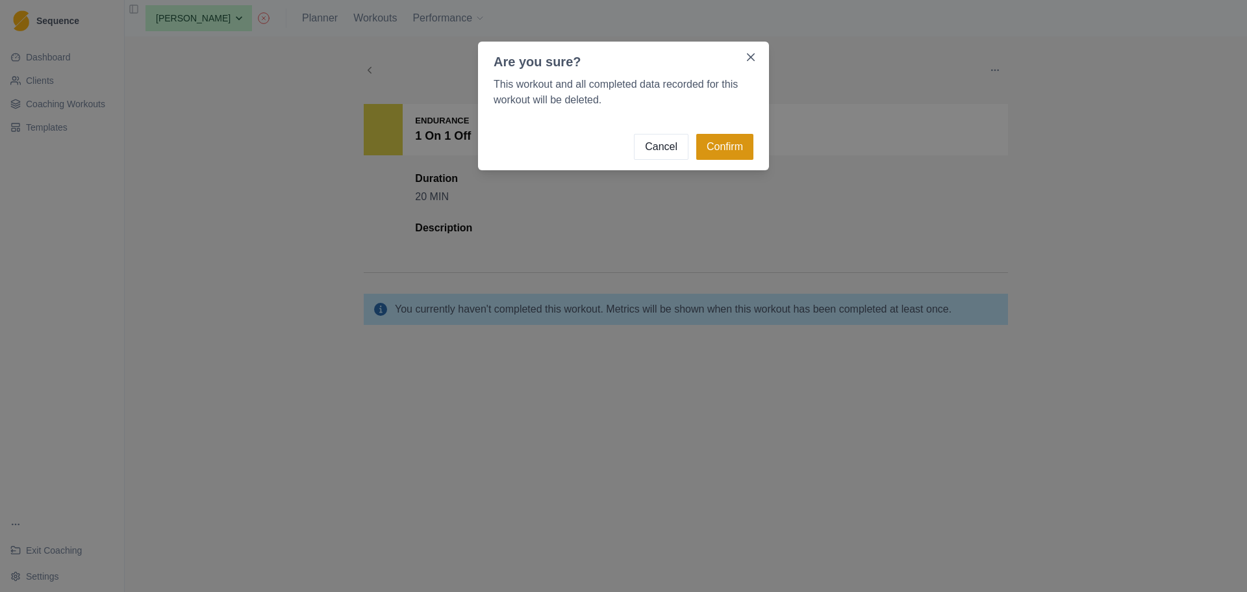
click at [729, 149] on button "Confirm" at bounding box center [724, 147] width 57 height 26
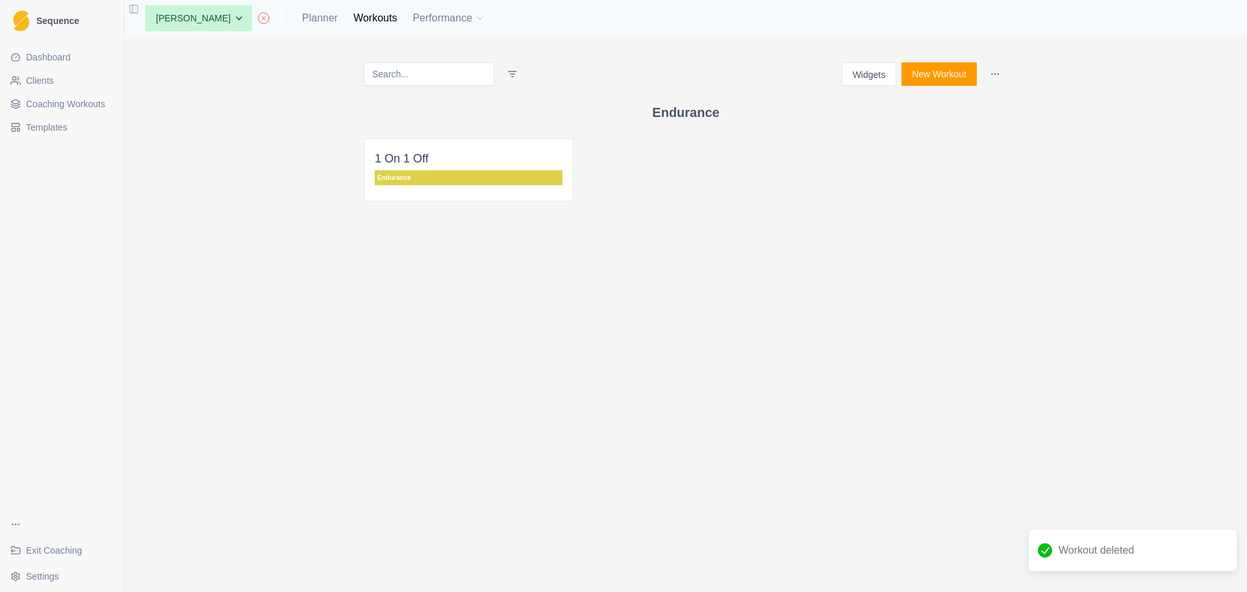
click at [66, 540] on link "Exit Coaching" at bounding box center [62, 550] width 114 height 21
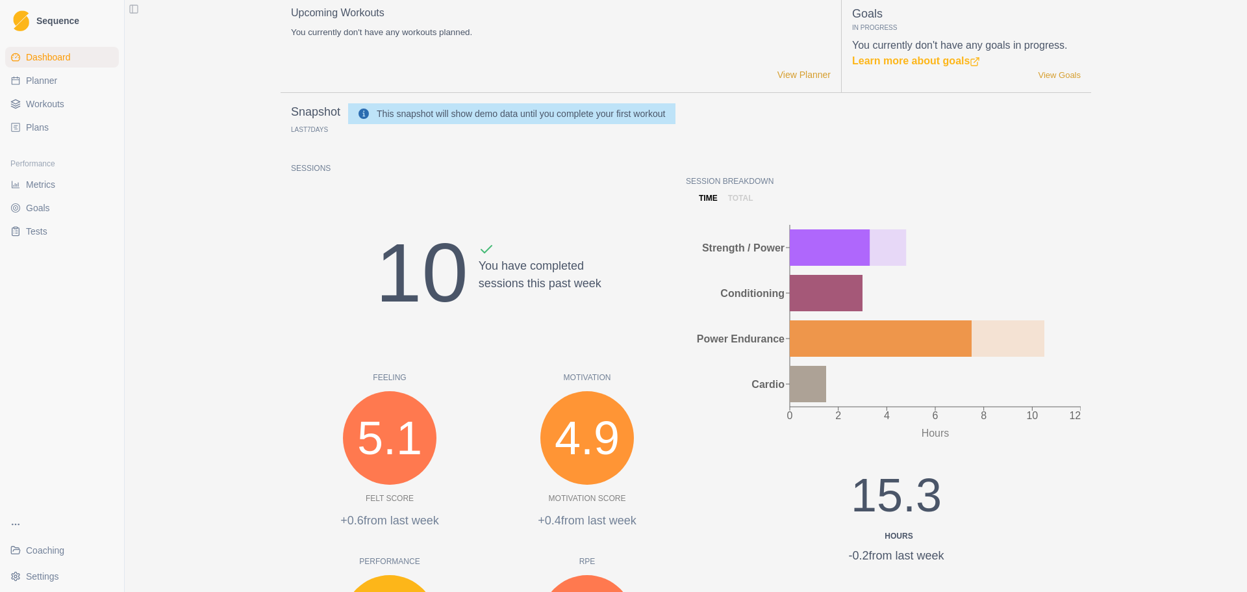
scroll to position [6, 0]
click at [68, 81] on link "Planner" at bounding box center [62, 80] width 114 height 21
select select "month"
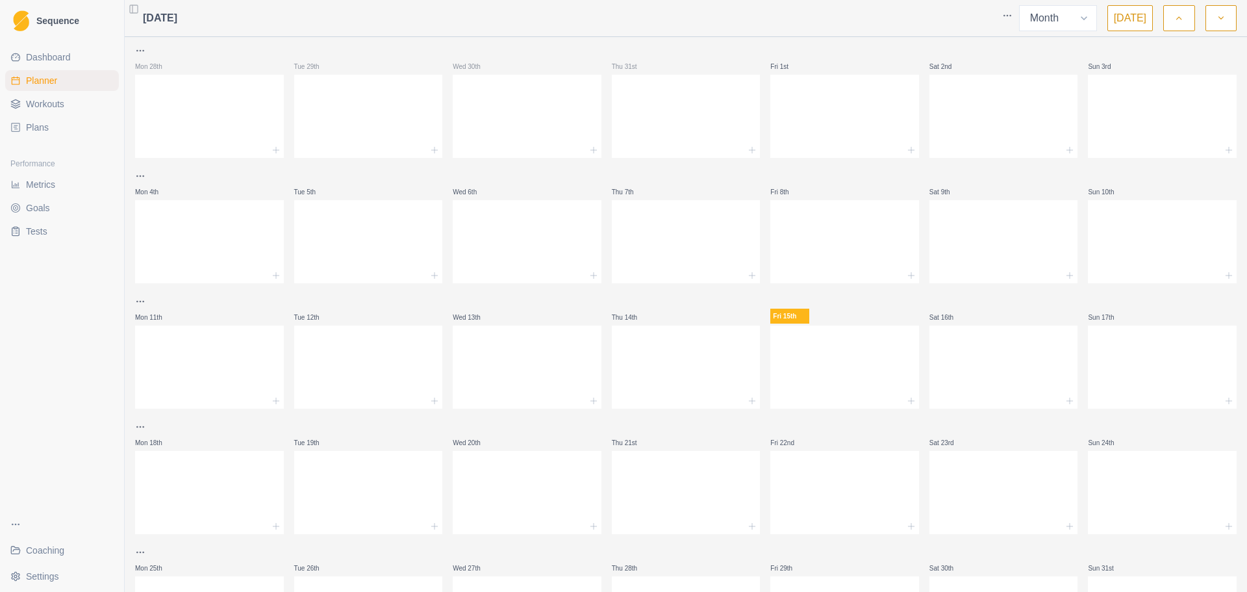
click at [42, 110] on link "Workouts" at bounding box center [62, 104] width 114 height 21
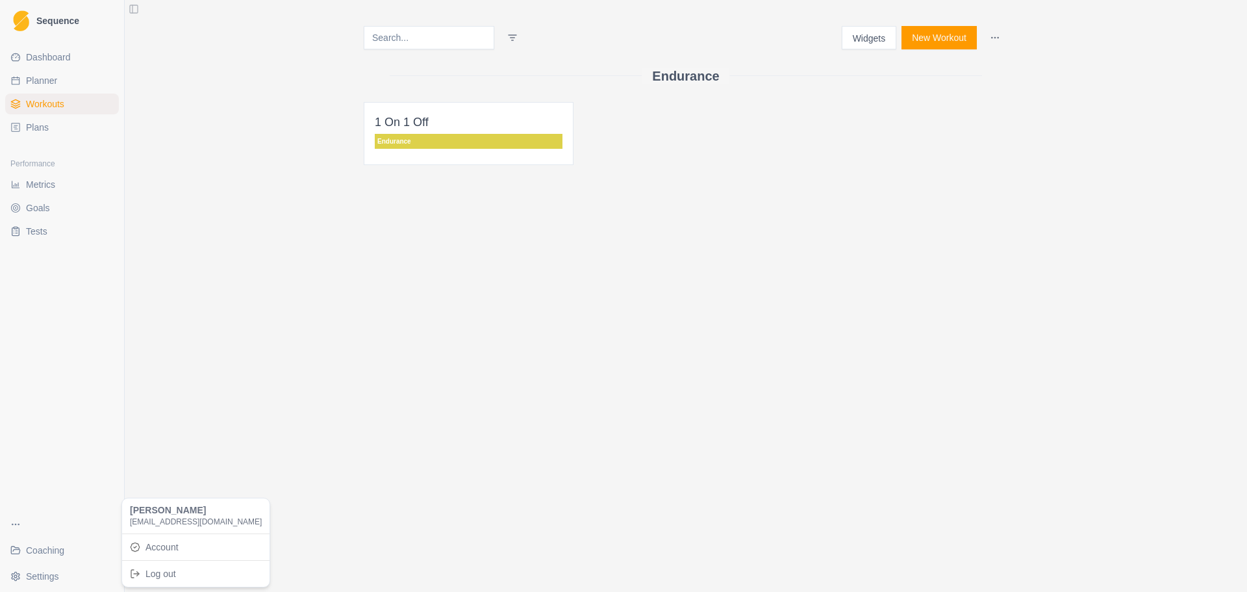
click at [27, 575] on html "Sequence Dashboard Planner Workouts Plans Performance Metrics Goals Tests Coach…" at bounding box center [623, 296] width 1247 height 592
click at [180, 563] on div "Log out" at bounding box center [196, 573] width 142 height 21
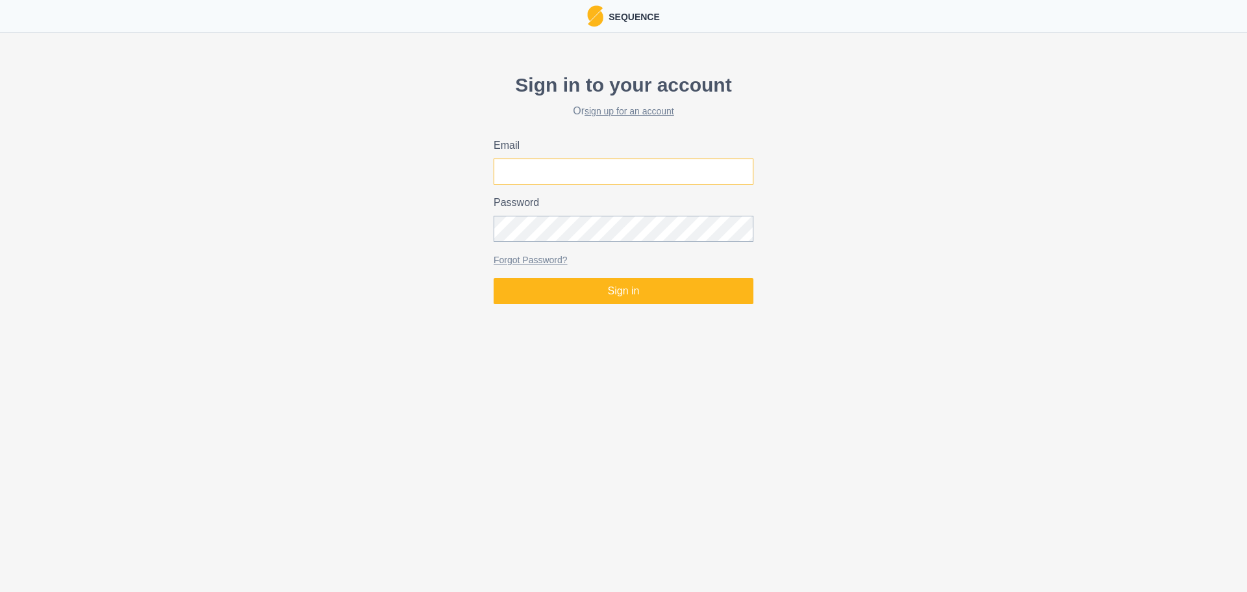
type input "[EMAIL_ADDRESS][DOMAIN_NAME]"
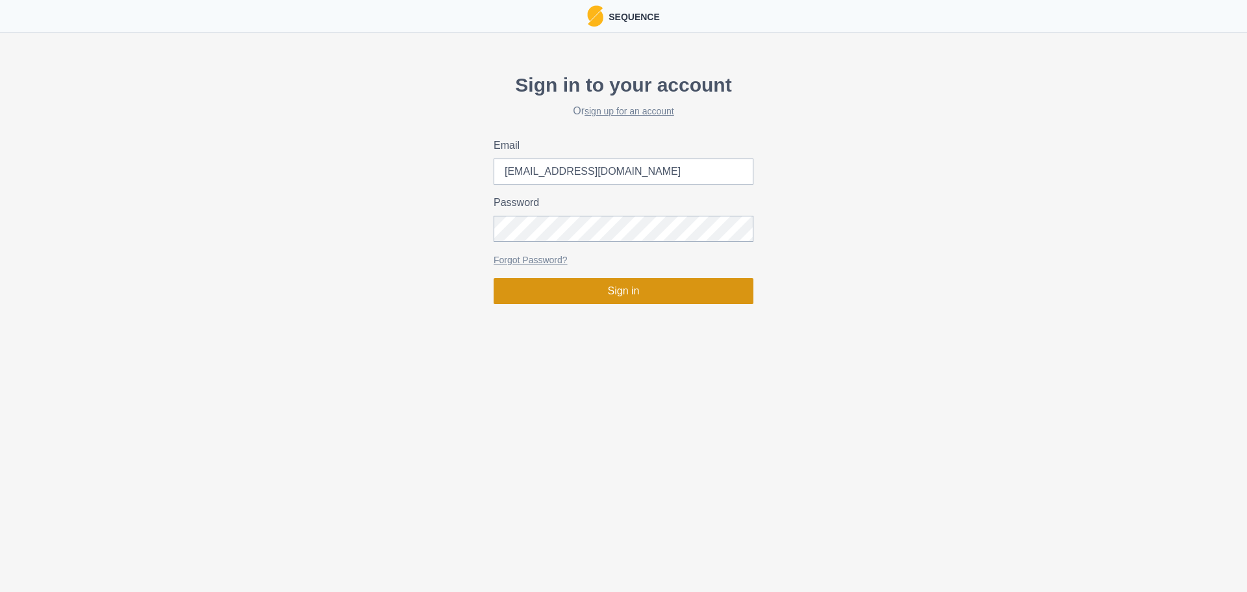
click at [586, 301] on button "Sign in" at bounding box center [624, 291] width 260 height 26
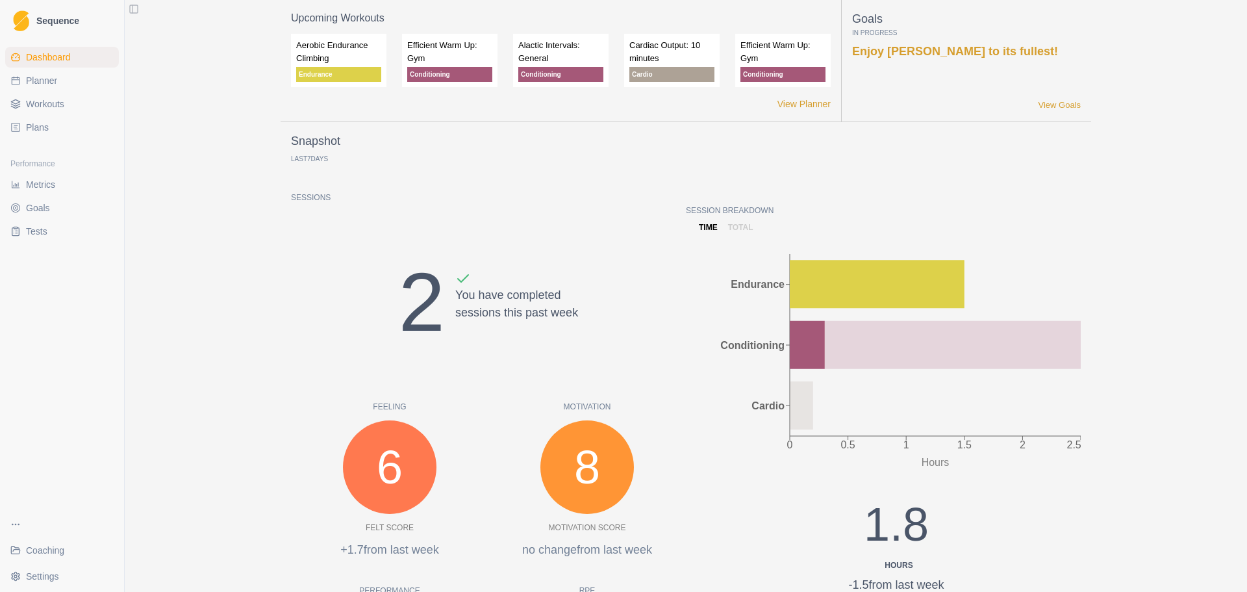
click at [64, 88] on link "Planner" at bounding box center [62, 80] width 114 height 21
select select "month"
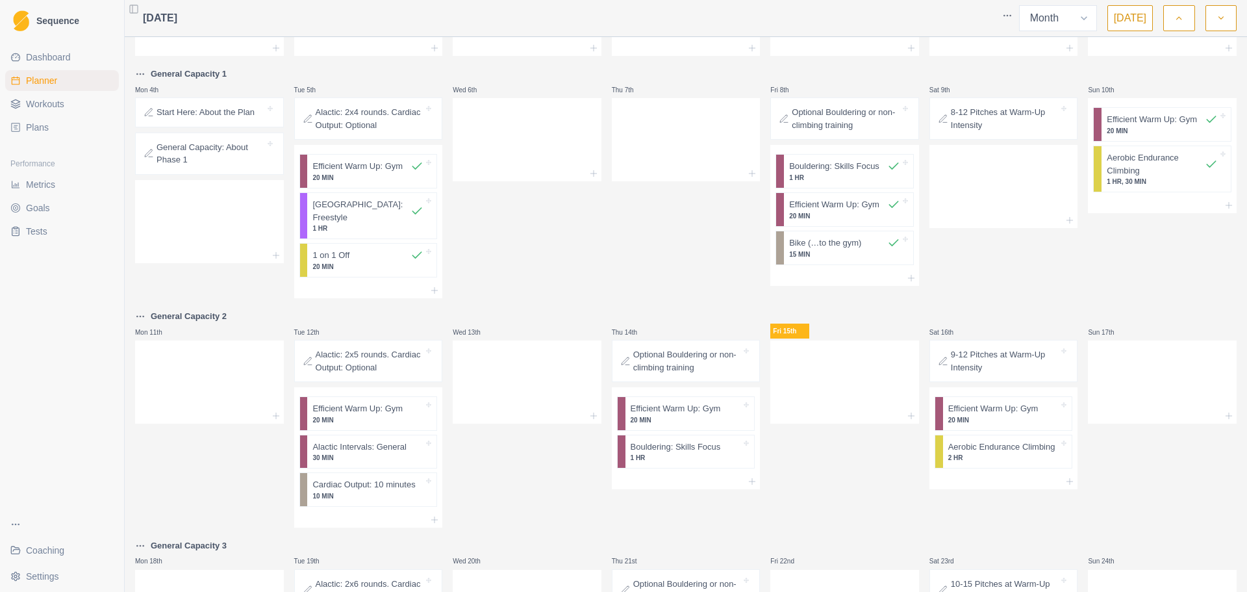
scroll to position [103, 0]
click at [698, 440] on p "Bouldering: Skills Focus" at bounding box center [676, 446] width 90 height 13
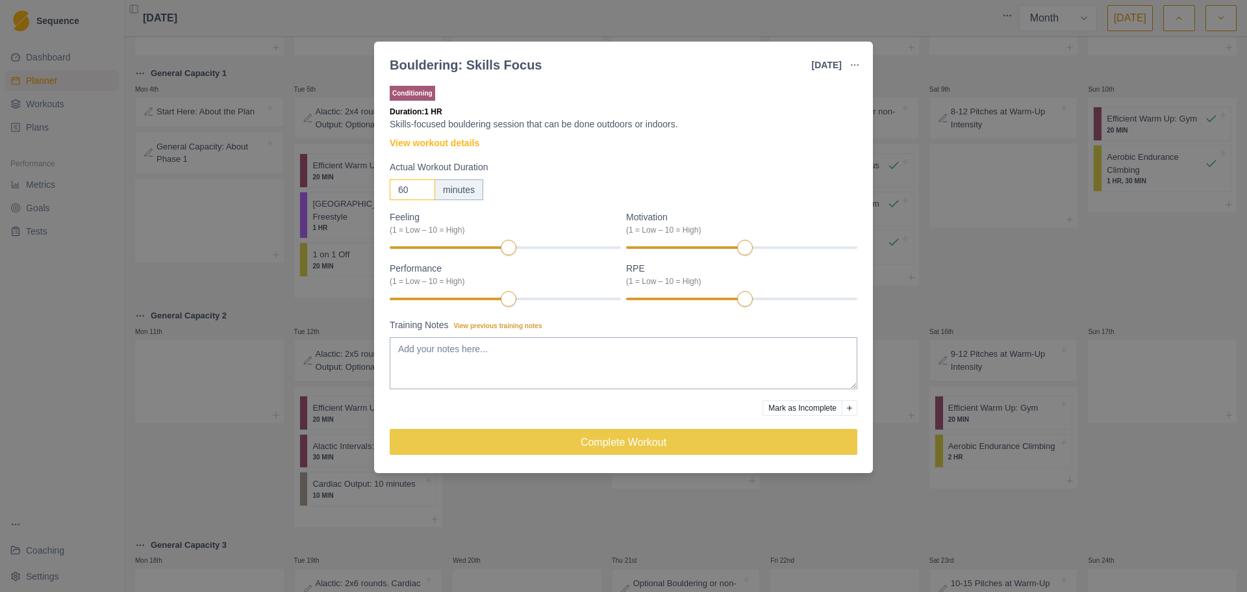
click at [408, 188] on input "60" at bounding box center [412, 189] width 45 height 21
type input "40"
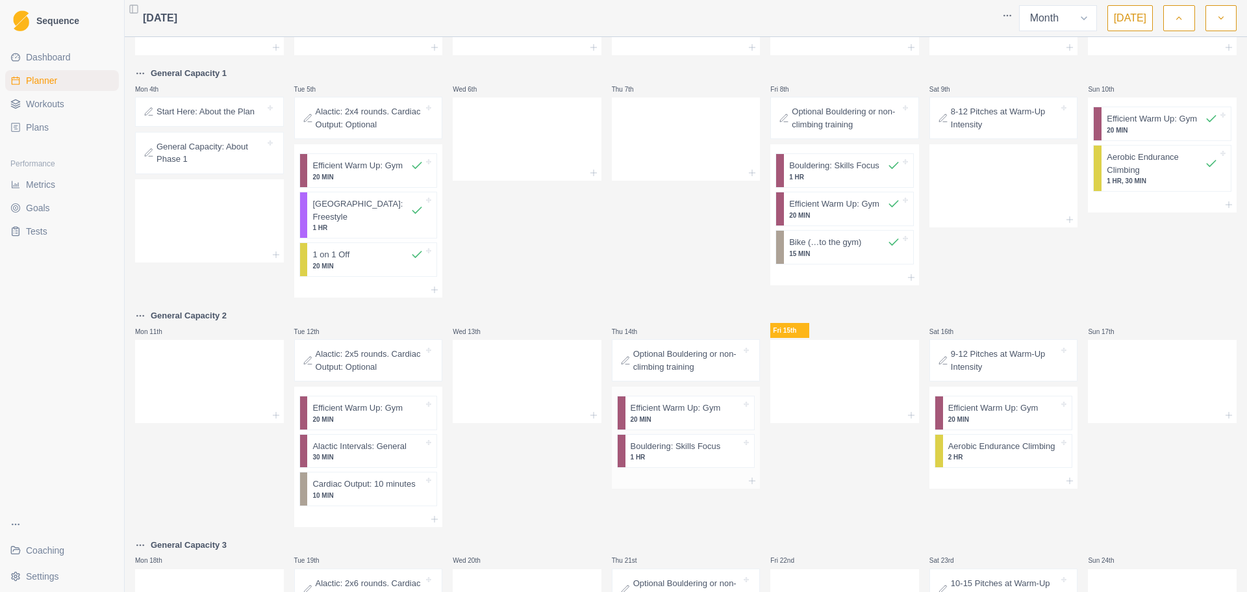
click at [703, 405] on html "Sequence Dashboard Planner Workouts Plans Performance Metrics Goals Tests Coach…" at bounding box center [623, 296] width 1247 height 592
click at [703, 414] on p "20 MIN" at bounding box center [686, 419] width 111 height 10
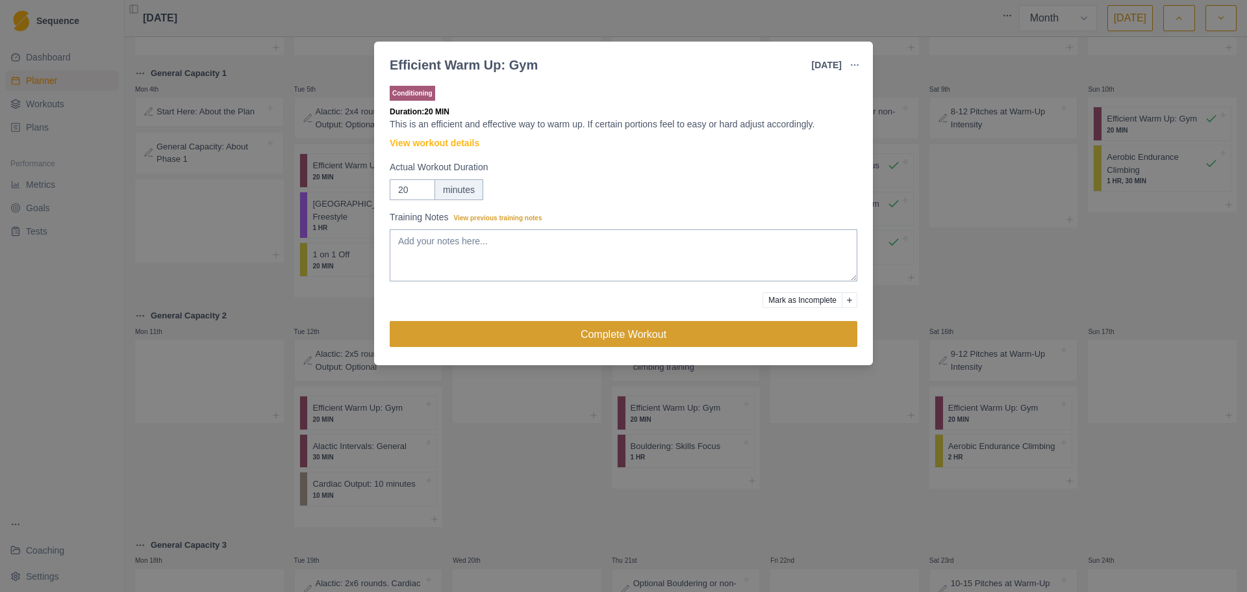
click at [777, 336] on button "Complete Workout" at bounding box center [624, 334] width 468 height 26
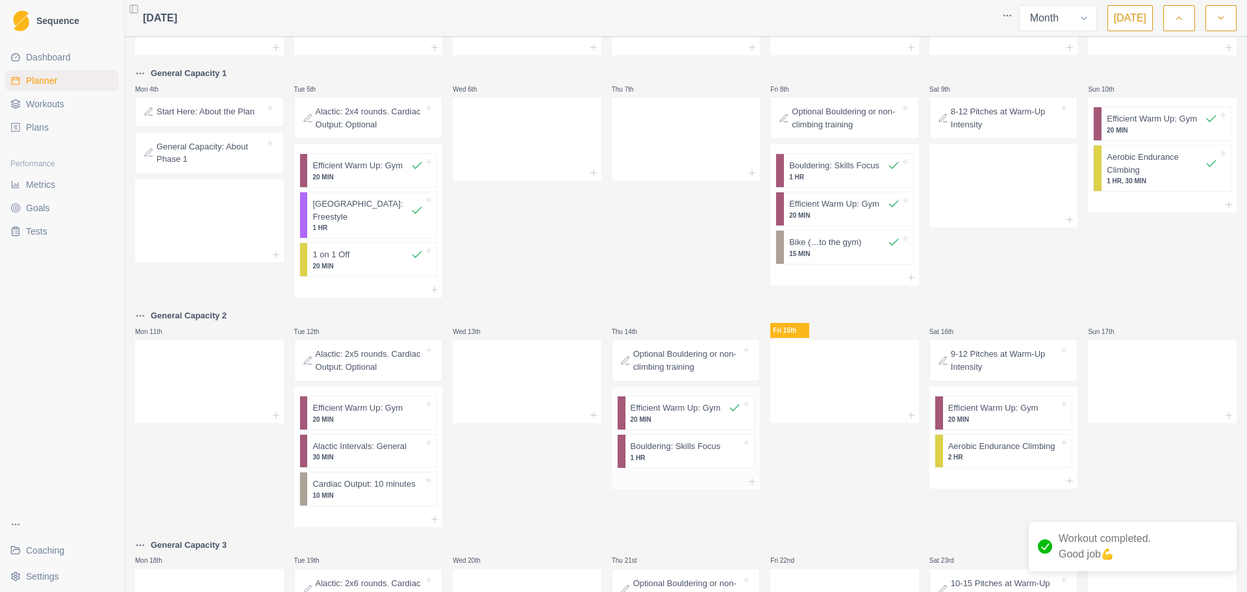
click at [711, 450] on div "Bouldering: Skills Focus 1 HR" at bounding box center [689, 451] width 129 height 33
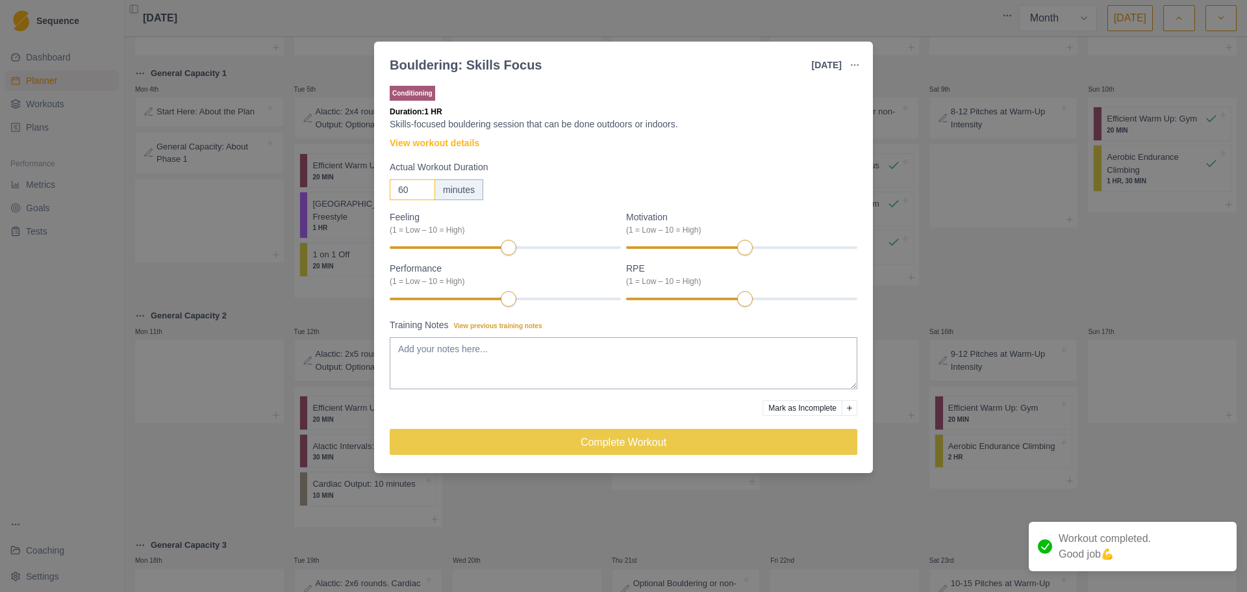
click at [412, 189] on input "60" at bounding box center [412, 189] width 45 height 21
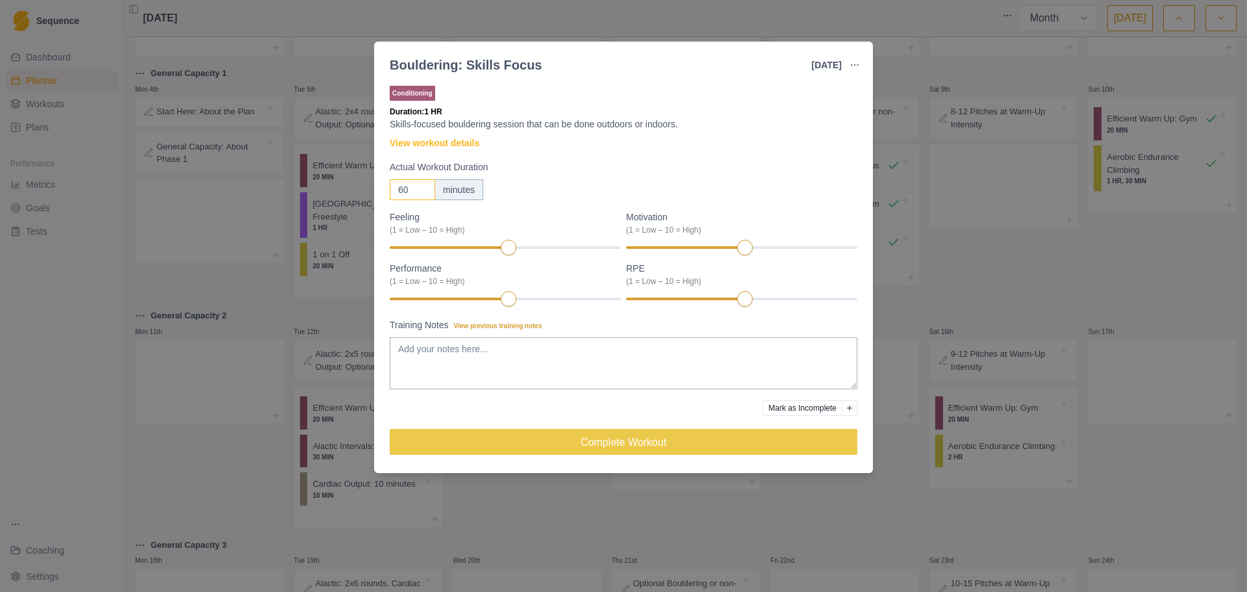
click at [412, 189] on input "60" at bounding box center [412, 189] width 45 height 21
type input "40"
click at [768, 305] on div "RPE (1 = Low – 10 = High)" at bounding box center [741, 285] width 231 height 46
click at [654, 398] on div "Conditioning Duration: 40 MIN Skills-focused bouldering session that can be don…" at bounding box center [624, 275] width 468 height 385
click at [644, 372] on textarea "Training Notes View previous training notes" at bounding box center [624, 363] width 468 height 52
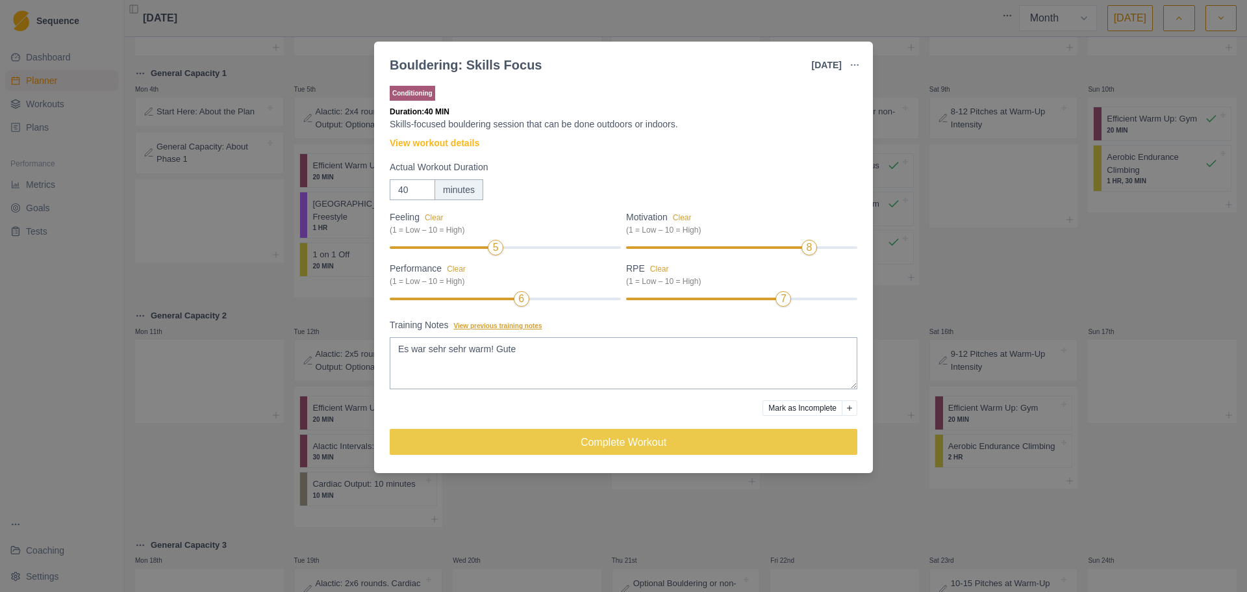
click at [532, 329] on span "View previous training notes" at bounding box center [498, 325] width 88 height 7
click at [532, 337] on textarea "Es war sehr sehr warm! Gute" at bounding box center [624, 363] width 468 height 52
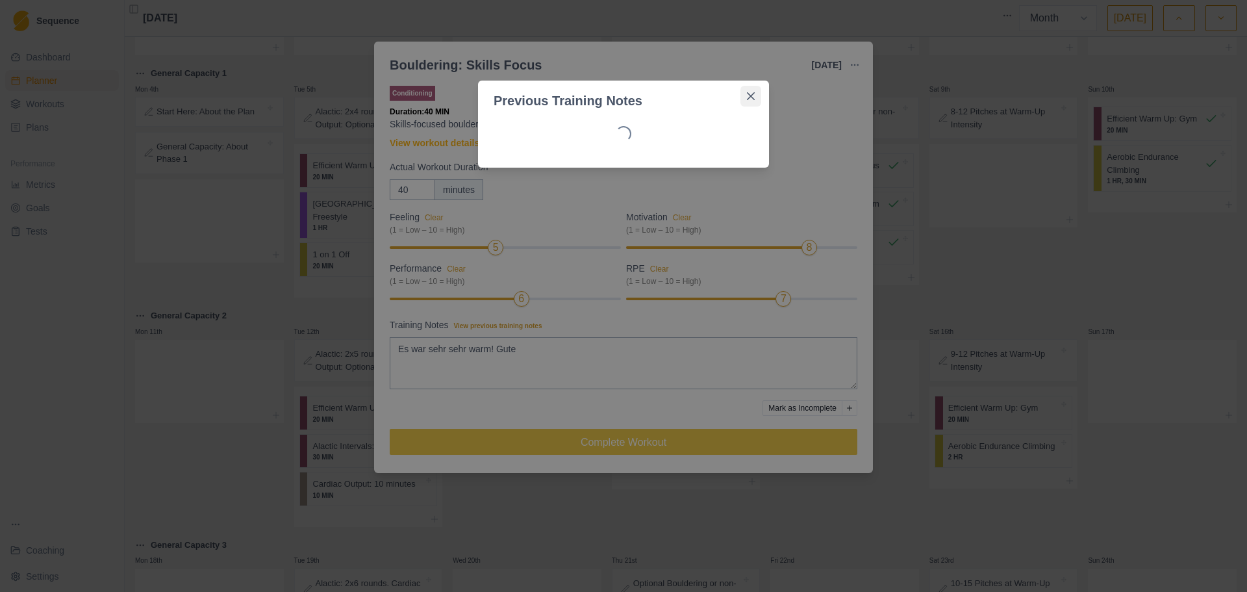
click at [748, 96] on icon "Close" at bounding box center [751, 96] width 8 height 8
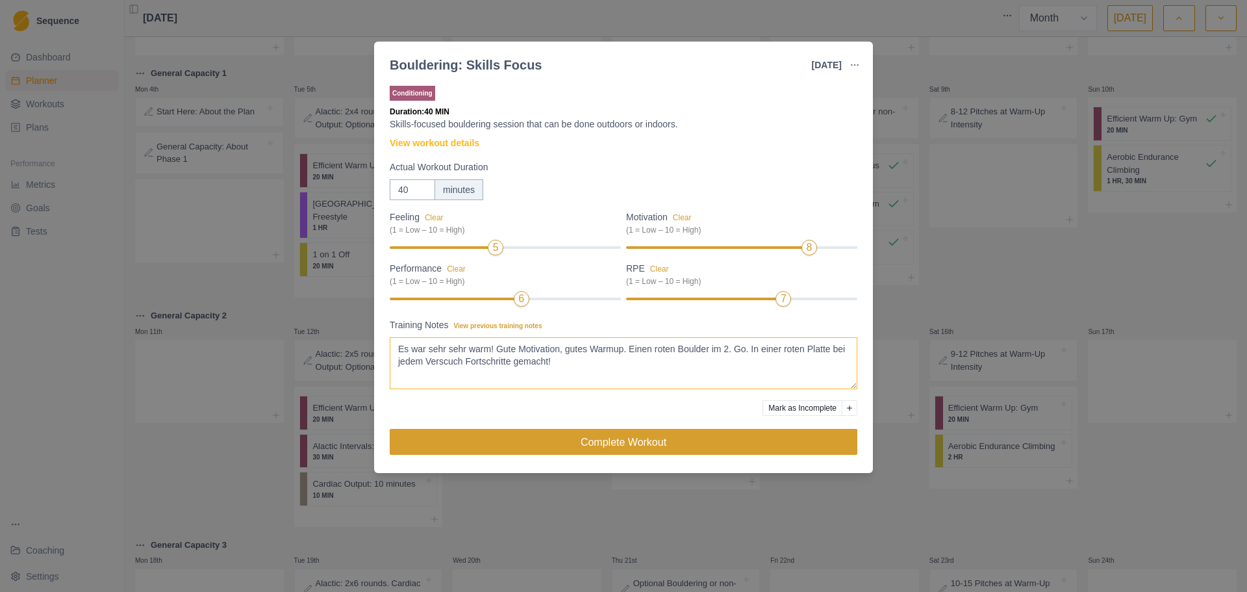
type textarea "Es war sehr sehr warm! Gute Motivation, gutes Warmup. Einen roten Boulder im 2.…"
click at [700, 448] on button "Complete Workout" at bounding box center [624, 442] width 468 height 26
click at [680, 436] on button "Complete Workout" at bounding box center [624, 442] width 468 height 26
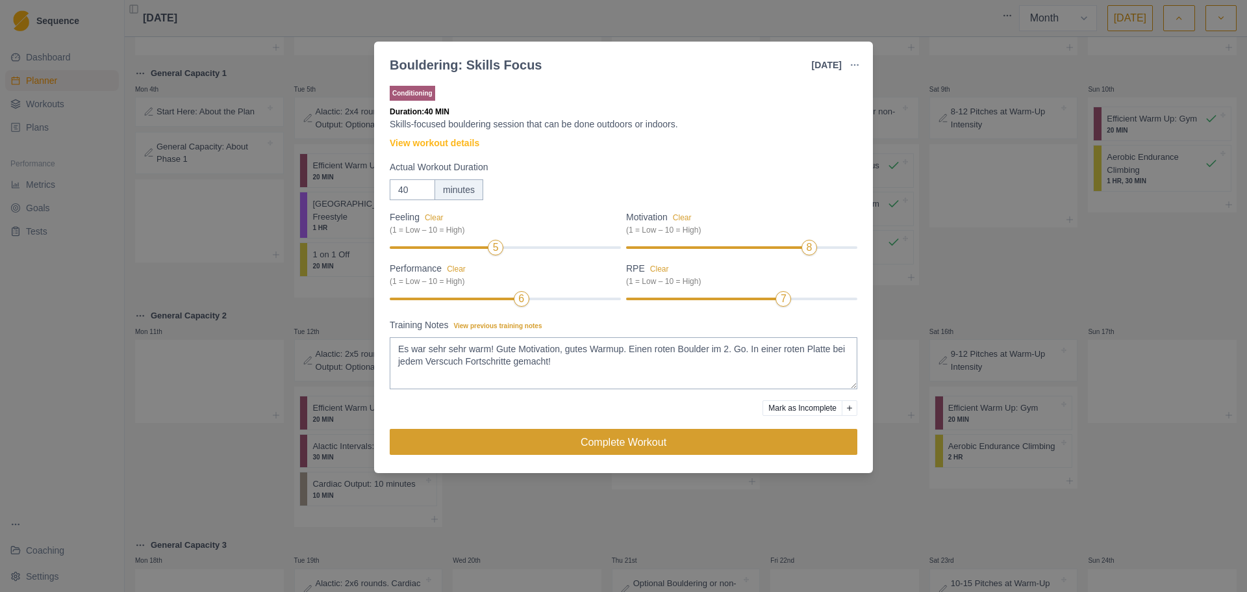
click at [680, 436] on button "Complete Workout" at bounding box center [624, 442] width 468 height 26
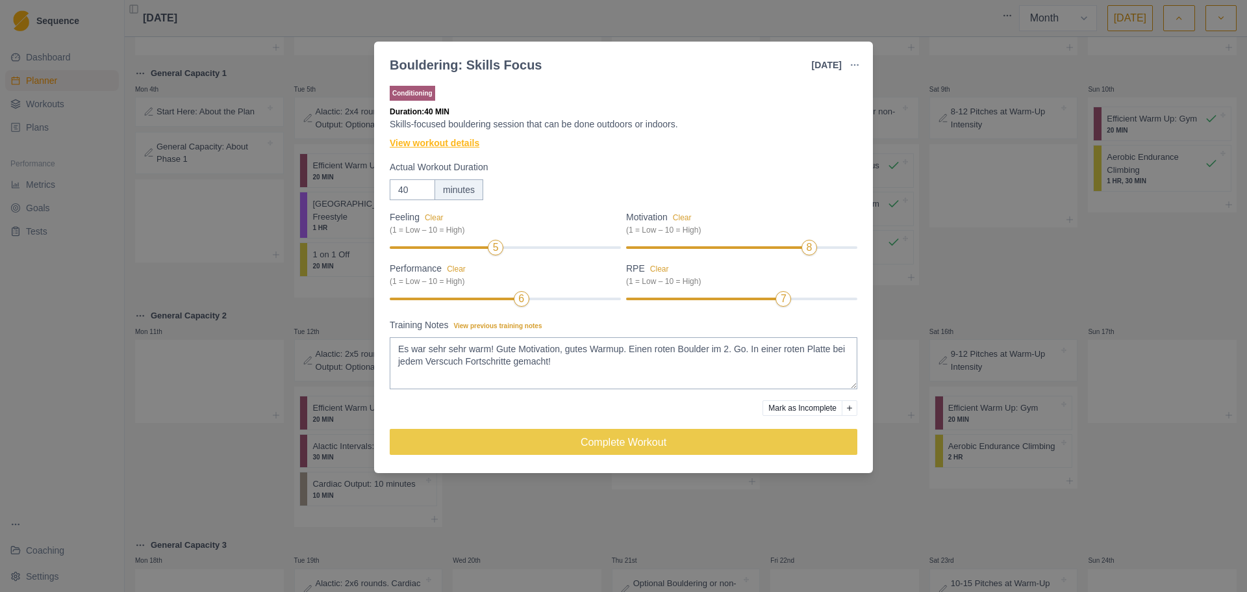
click at [455, 145] on link "View workout details" at bounding box center [435, 143] width 90 height 14
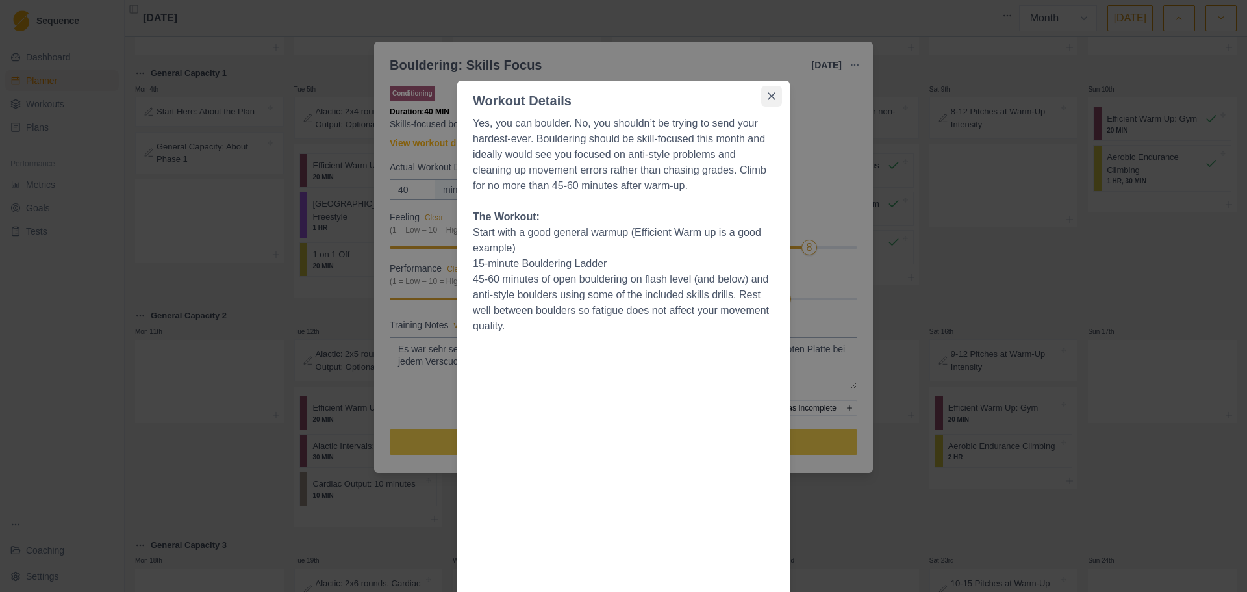
click at [768, 99] on icon "Close" at bounding box center [772, 96] width 8 height 8
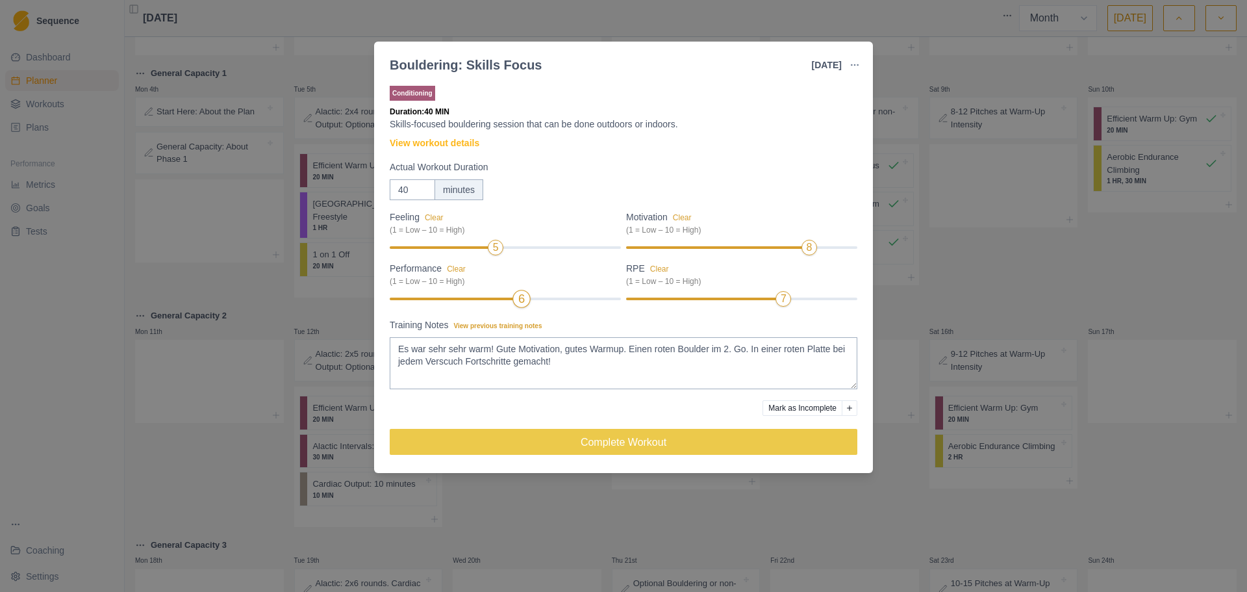
click at [528, 297] on div "6" at bounding box center [521, 299] width 18 height 18
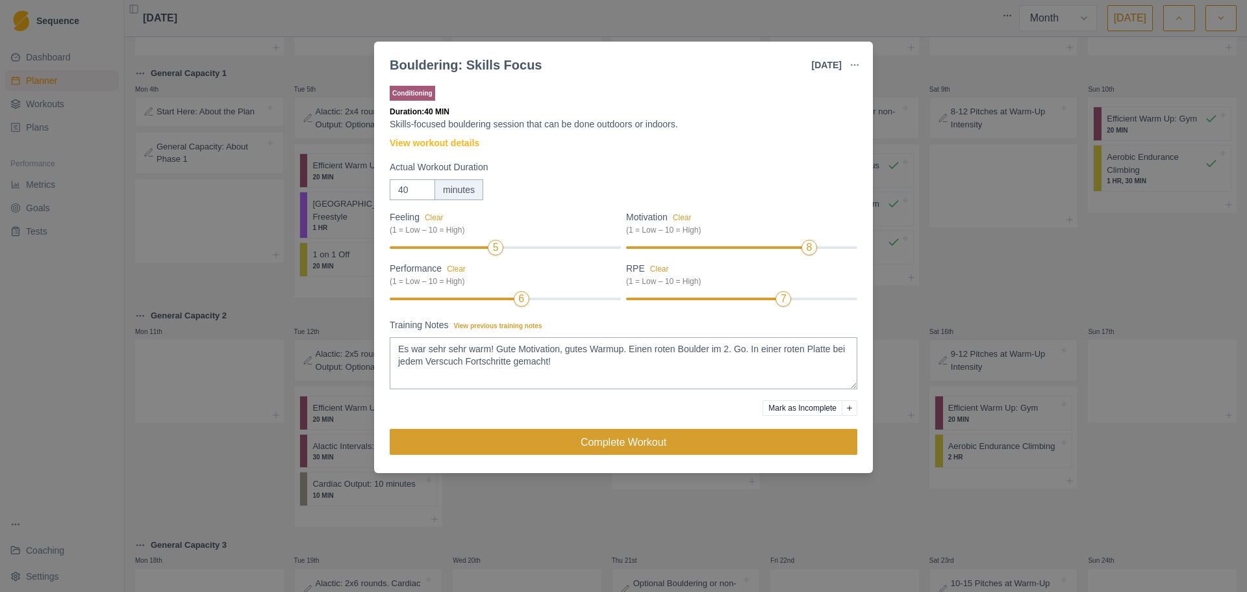
click at [611, 448] on button "Complete Workout" at bounding box center [624, 442] width 468 height 26
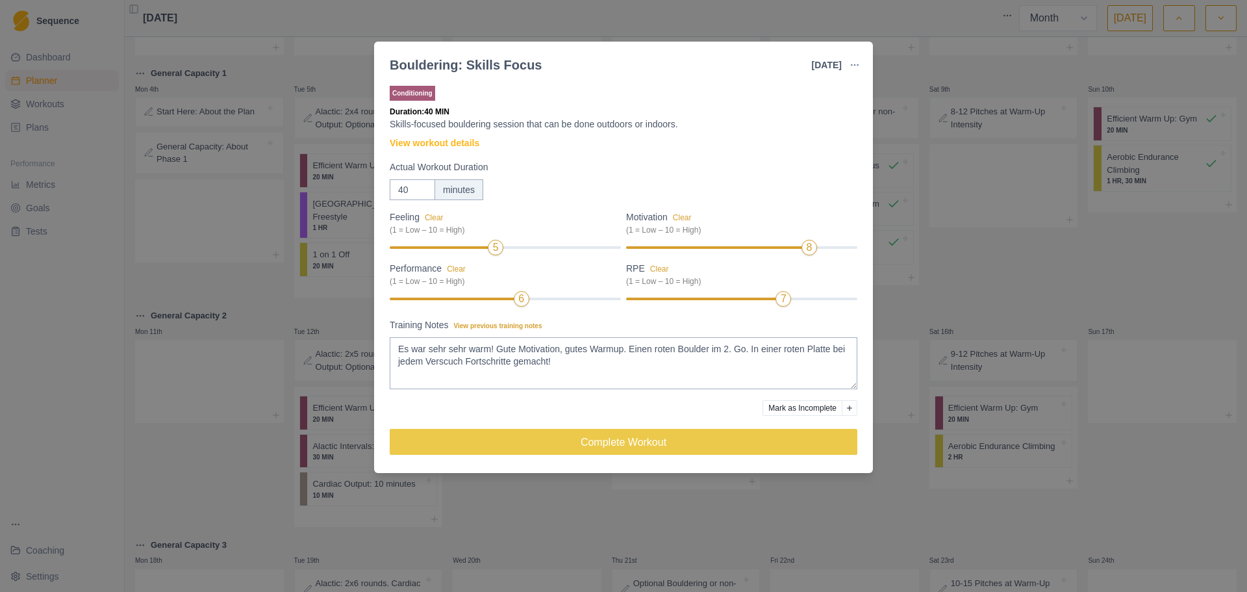
click at [882, 451] on div "Bouldering: Skills Focus 14 Aug 2025 Link To Goal View Workout Metrics Edit Ori…" at bounding box center [623, 296] width 1247 height 592
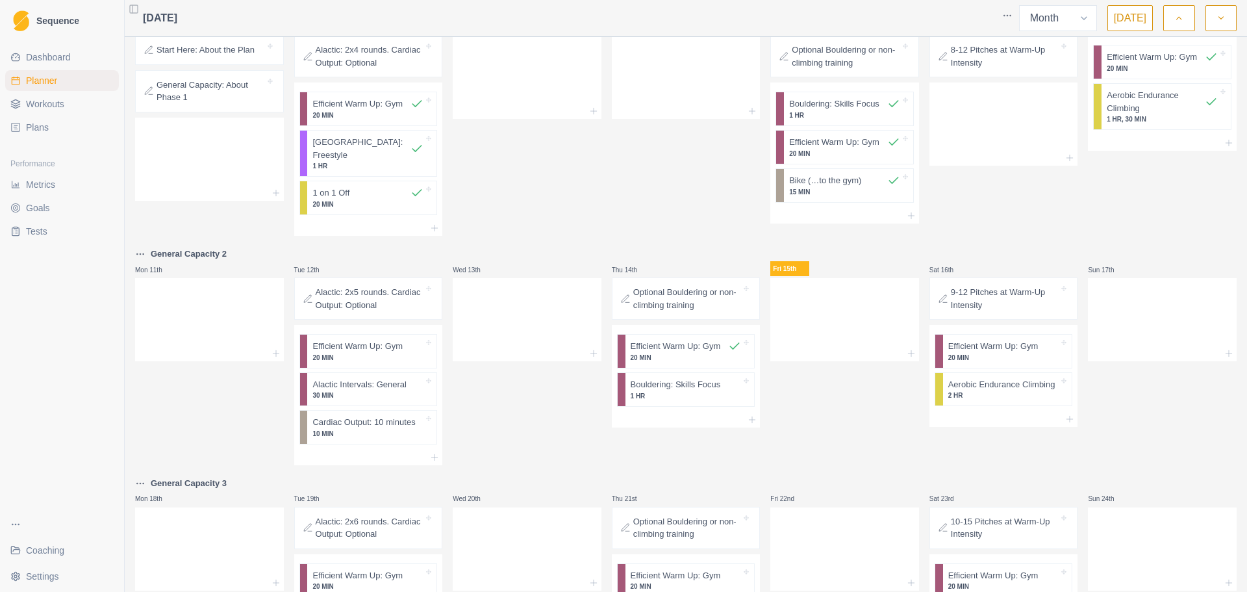
scroll to position [165, 0]
click at [682, 377] on p "Bouldering: Skills Focus" at bounding box center [676, 383] width 90 height 13
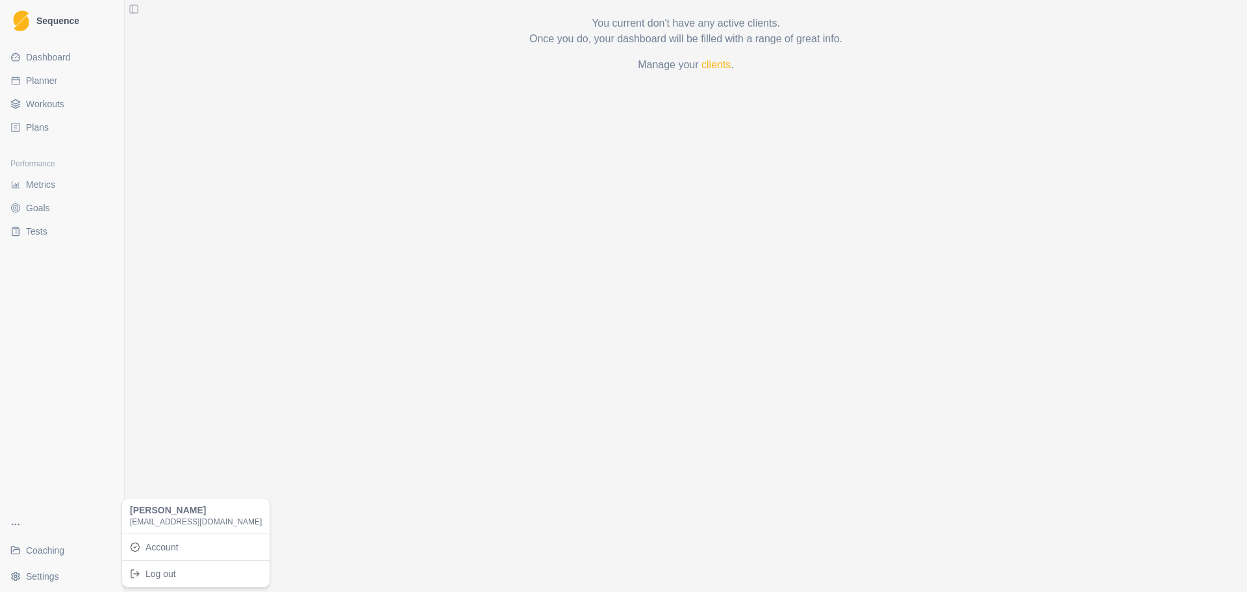
click at [67, 570] on html "Sequence Dashboard Planner Workouts Plans Performance Metrics Goals Tests Coach…" at bounding box center [623, 296] width 1247 height 592
click at [179, 550] on link "Account" at bounding box center [196, 547] width 142 height 21
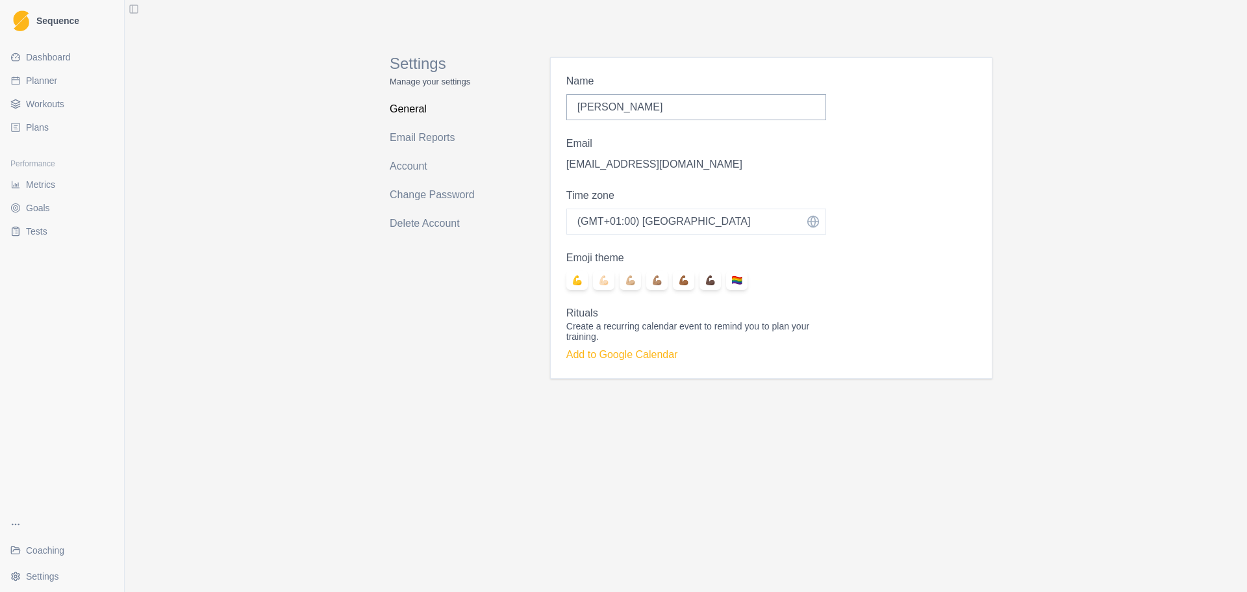
click at [51, 57] on span "Dashboard" at bounding box center [48, 57] width 45 height 13
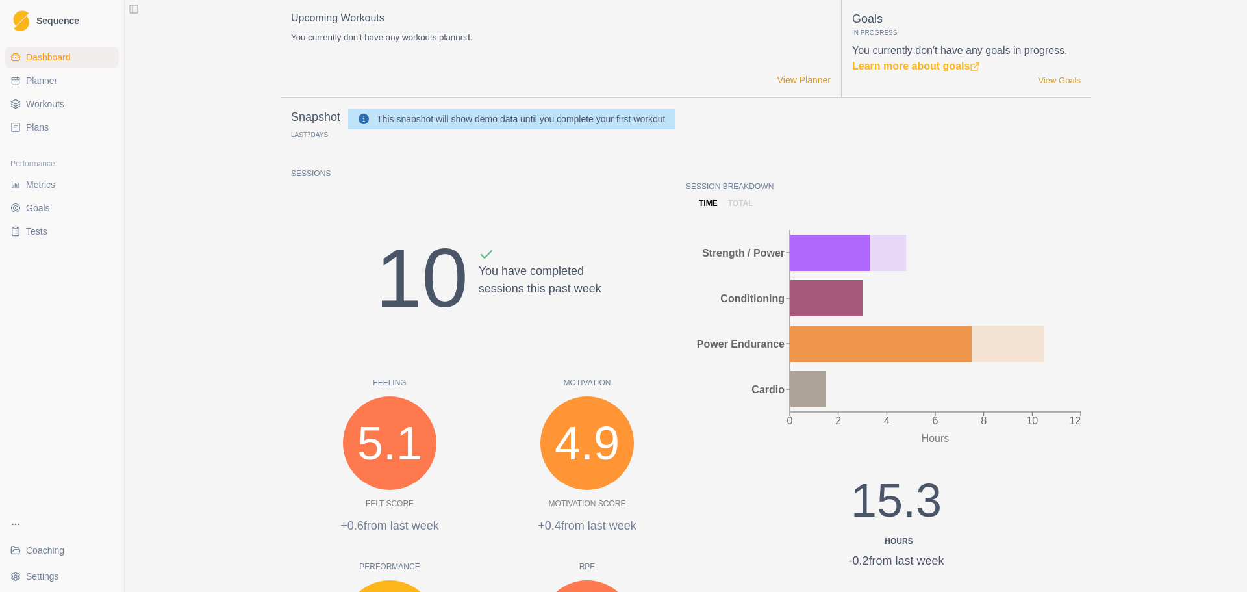
drag, startPoint x: 49, startPoint y: 539, endPoint x: 49, endPoint y: 549, distance: 9.7
click at [49, 549] on div "Coaching Settings" at bounding box center [62, 550] width 124 height 83
click at [55, 550] on span "Coaching" at bounding box center [45, 550] width 38 height 13
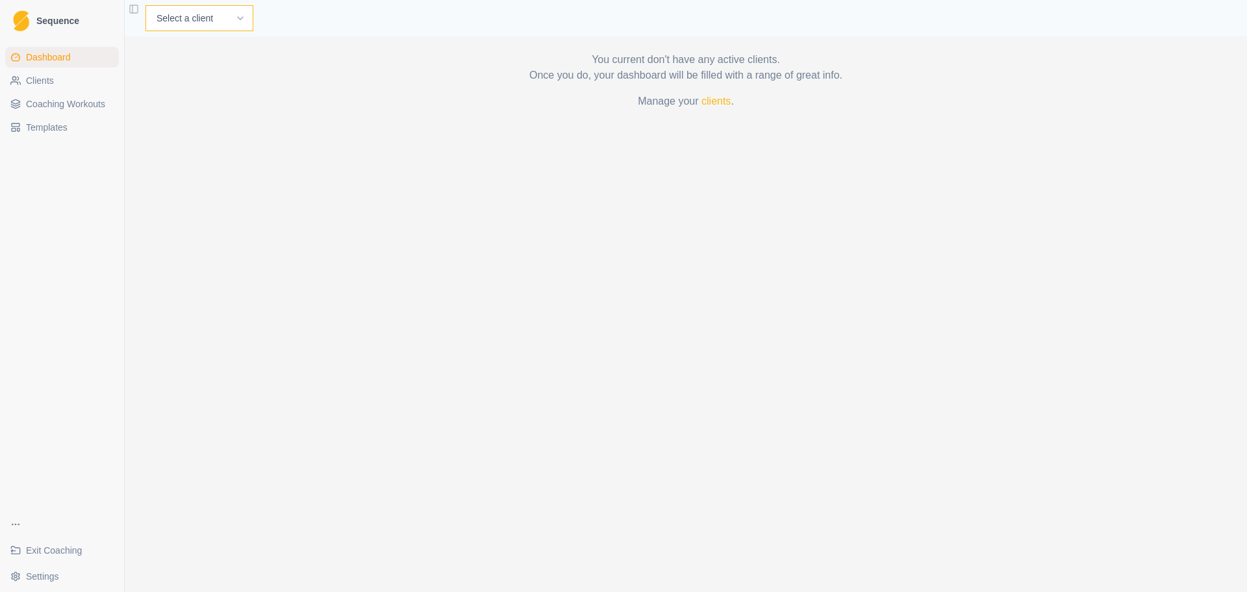
click at [215, 19] on select "Select a client [PERSON_NAME]" at bounding box center [199, 18] width 108 height 26
select select "a146e03f-d7a5-4452-b285-b31e756e161a"
click at [145, 5] on select "Select a client [PERSON_NAME]" at bounding box center [199, 18] width 108 height 26
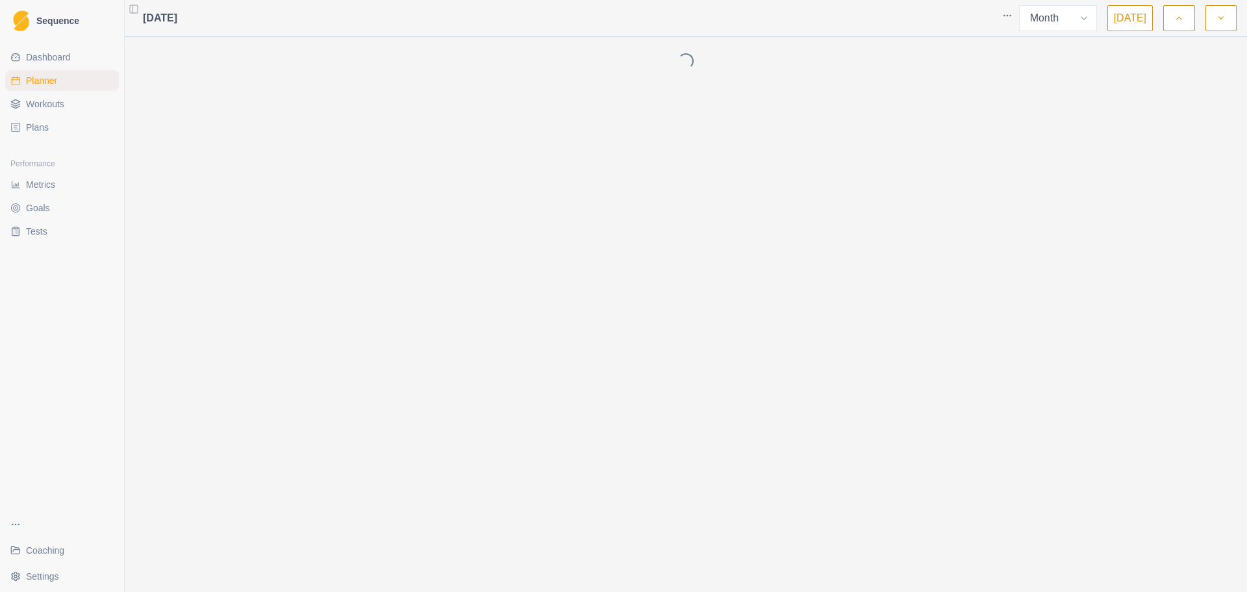
select select "month"
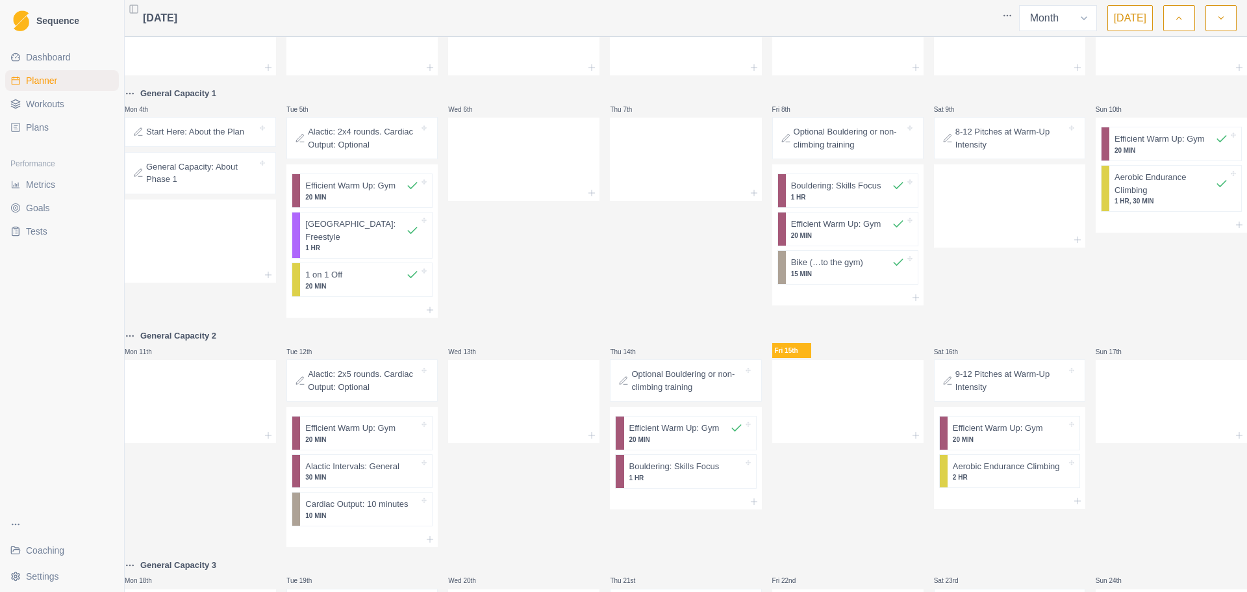
scroll to position [106, 0]
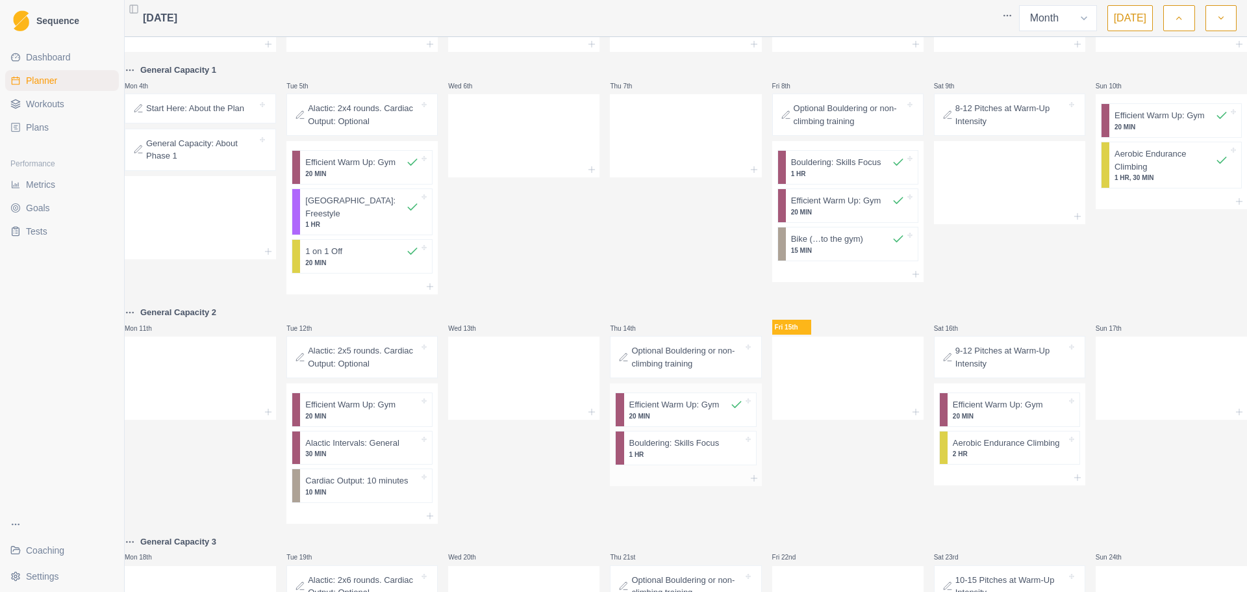
click at [686, 449] on p "1 HR" at bounding box center [686, 454] width 114 height 10
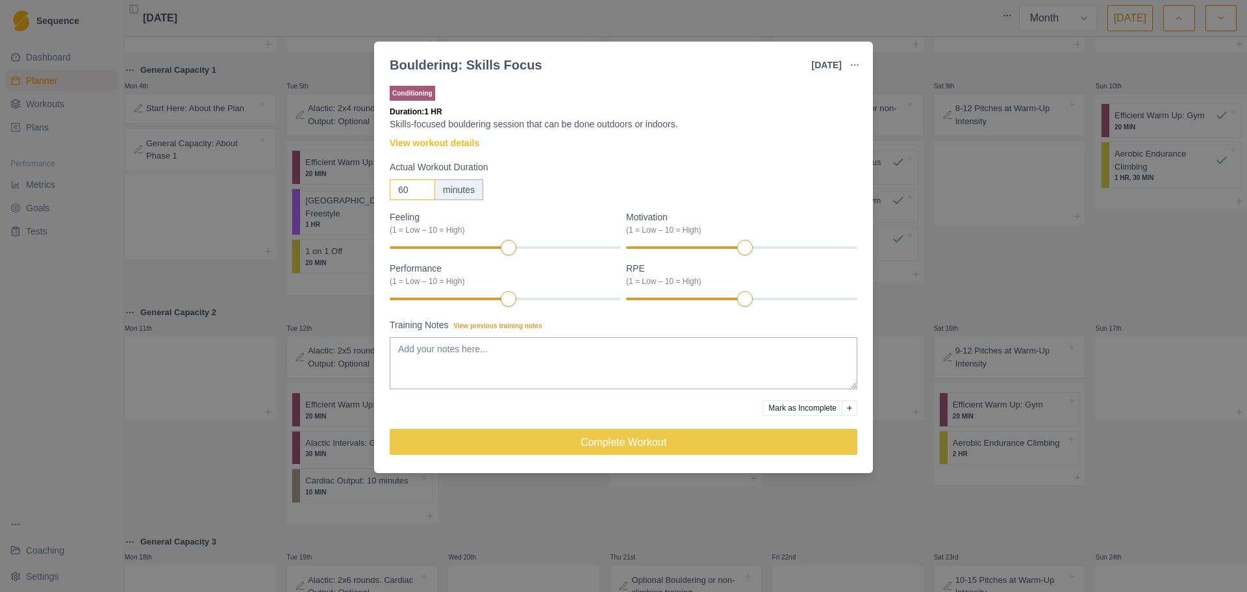
click at [414, 186] on input "60" at bounding box center [412, 189] width 45 height 21
type input "6"
type input "40"
click at [672, 364] on textarea "Training Notes View previous training notes" at bounding box center [624, 363] width 468 height 52
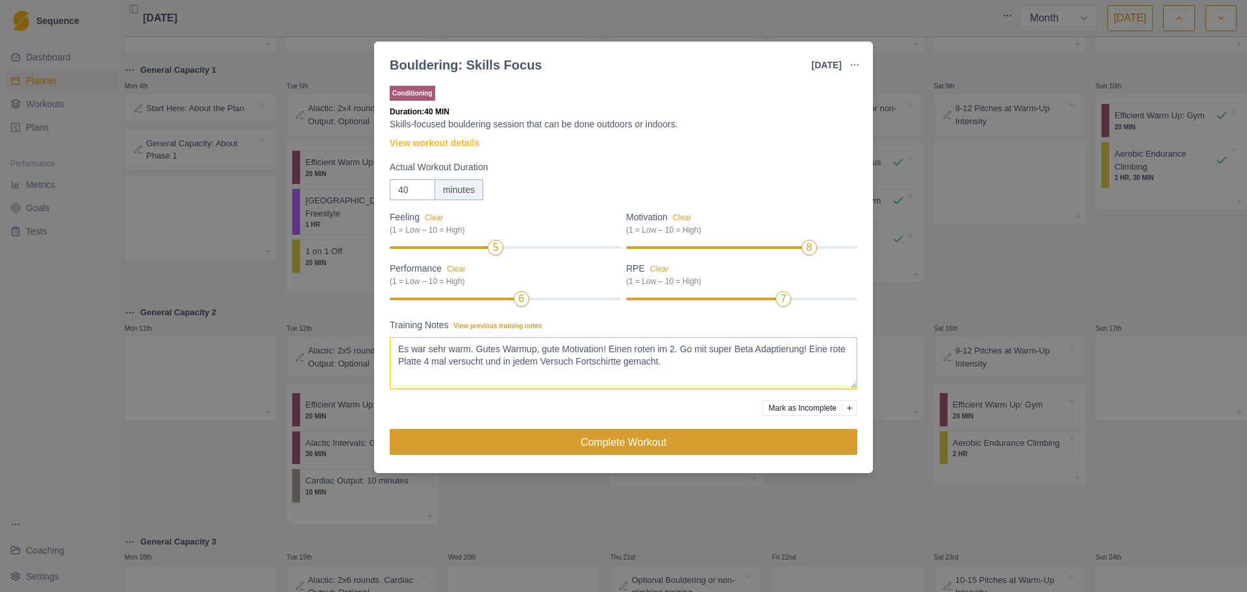
type textarea "Es war sehr warm. Gutes Warmup, gute Motivation! Einen roten im 2. Go mit super…"
click at [685, 433] on button "Complete Workout" at bounding box center [624, 442] width 468 height 26
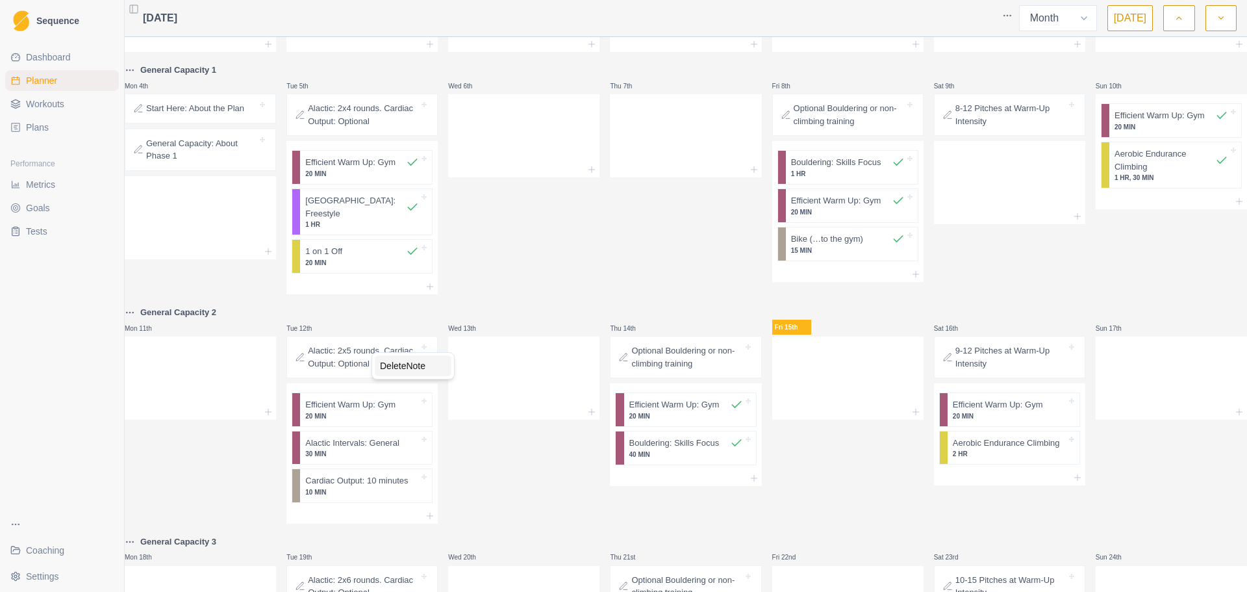
click at [392, 367] on div "Delete Note" at bounding box center [413, 365] width 77 height 21
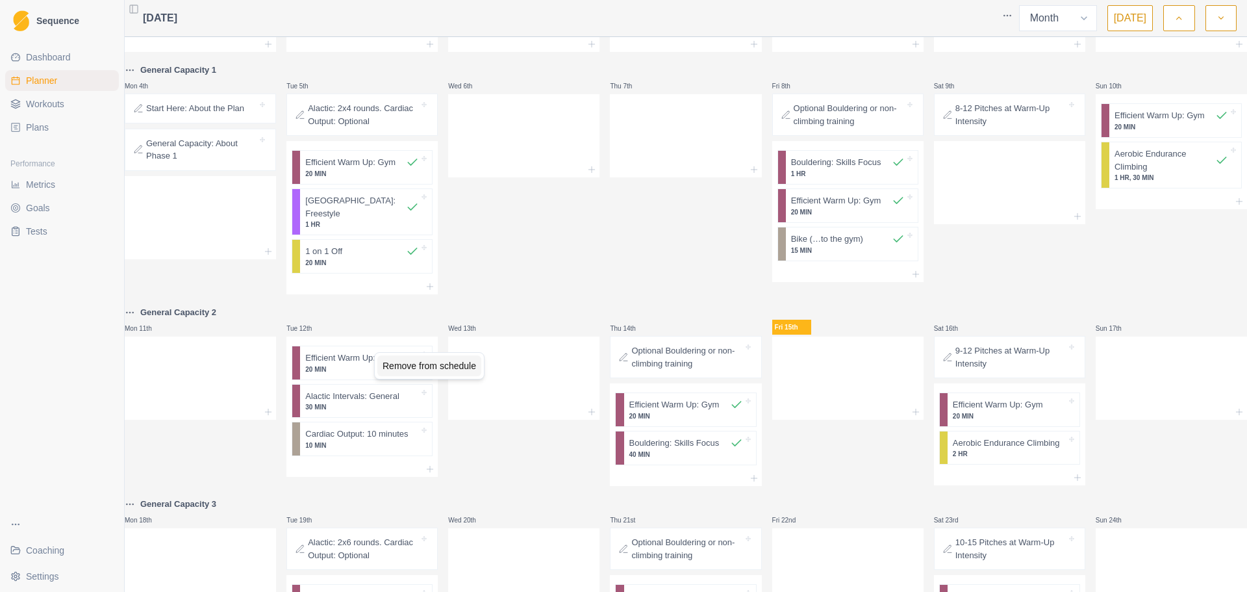
click at [399, 364] on div "Remove from schedule" at bounding box center [429, 365] width 104 height 21
click at [372, 364] on p "30 MIN" at bounding box center [362, 369] width 114 height 10
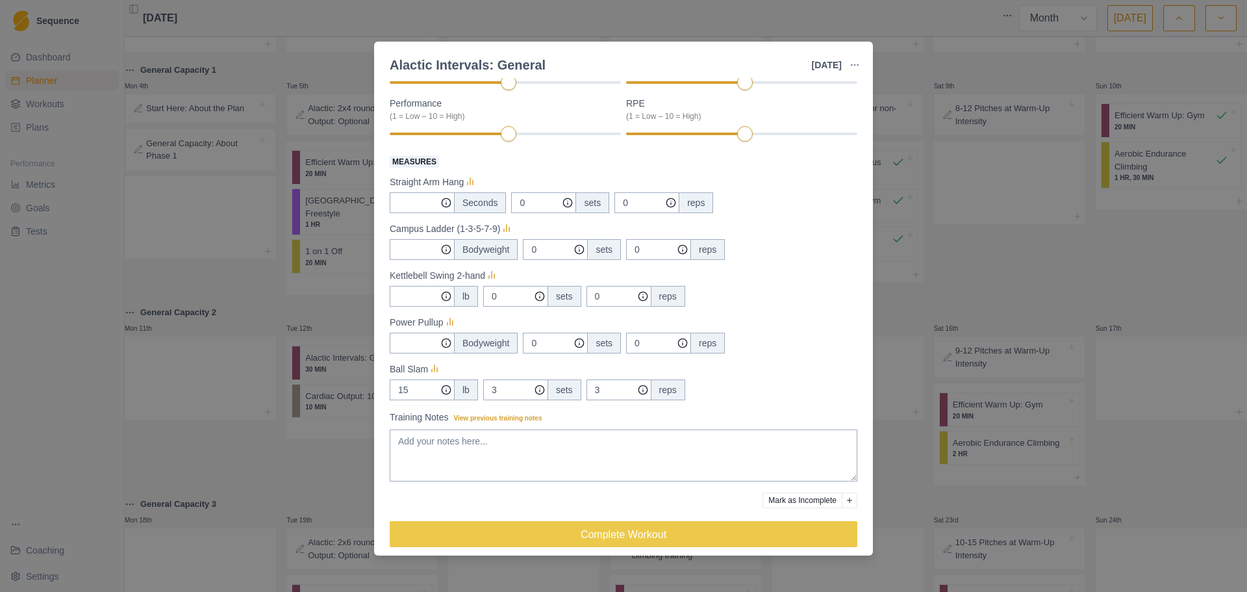
scroll to position [175, 0]
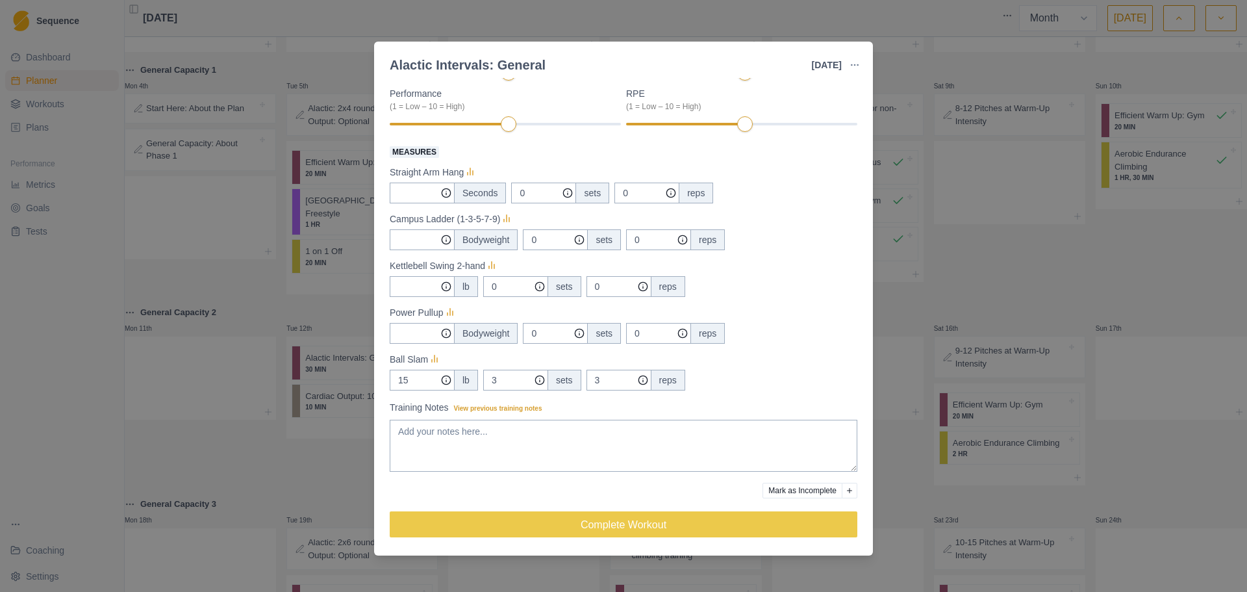
click at [349, 494] on div "Alactic Intervals: General [DATE] Link To Goal View Workout Metrics Edit Origin…" at bounding box center [623, 296] width 1247 height 592
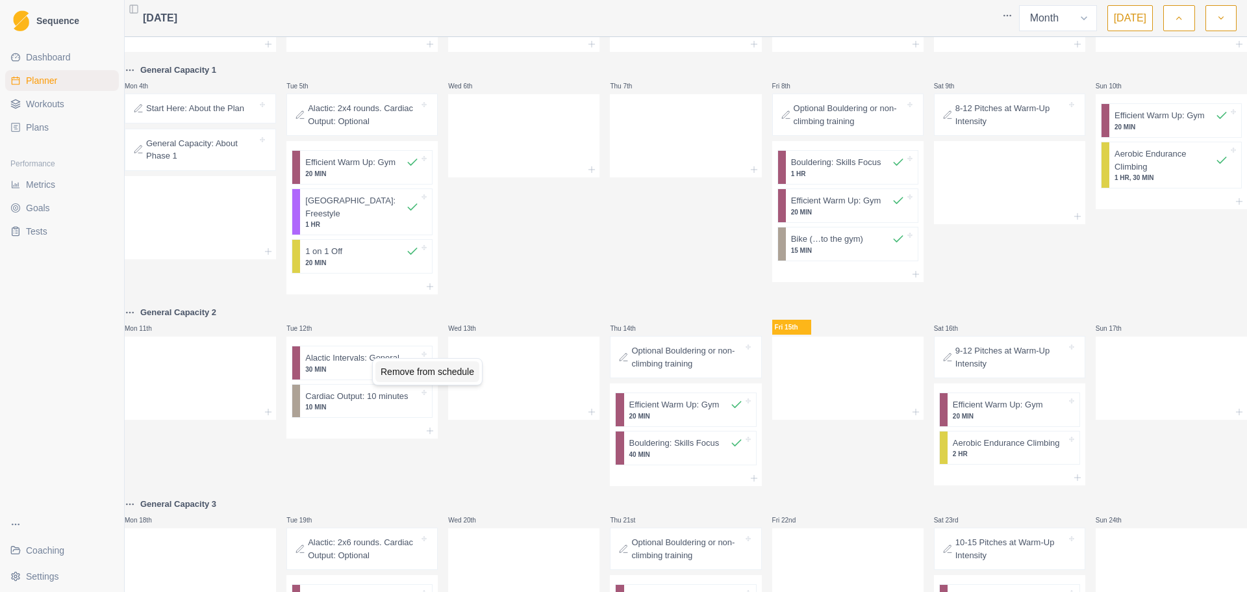
click at [392, 373] on div "Remove from schedule" at bounding box center [427, 371] width 104 height 21
click at [1013, 17] on html "Sequence Dashboard Planner Workouts Plans Performance Metrics Goals Tests Coach…" at bounding box center [623, 296] width 1247 height 592
click at [370, 364] on p "10 MIN" at bounding box center [362, 369] width 114 height 10
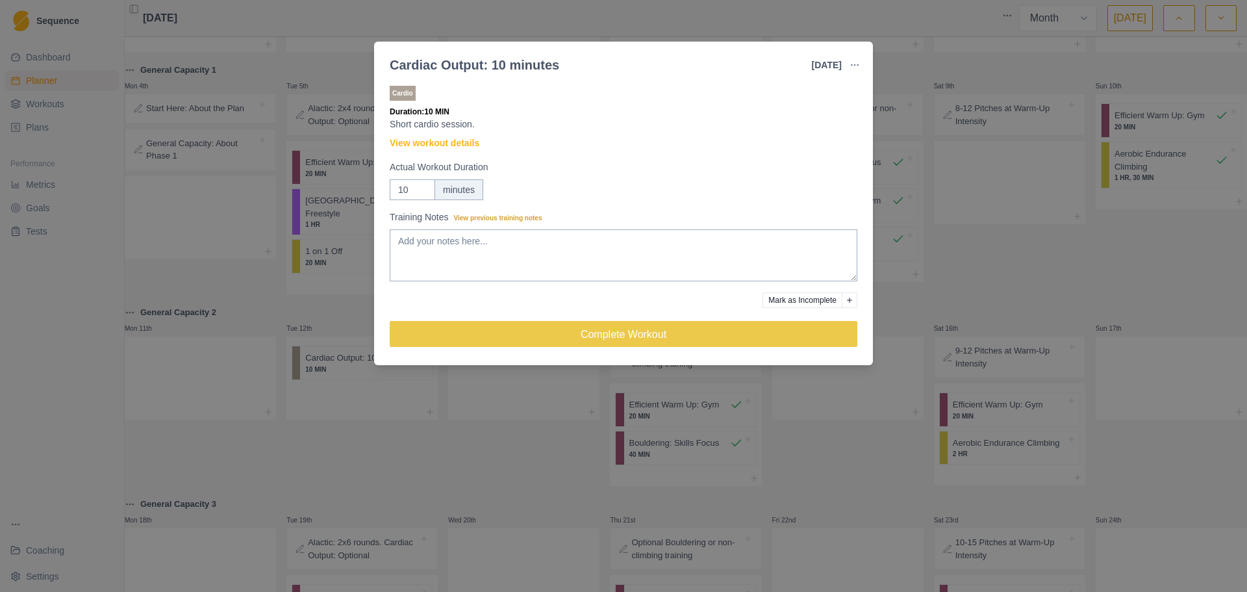
click at [805, 302] on button "Mark as Incomplete" at bounding box center [803, 300] width 80 height 16
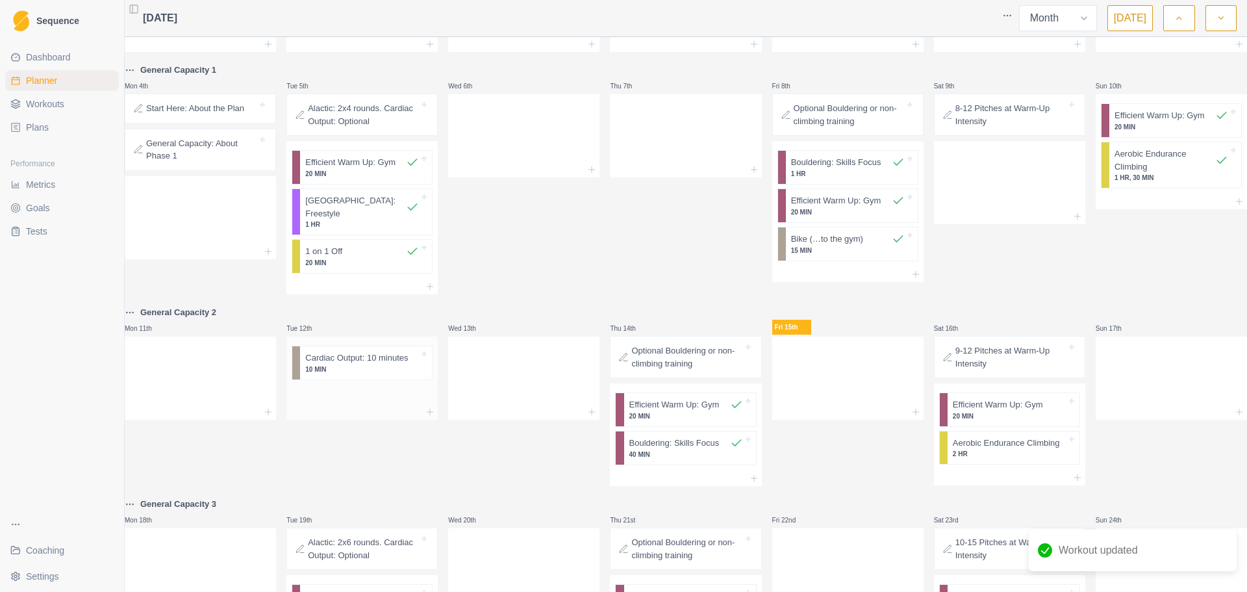
click at [359, 351] on p "Cardiac Output: 10 minutes" at bounding box center [356, 357] width 103 height 13
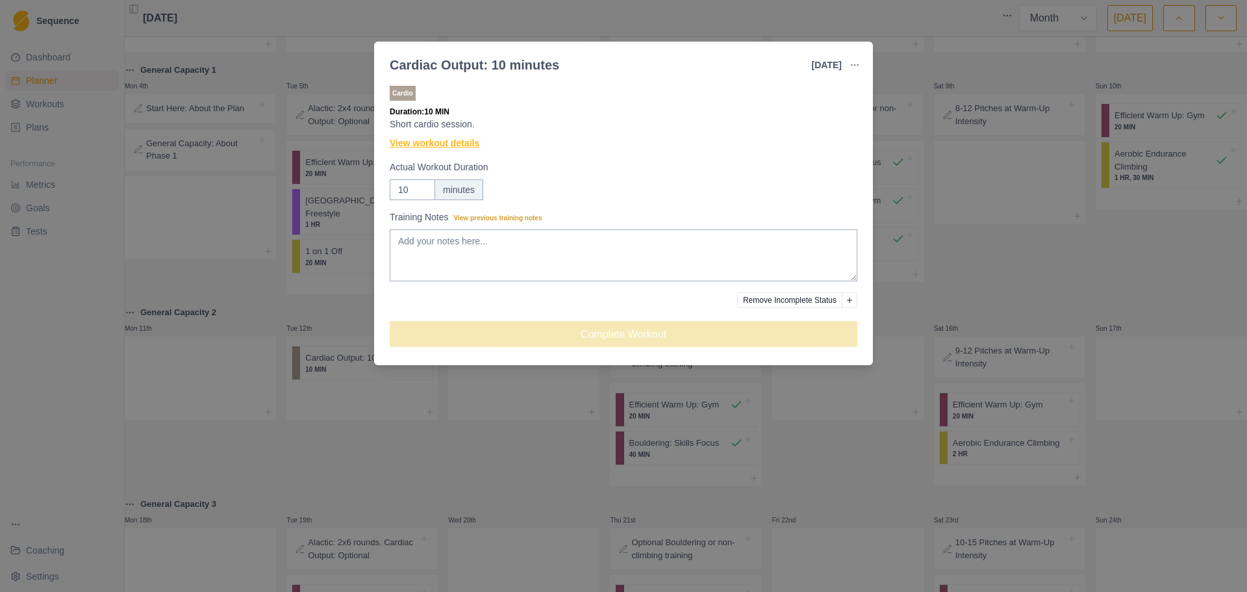
click at [462, 143] on link "View workout details" at bounding box center [435, 143] width 90 height 14
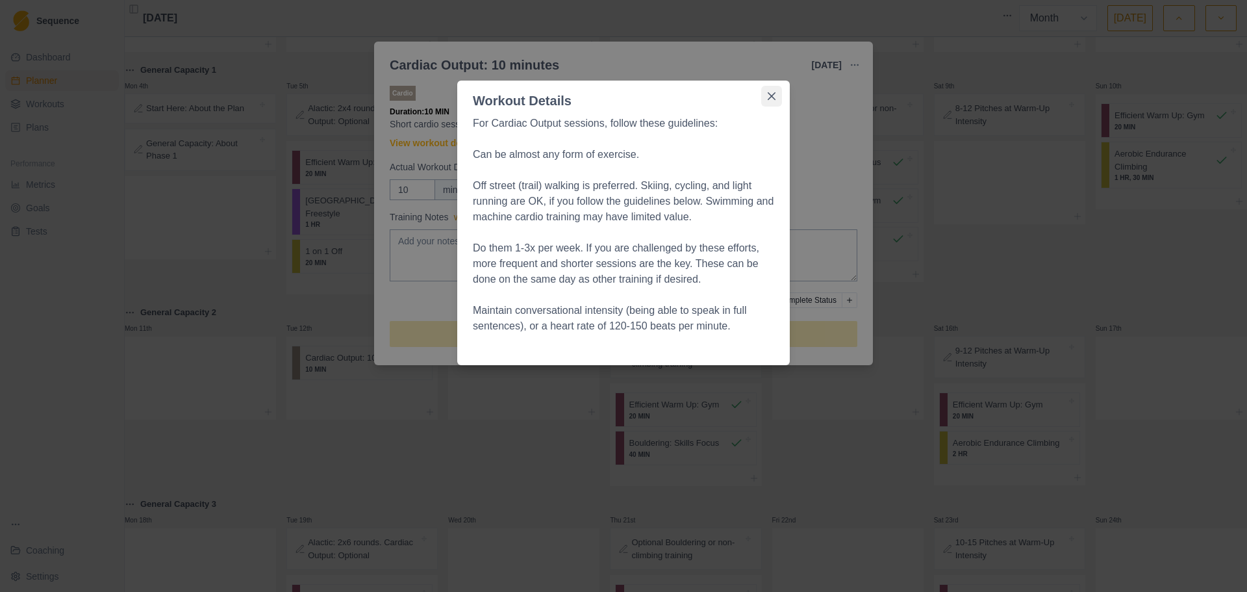
click at [772, 90] on button "Close" at bounding box center [771, 96] width 21 height 21
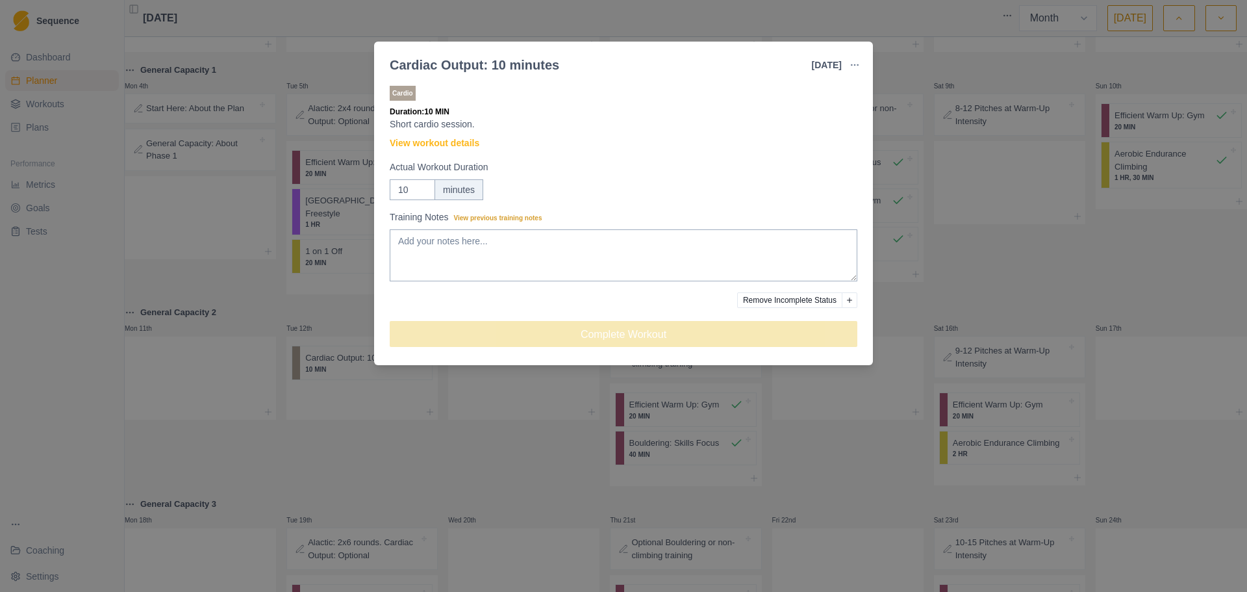
click at [559, 436] on div "Cardiac Output: 10 minutes [DATE] Link To Goal View Workout Metrics Edit Origin…" at bounding box center [623, 296] width 1247 height 592
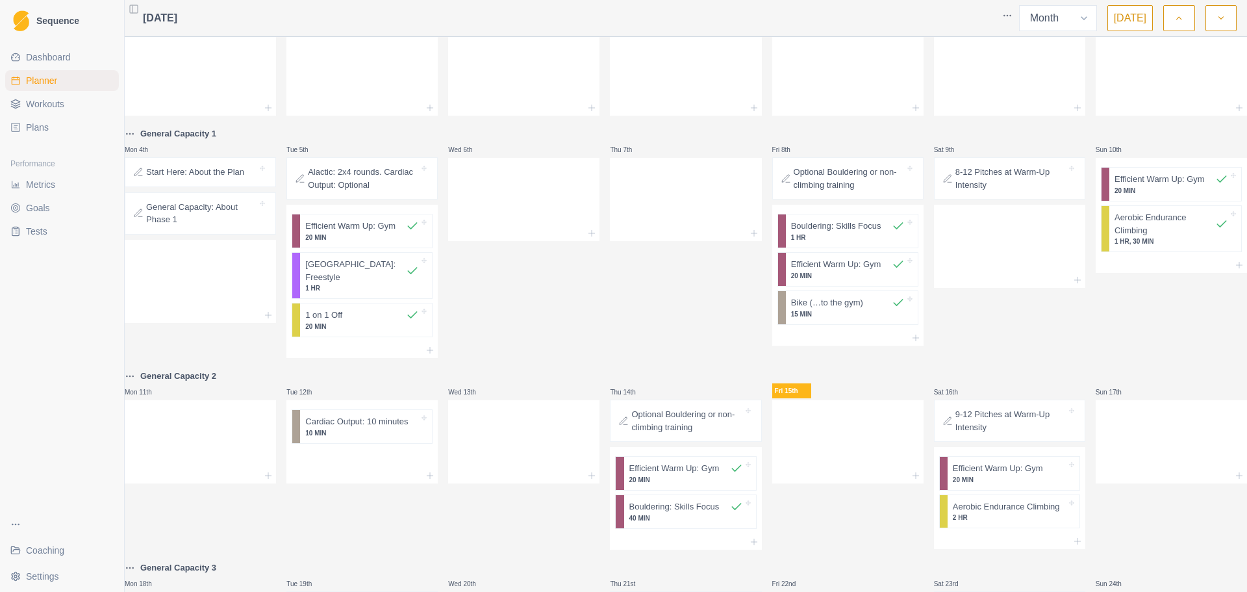
scroll to position [42, 0]
drag, startPoint x: 1007, startPoint y: 185, endPoint x: 1183, endPoint y: 208, distance: 177.5
click at [1183, 208] on div "Mon 28th Tue 29th Wed 30th Thu 31st Fri 1st Sat 2nd Sun 3rd General Capacity 1 …" at bounding box center [686, 504] width 1122 height 1007
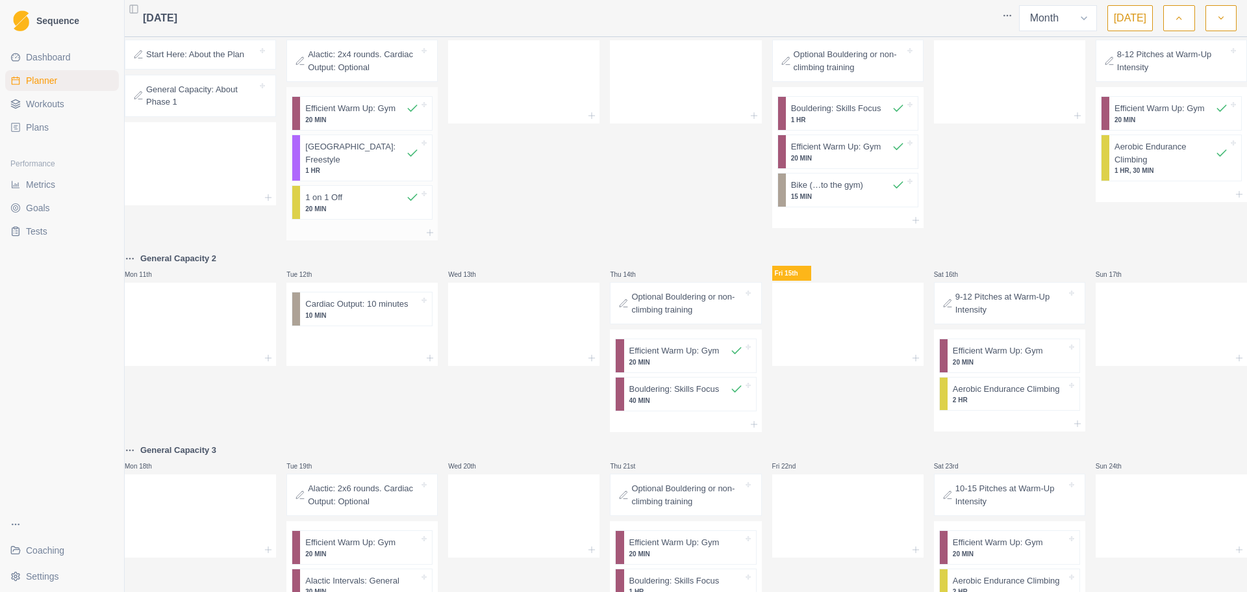
scroll to position [160, 0]
click at [66, 66] on link "Dashboard" at bounding box center [62, 57] width 114 height 21
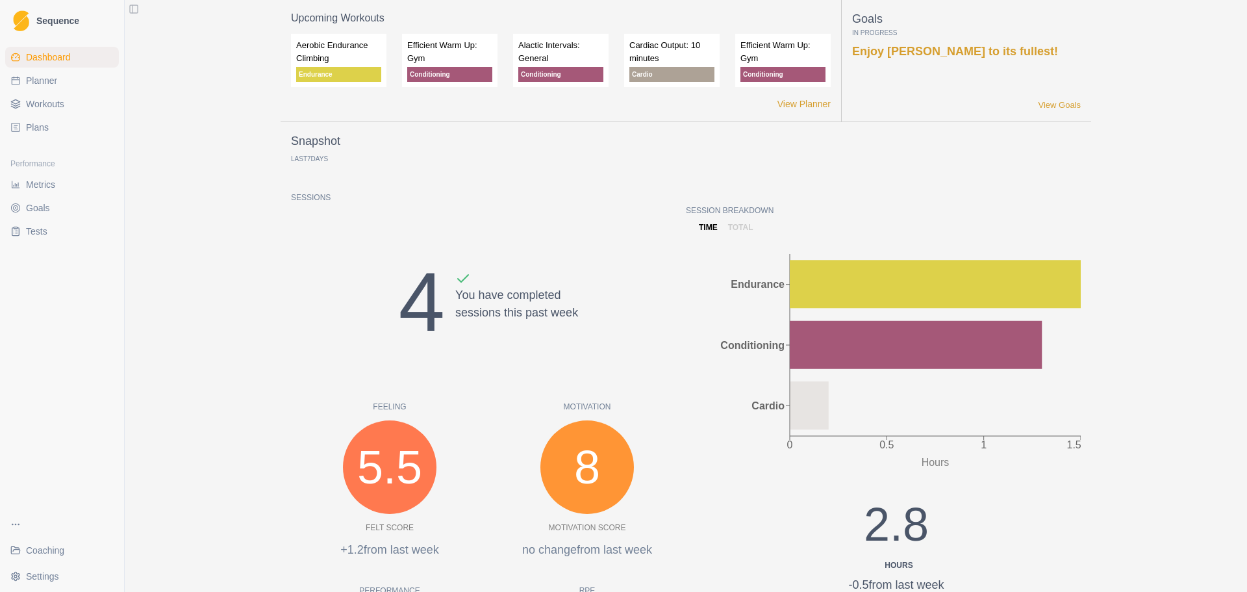
click at [55, 79] on span "Planner" at bounding box center [41, 80] width 31 height 13
select select "month"
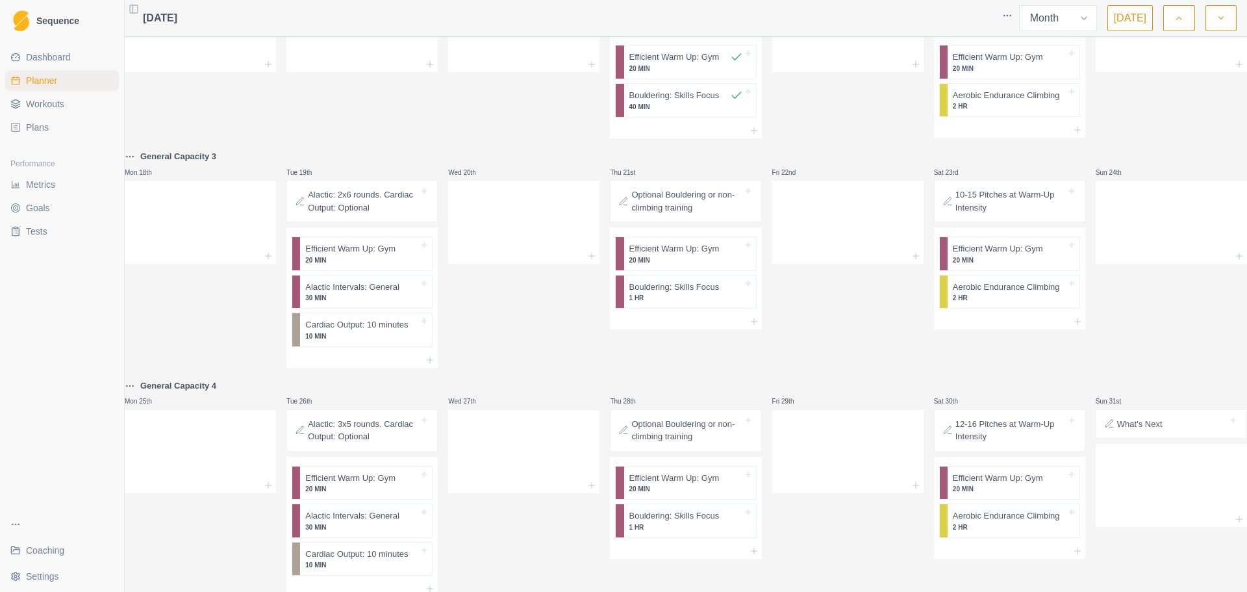
scroll to position [482, 0]
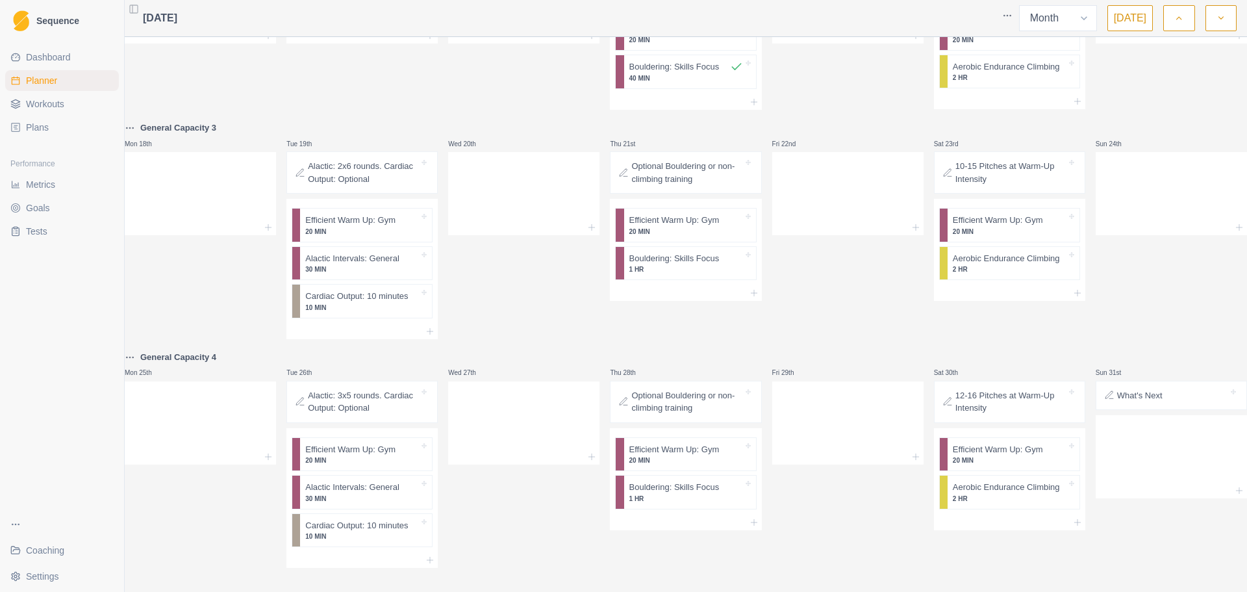
click at [58, 94] on link "Workouts" at bounding box center [62, 104] width 114 height 21
